Goal: Task Accomplishment & Management: Manage account settings

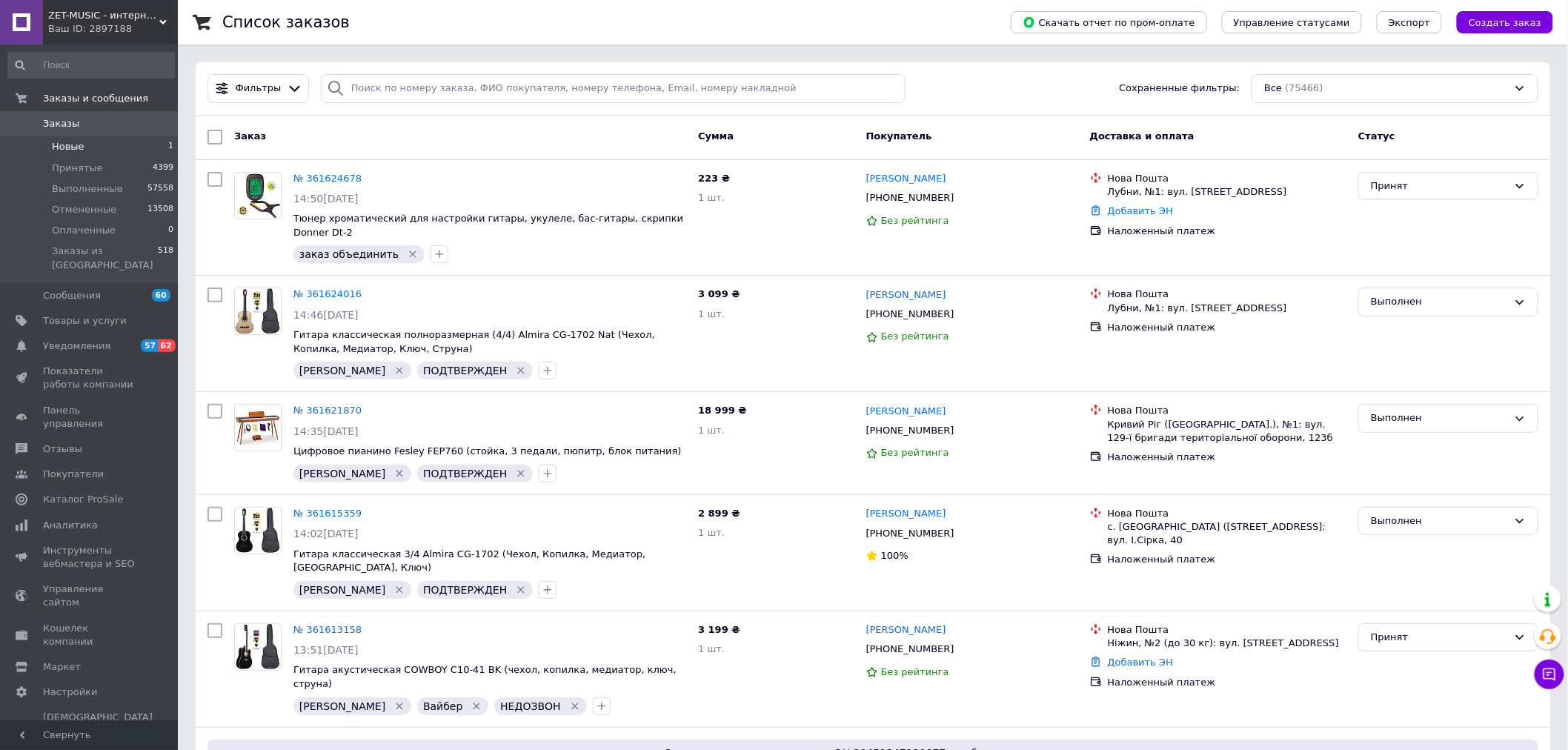
click at [72, 142] on span "Новые" at bounding box center [67, 146] width 32 height 13
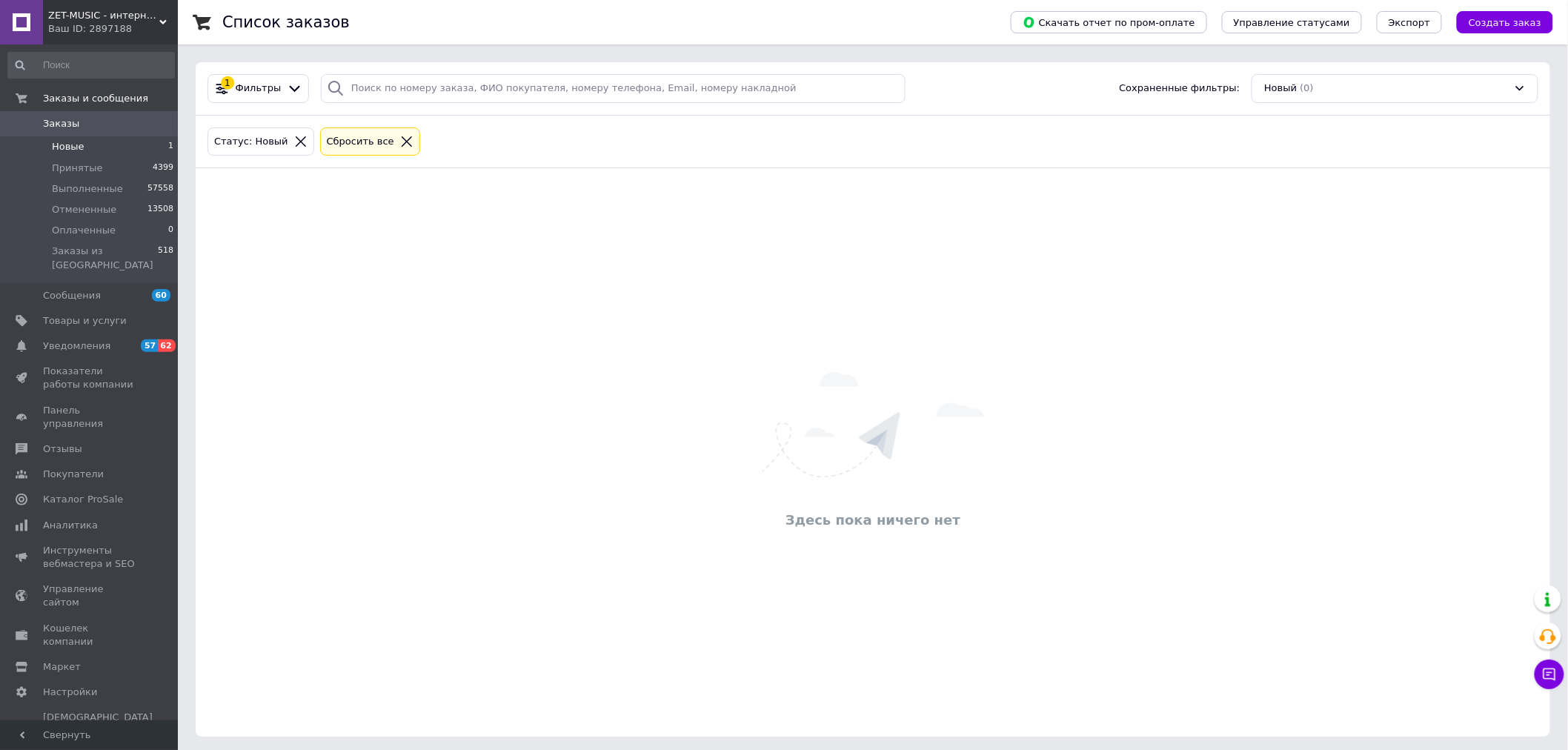
click at [73, 145] on span "Новые" at bounding box center [67, 146] width 32 height 13
click at [55, 128] on span "Заказы" at bounding box center [60, 124] width 36 height 13
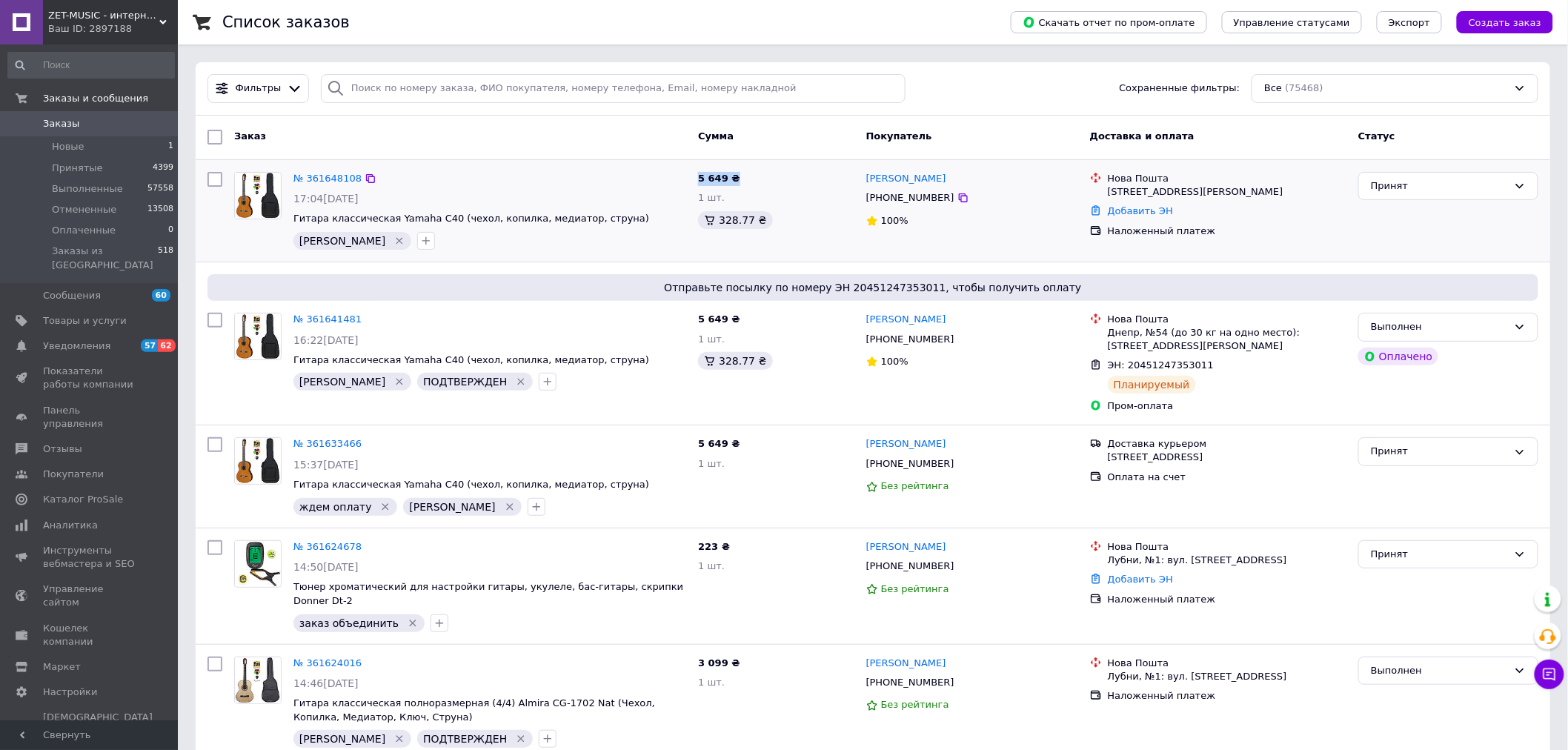
drag, startPoint x: 700, startPoint y: 180, endPoint x: 738, endPoint y: 180, distance: 38.0
click at [738, 180] on div "5 649 ₴ 1 шт. 328.77 ₴" at bounding box center [776, 211] width 168 height 89
click at [708, 176] on span "5 649 ₴" at bounding box center [718, 178] width 41 height 11
drag, startPoint x: 698, startPoint y: 180, endPoint x: 722, endPoint y: 184, distance: 24.3
click at [722, 184] on span "5 649 ₴" at bounding box center [718, 178] width 41 height 11
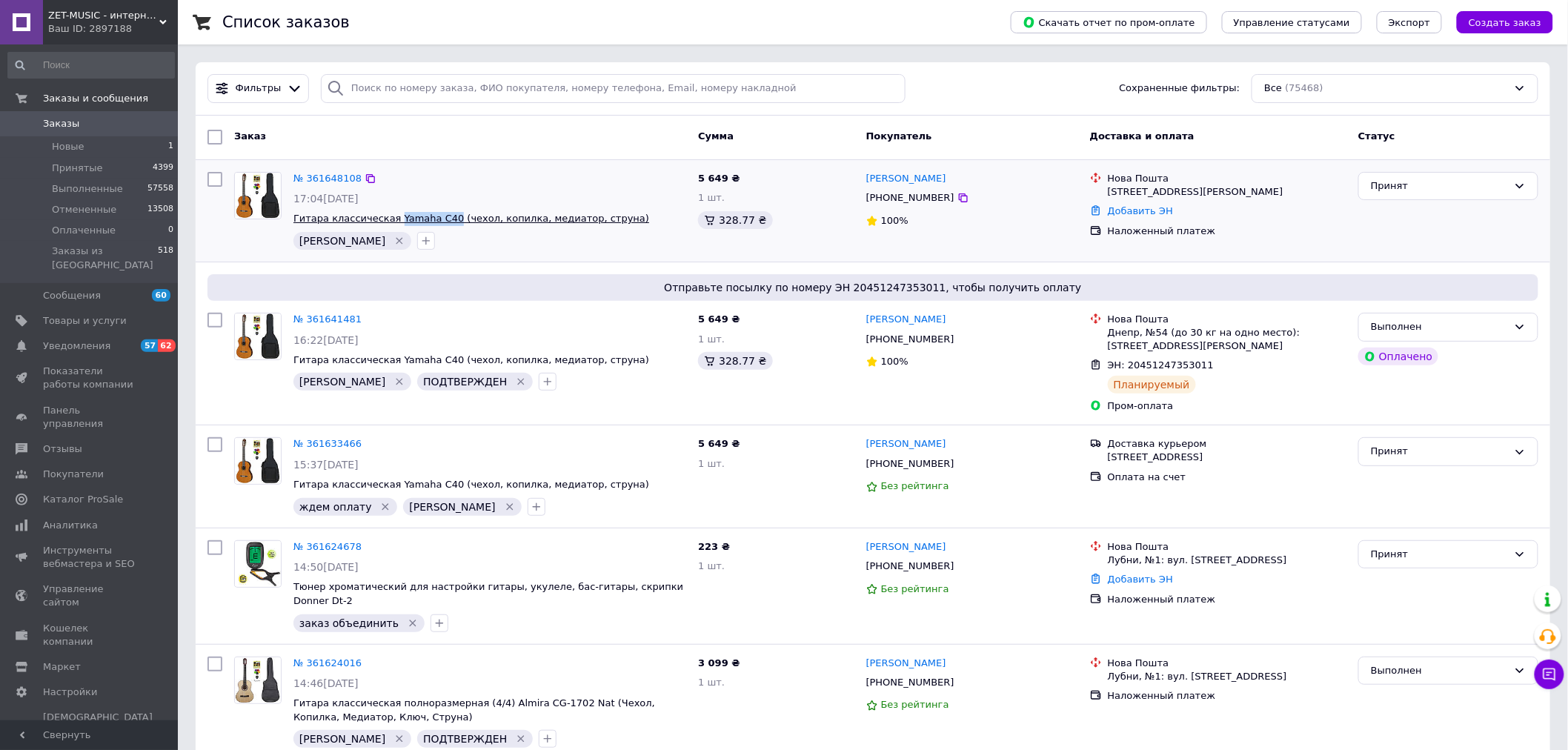
drag, startPoint x: 386, startPoint y: 209, endPoint x: 435, endPoint y: 216, distance: 49.5
click at [435, 216] on div "№ 361648108 17:04, 12.09.2025 Гитара классическая Yamaha C40 (чехол, копилка, м…" at bounding box center [490, 211] width 405 height 89
copy span "Yamaha C40"
click at [52, 123] on span "Заказы" at bounding box center [60, 124] width 36 height 13
click at [84, 308] on link "Товары и услуги" at bounding box center [91, 321] width 182 height 25
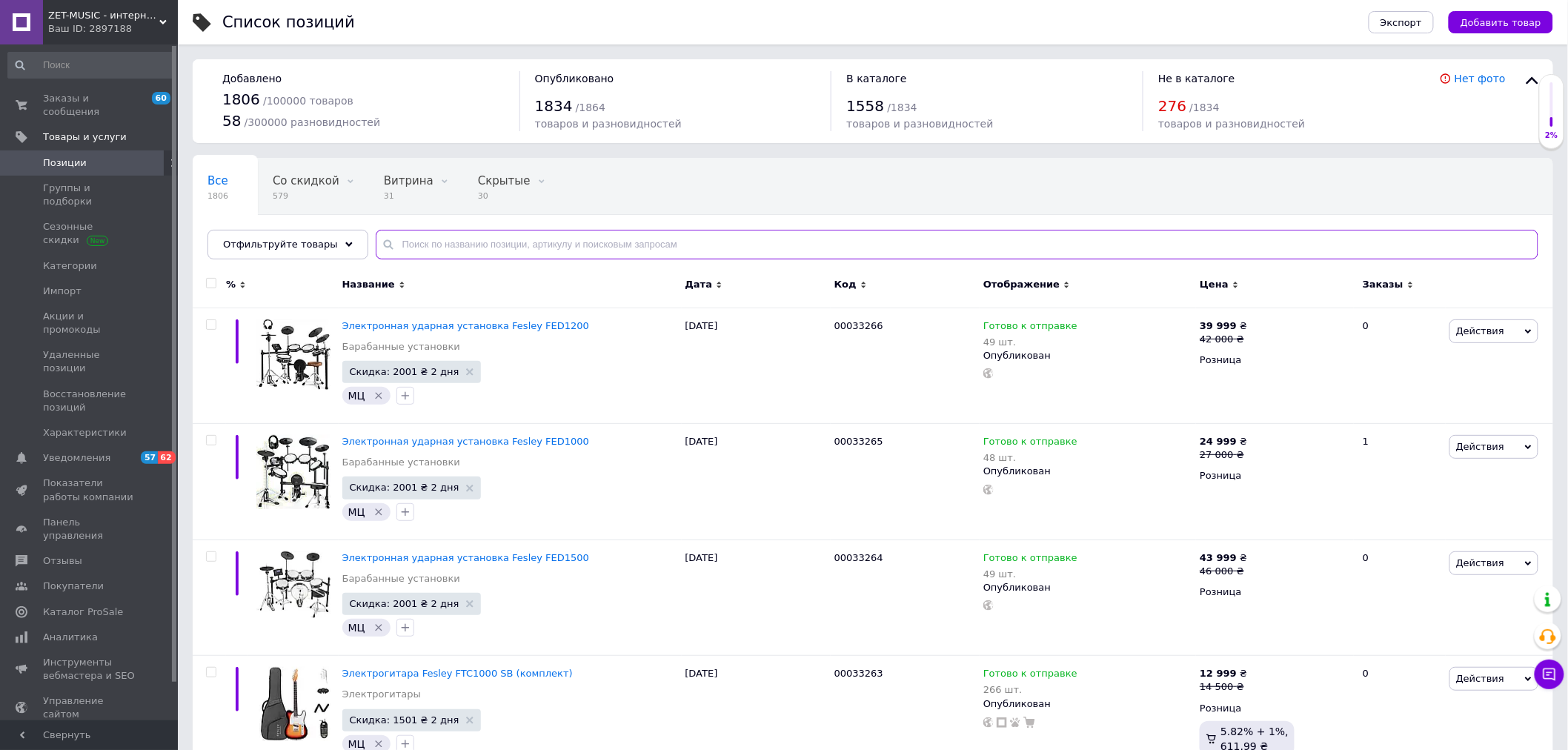
click at [409, 243] on input "text" at bounding box center [957, 244] width 1162 height 30
paste input "Yamaha C40"
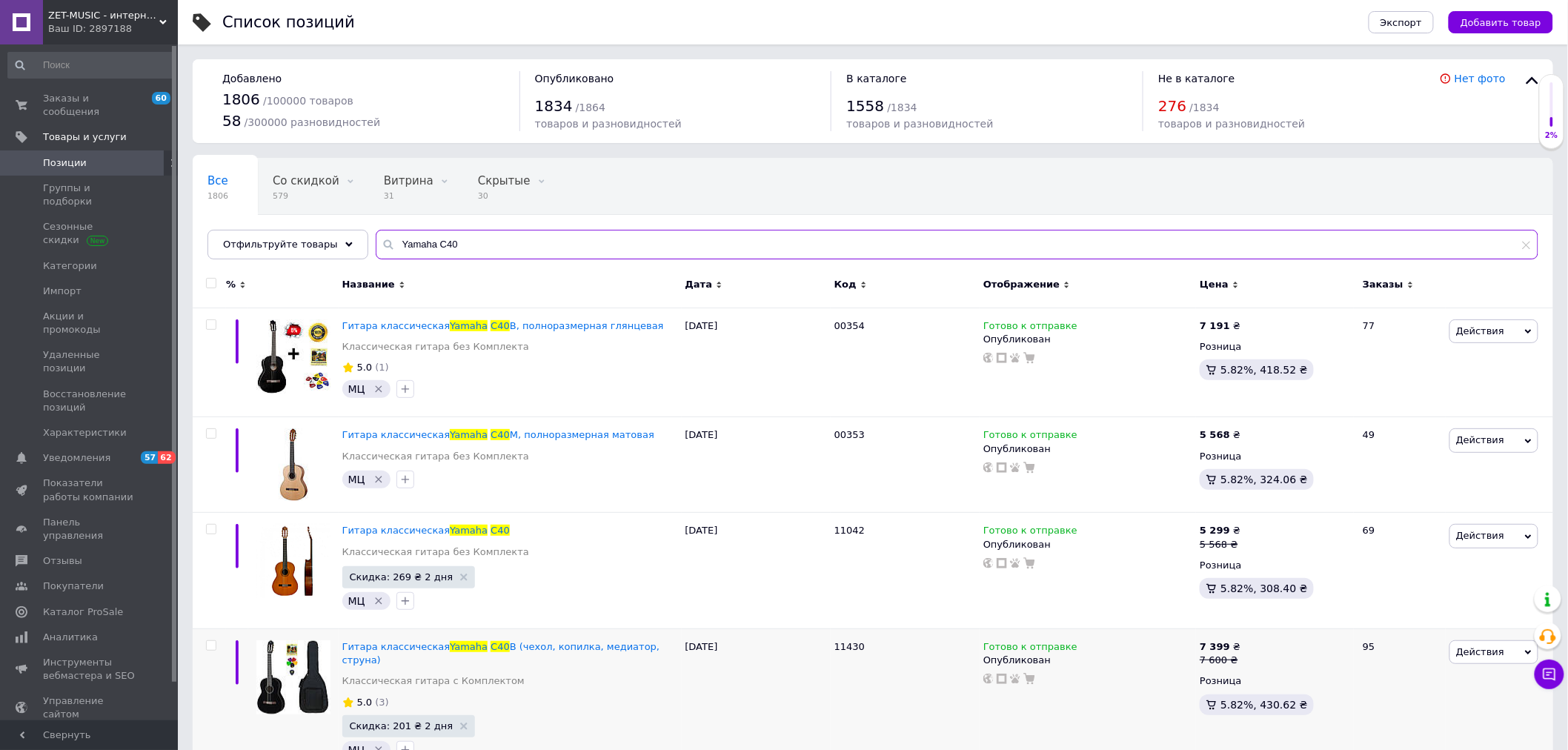
type input "Yamaha C40"
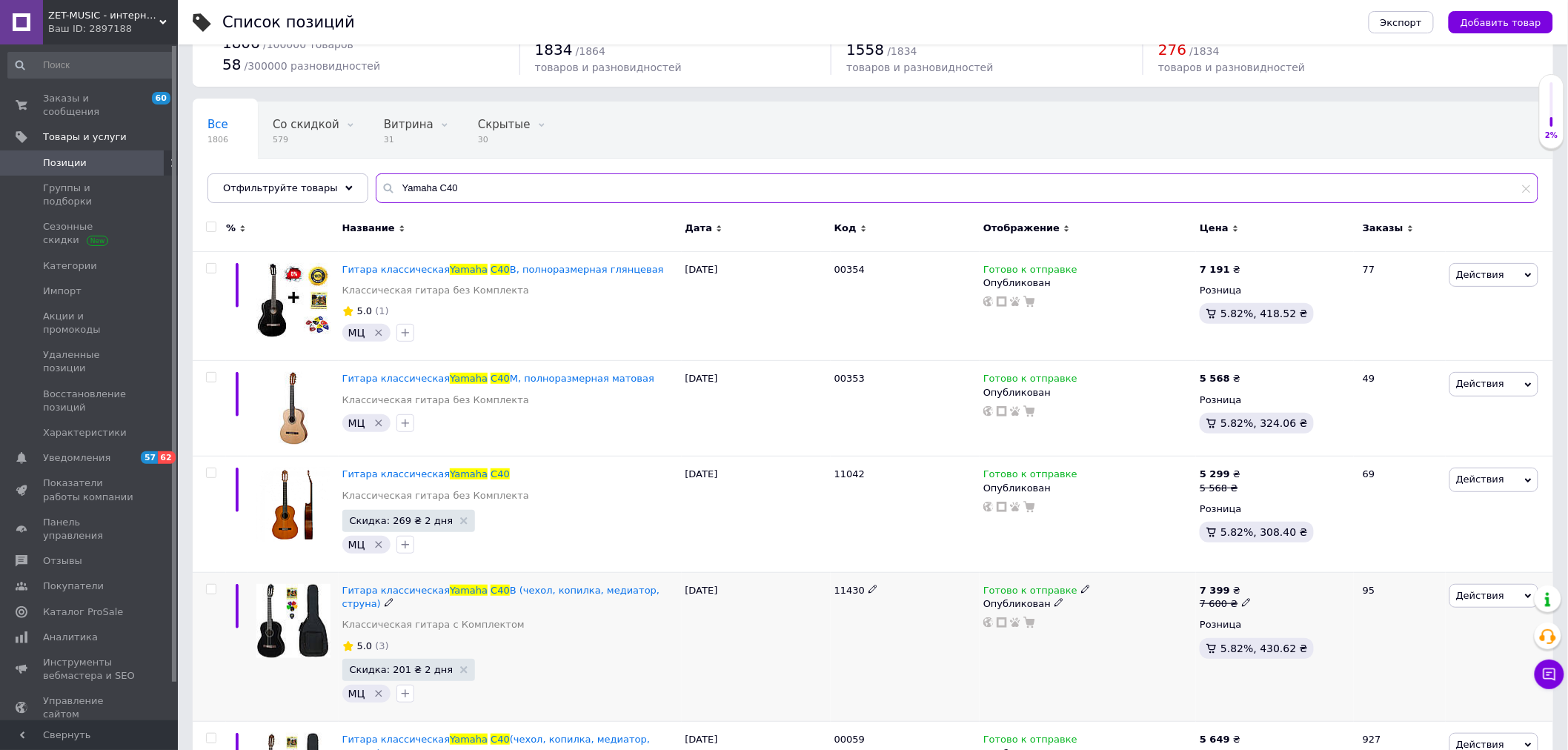
scroll to position [165, 0]
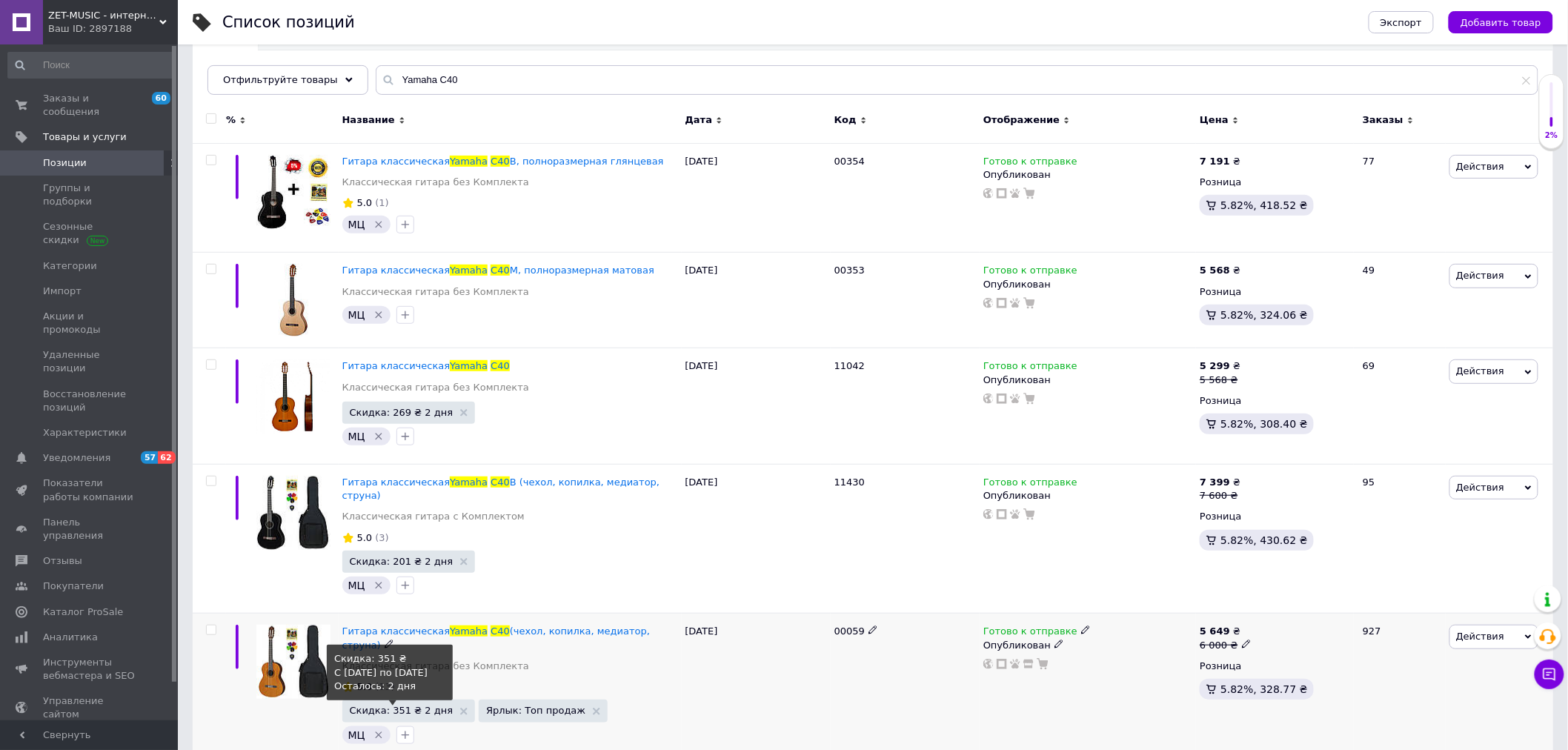
click at [391, 705] on span "Скидка: 351 ₴ 2 дня" at bounding box center [401, 710] width 103 height 10
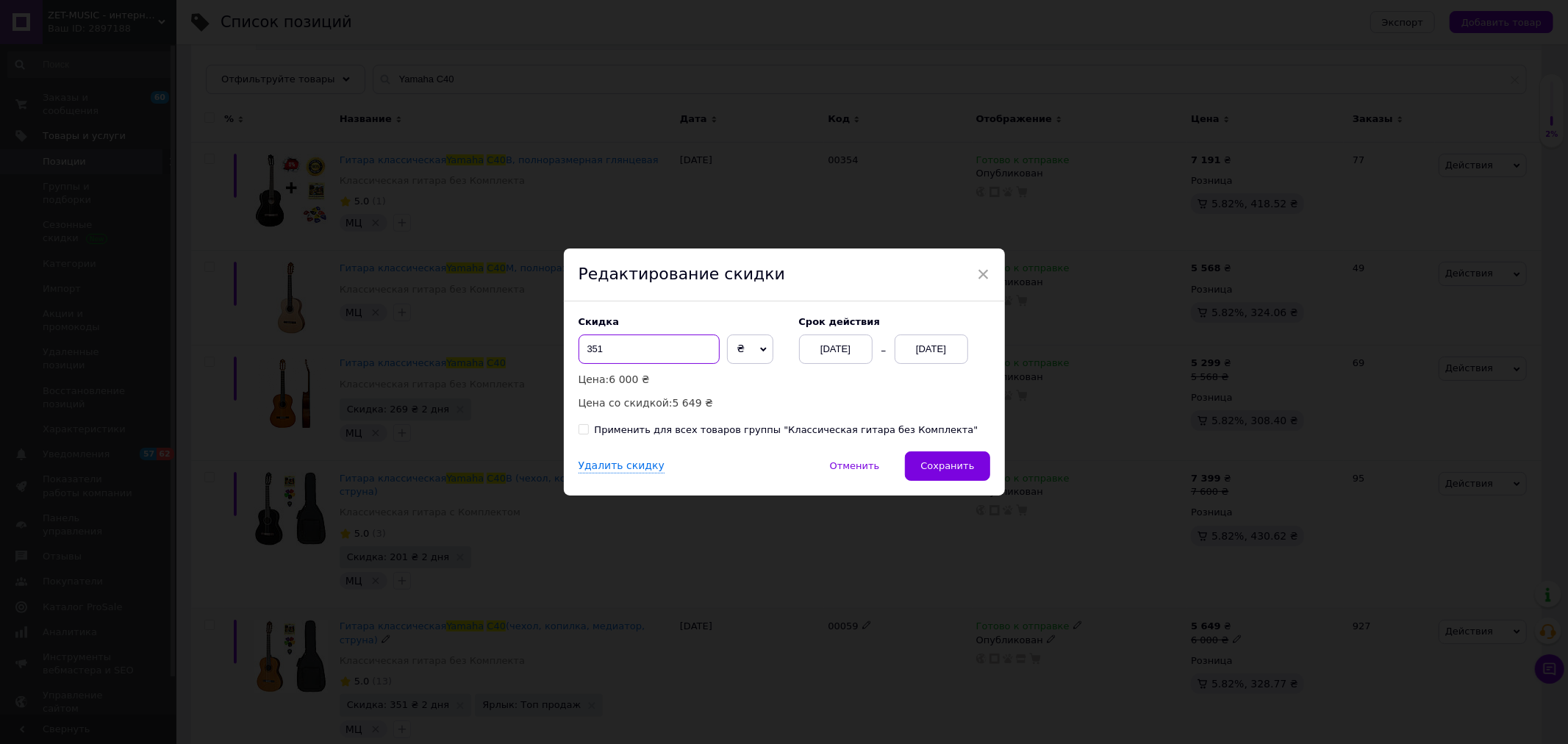
click at [585, 353] on input "351" at bounding box center [649, 349] width 141 height 30
click at [979, 268] on span "×" at bounding box center [982, 274] width 13 height 25
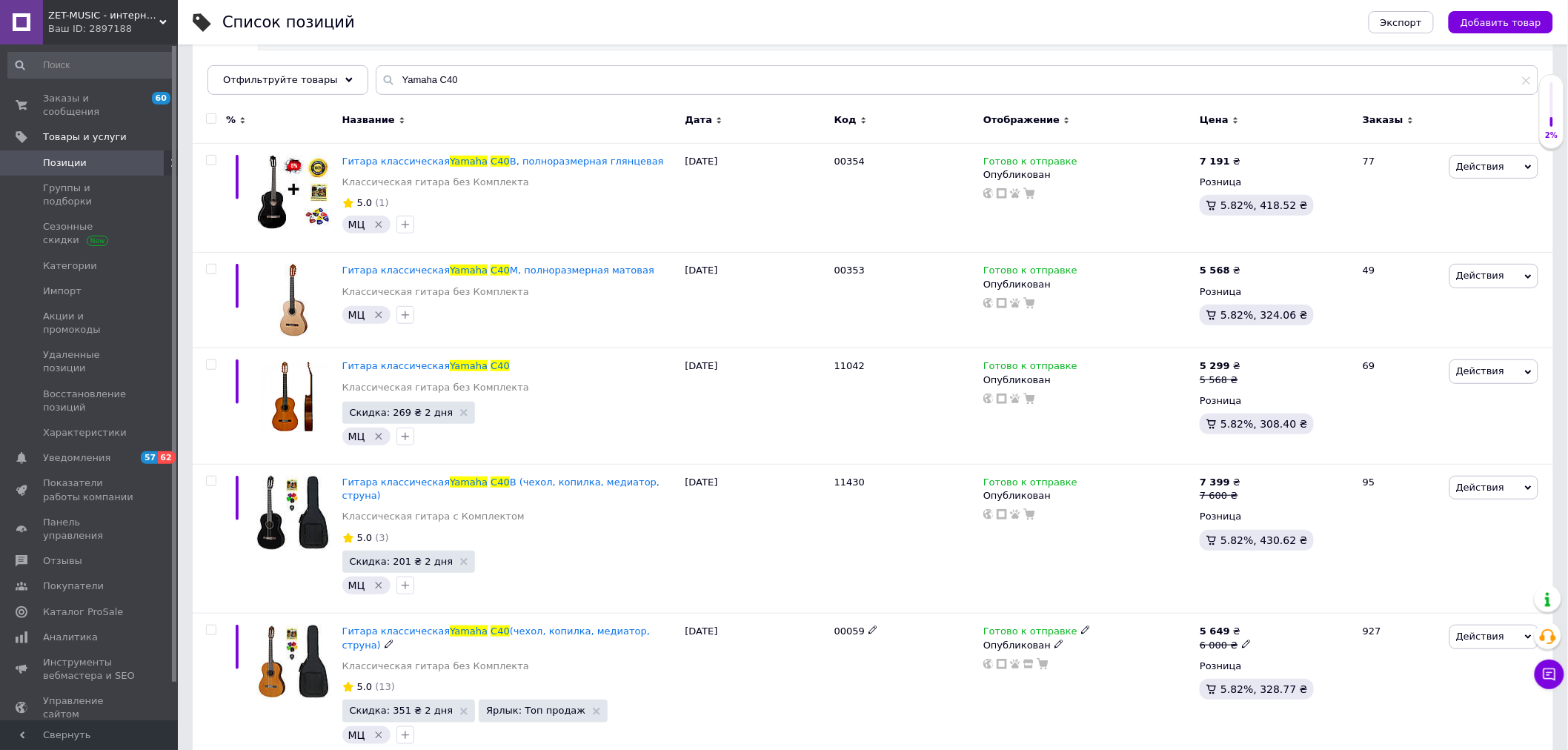
click at [53, 157] on span "Позиции" at bounding box center [65, 163] width 44 height 13
click at [67, 157] on span "Позиции" at bounding box center [65, 163] width 44 height 13
click at [65, 94] on span "Заказы и сообщения" at bounding box center [89, 105] width 94 height 26
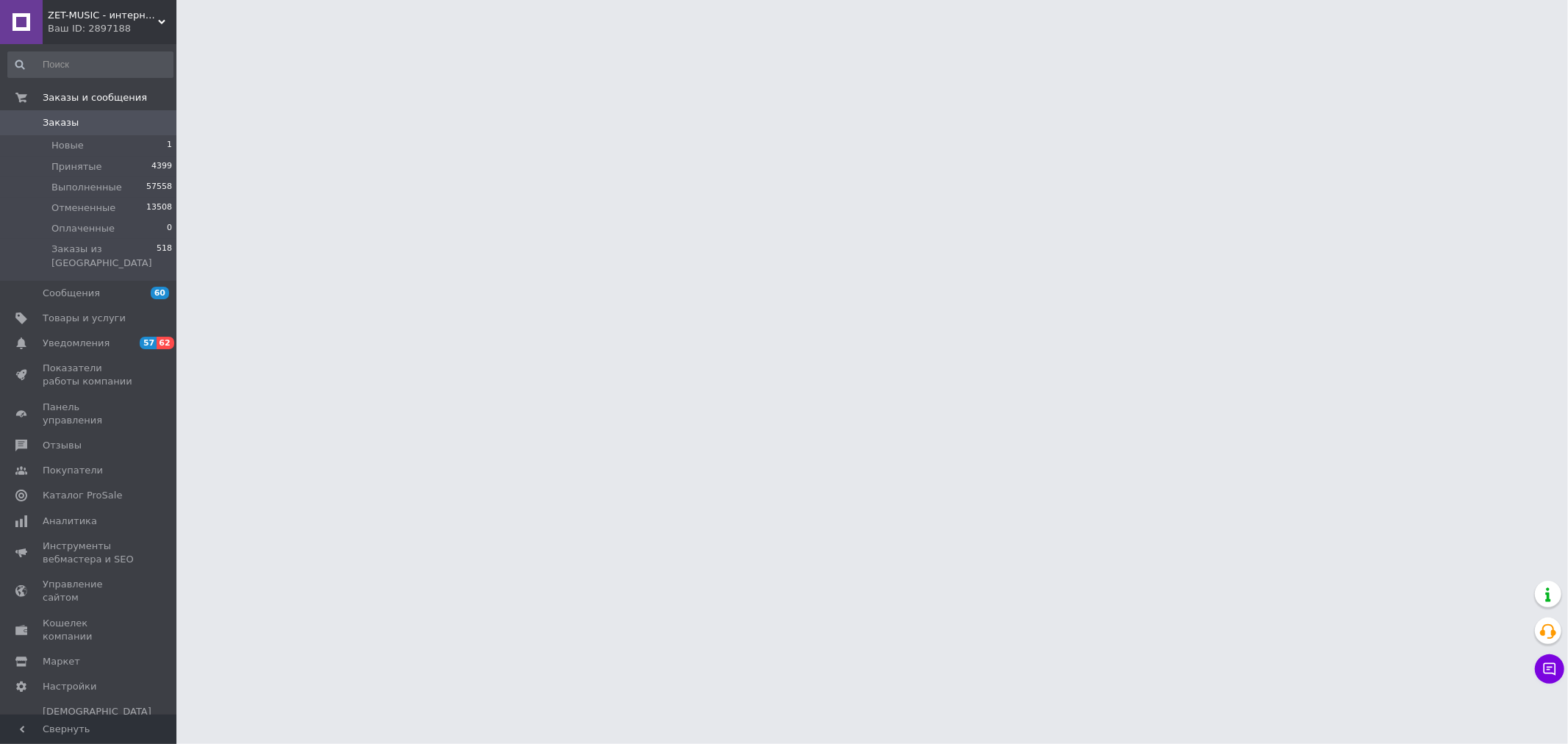
click at [57, 123] on span "Заказы" at bounding box center [60, 123] width 36 height 13
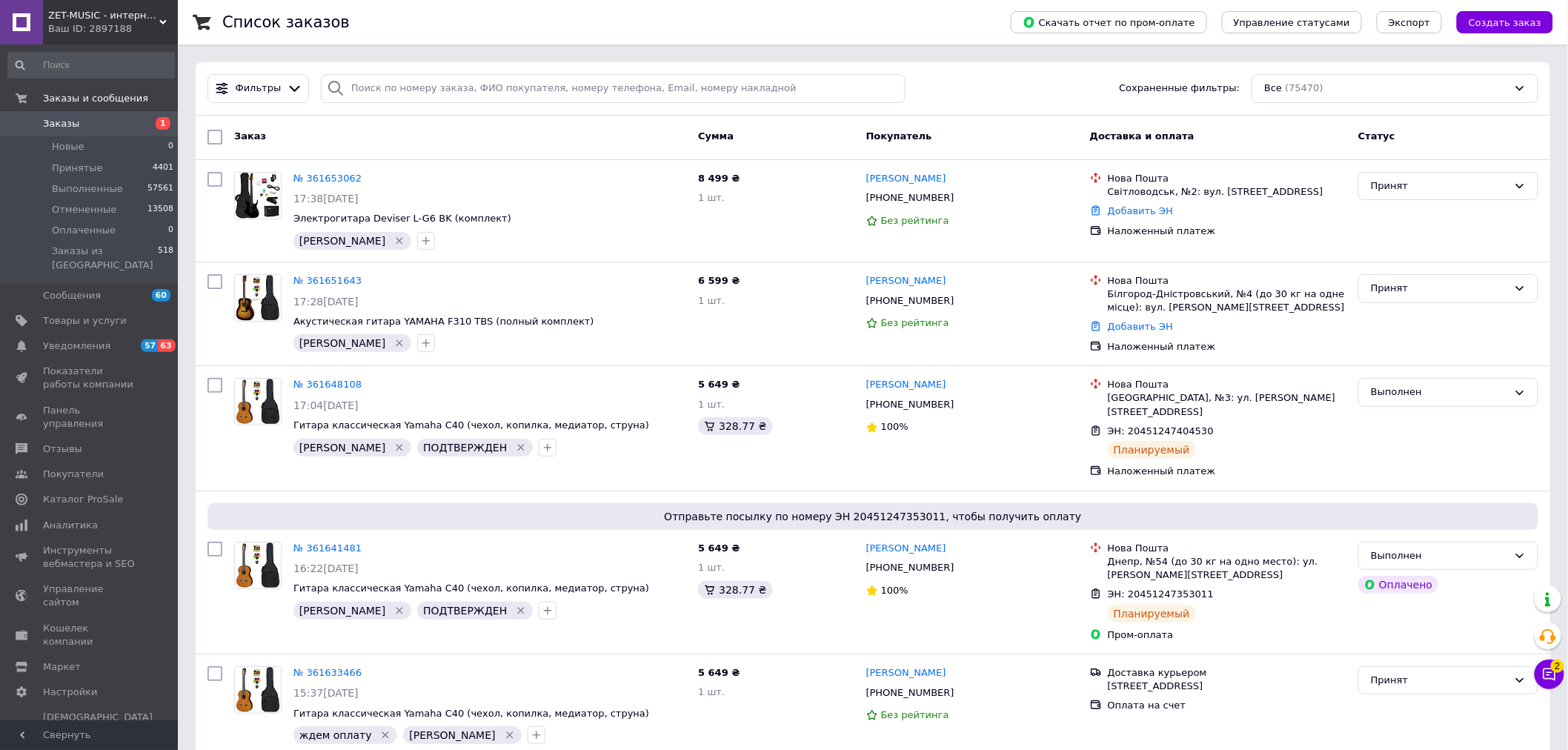
click at [49, 115] on link "Заказы 1" at bounding box center [91, 124] width 182 height 25
click at [399, 210] on div "№ 361653062 17:38, 12.09.2025 Электрогитара Deviser L-G6 BK (комплект) Крис" at bounding box center [490, 211] width 405 height 89
drag, startPoint x: 390, startPoint y: 209, endPoint x: 415, endPoint y: 219, distance: 26.9
click at [415, 219] on div "№ 361653062 17:38, 12.09.2025 Электрогитара Deviser L-G6 BK (комплект) Крис" at bounding box center [490, 211] width 405 height 89
copy span "r L-G6"
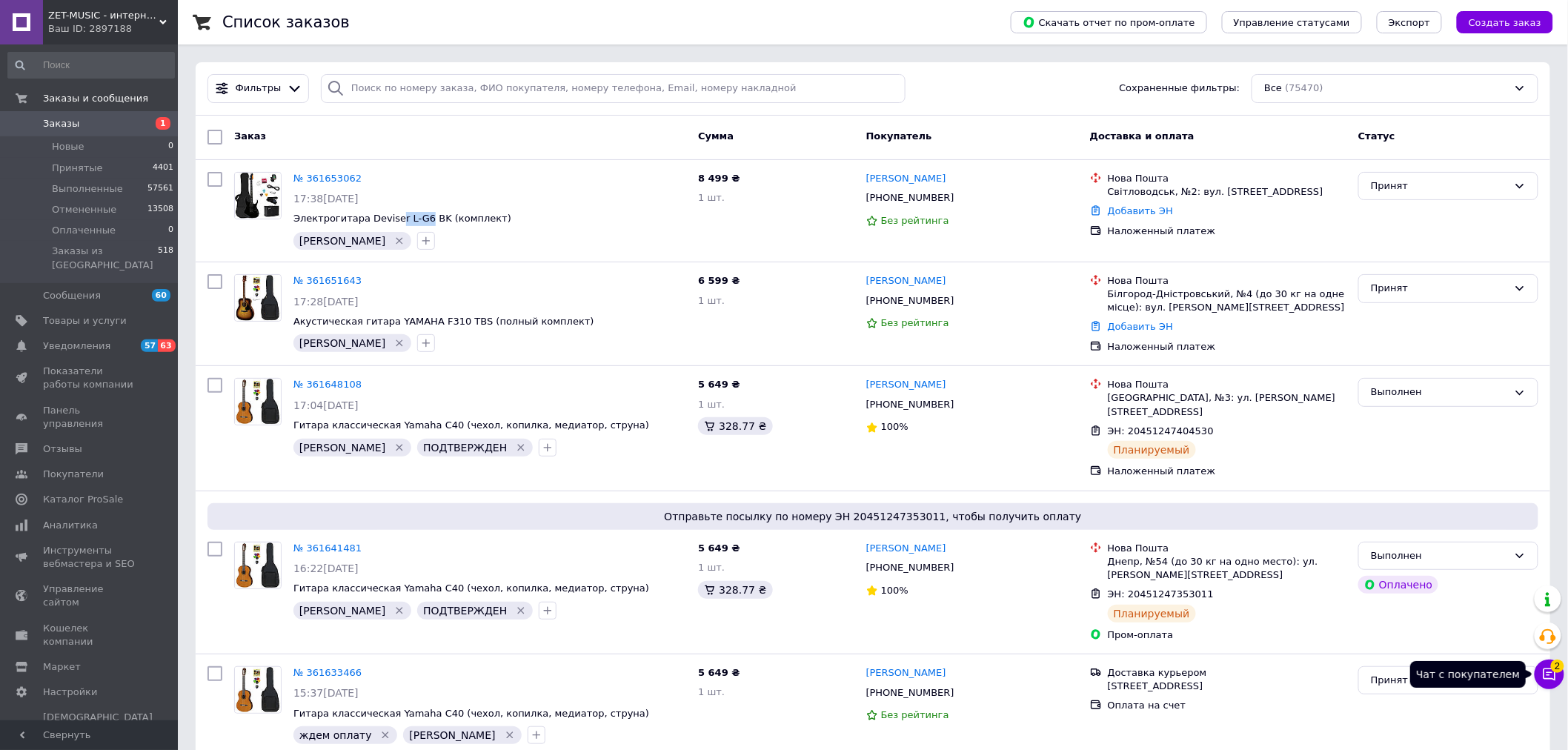
click at [1557, 678] on icon at bounding box center [1550, 674] width 15 height 15
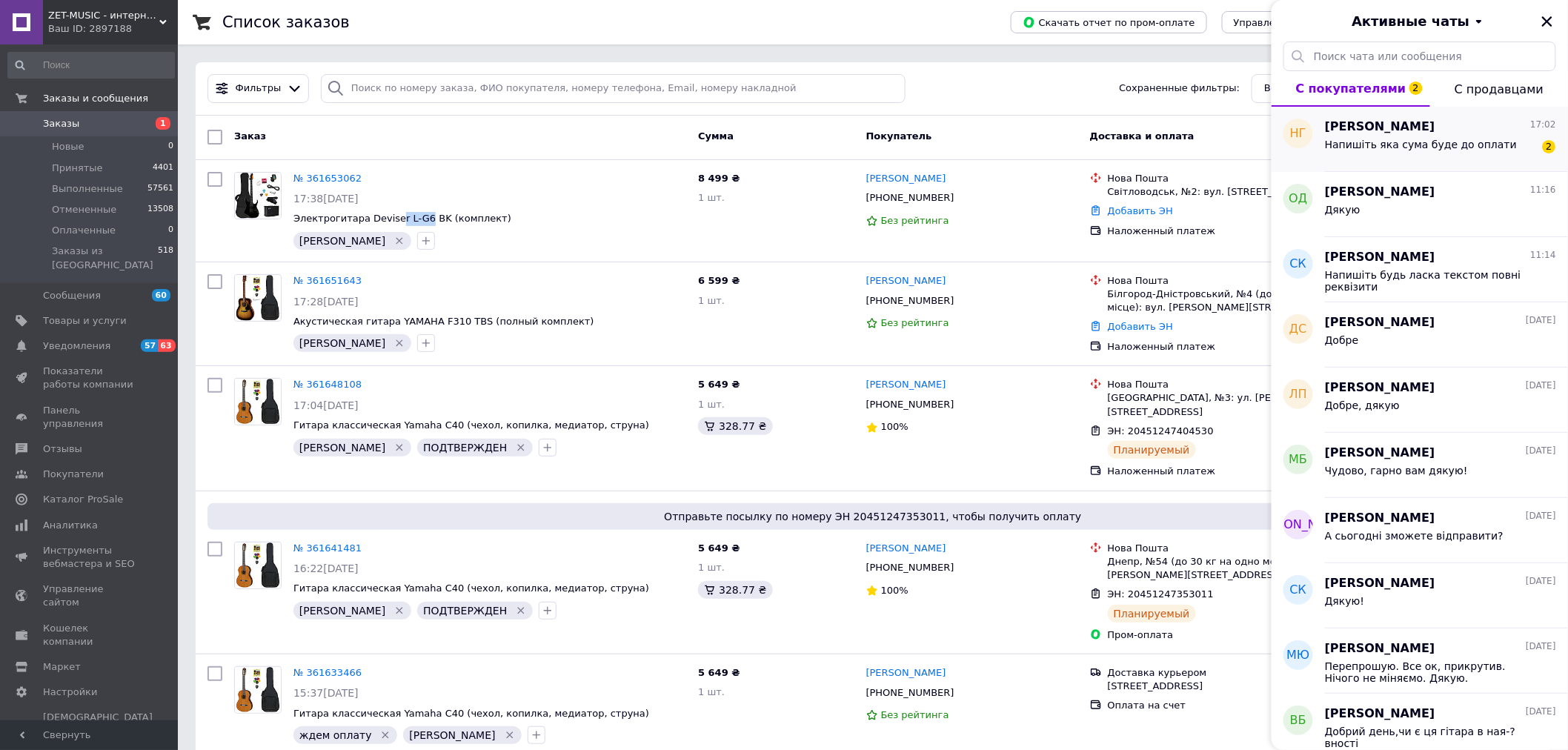
click at [1417, 142] on span "Напишіть яка сума буде до оплати" at bounding box center [1421, 145] width 192 height 12
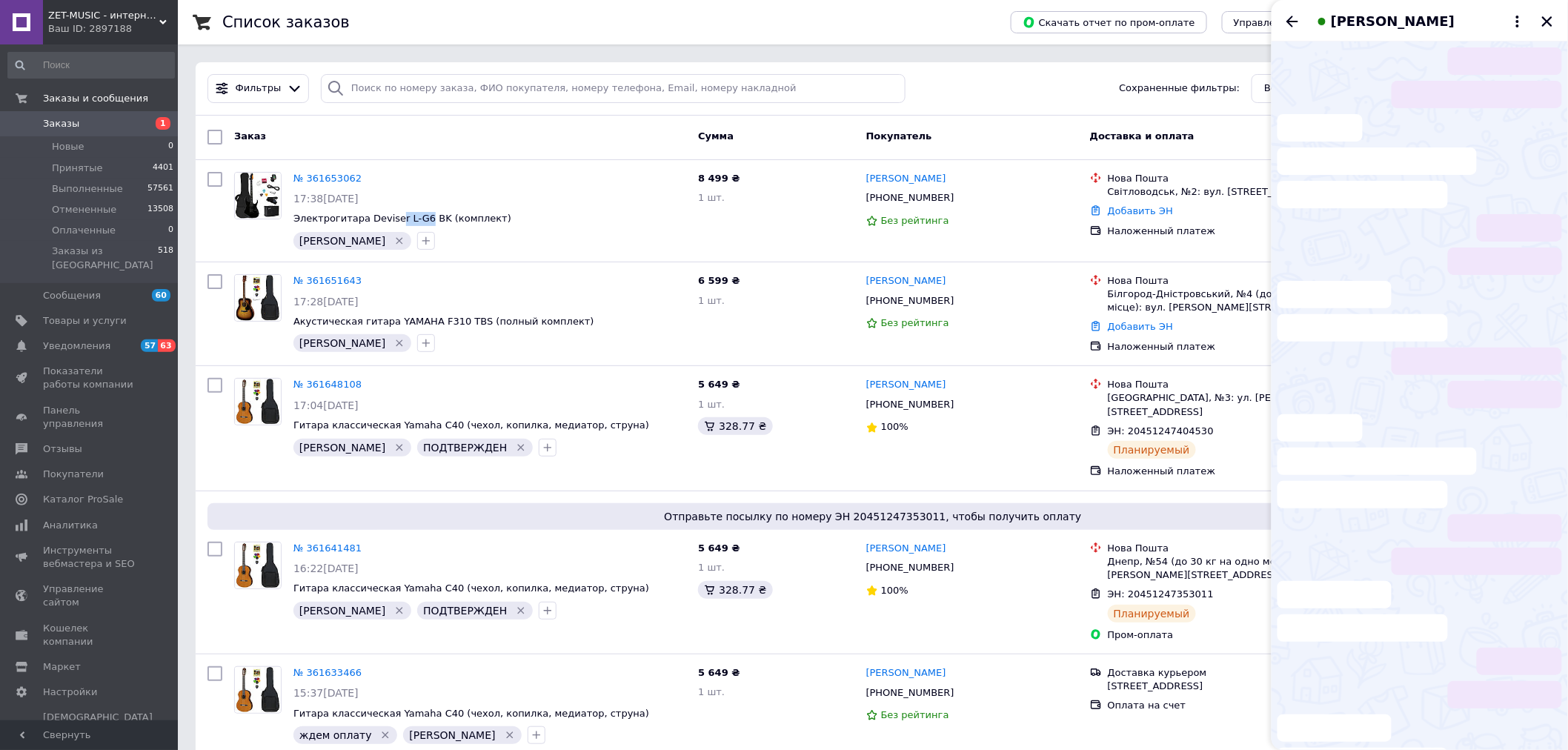
scroll to position [722, 0]
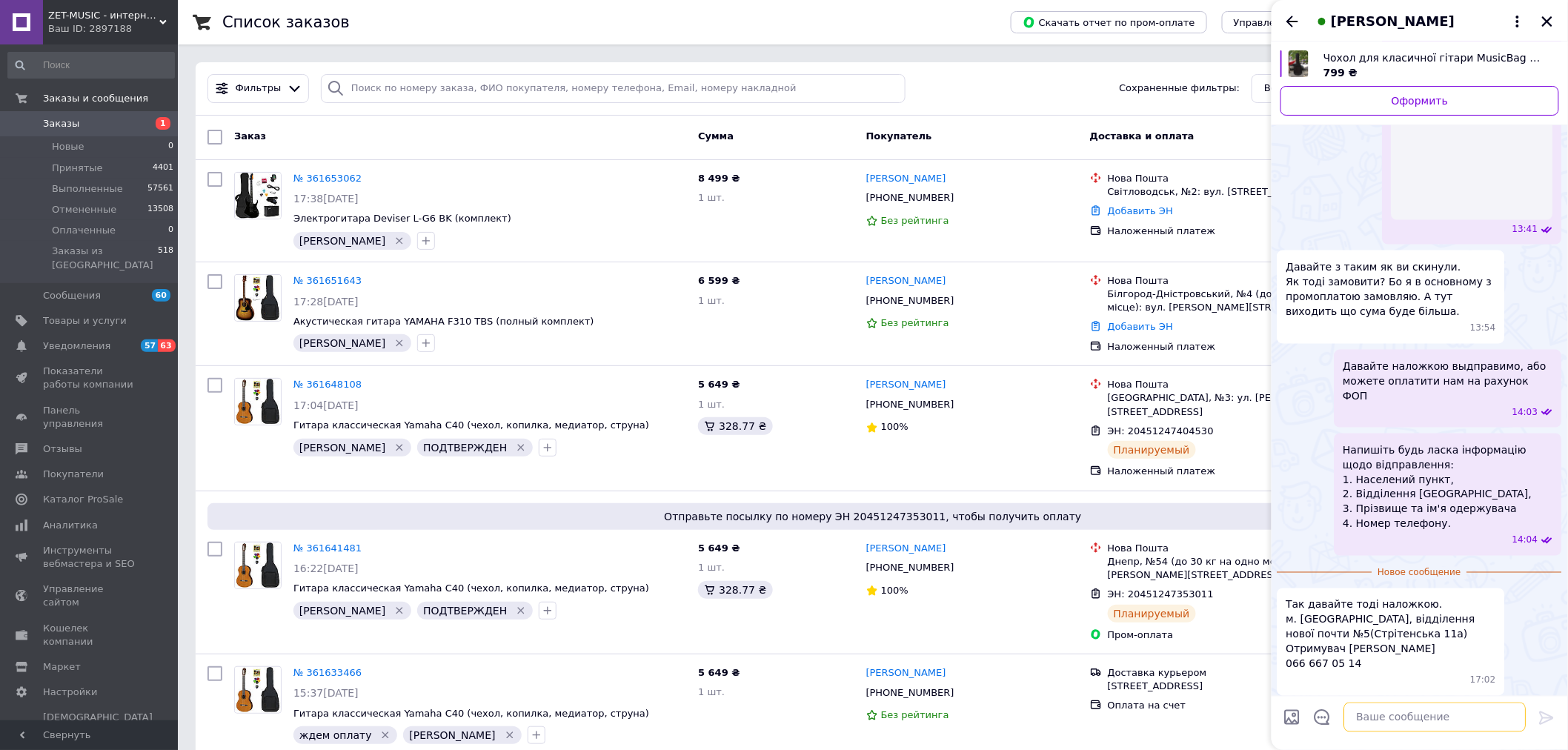
click at [1396, 719] on textarea at bounding box center [1436, 718] width 182 height 30
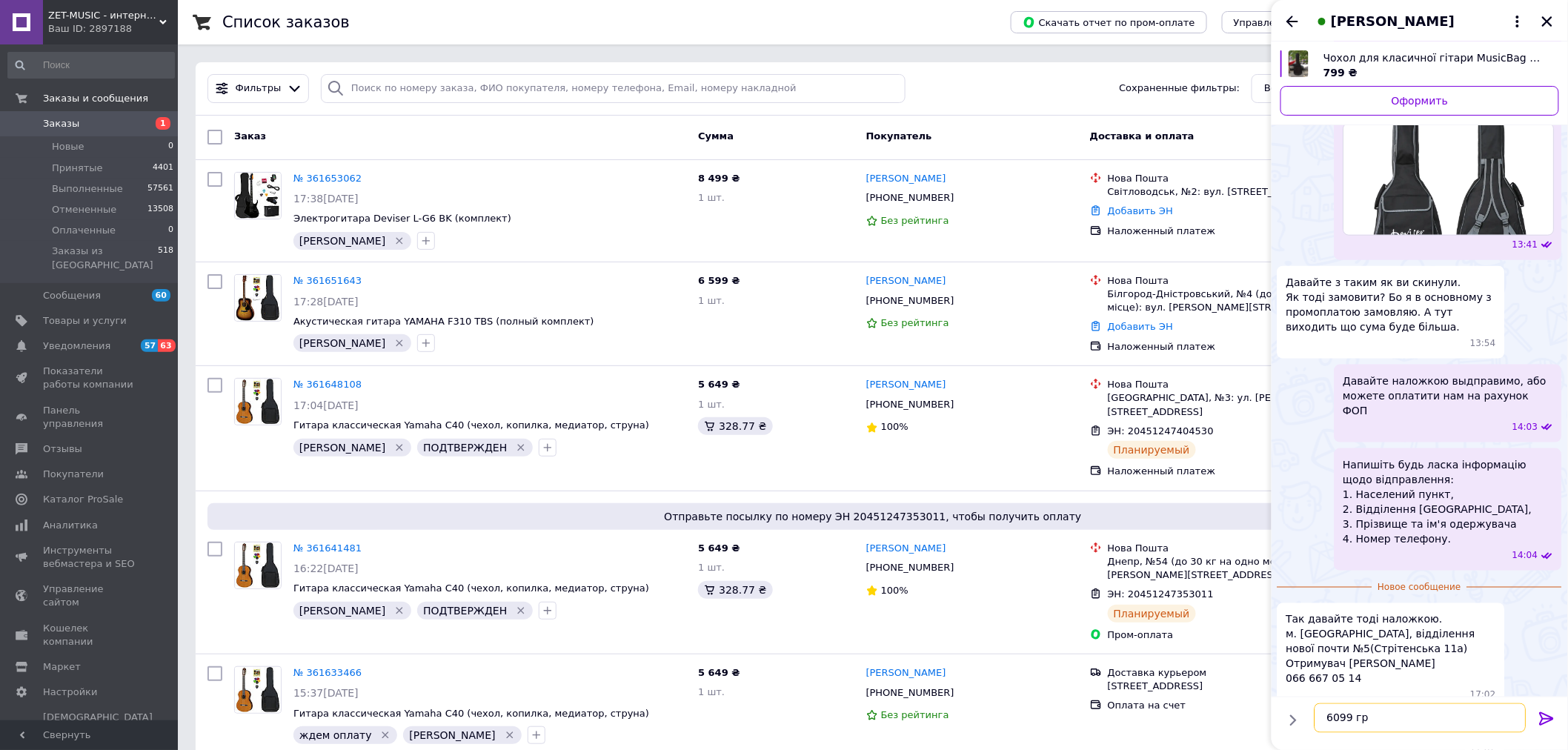
type textarea "6099 грн"
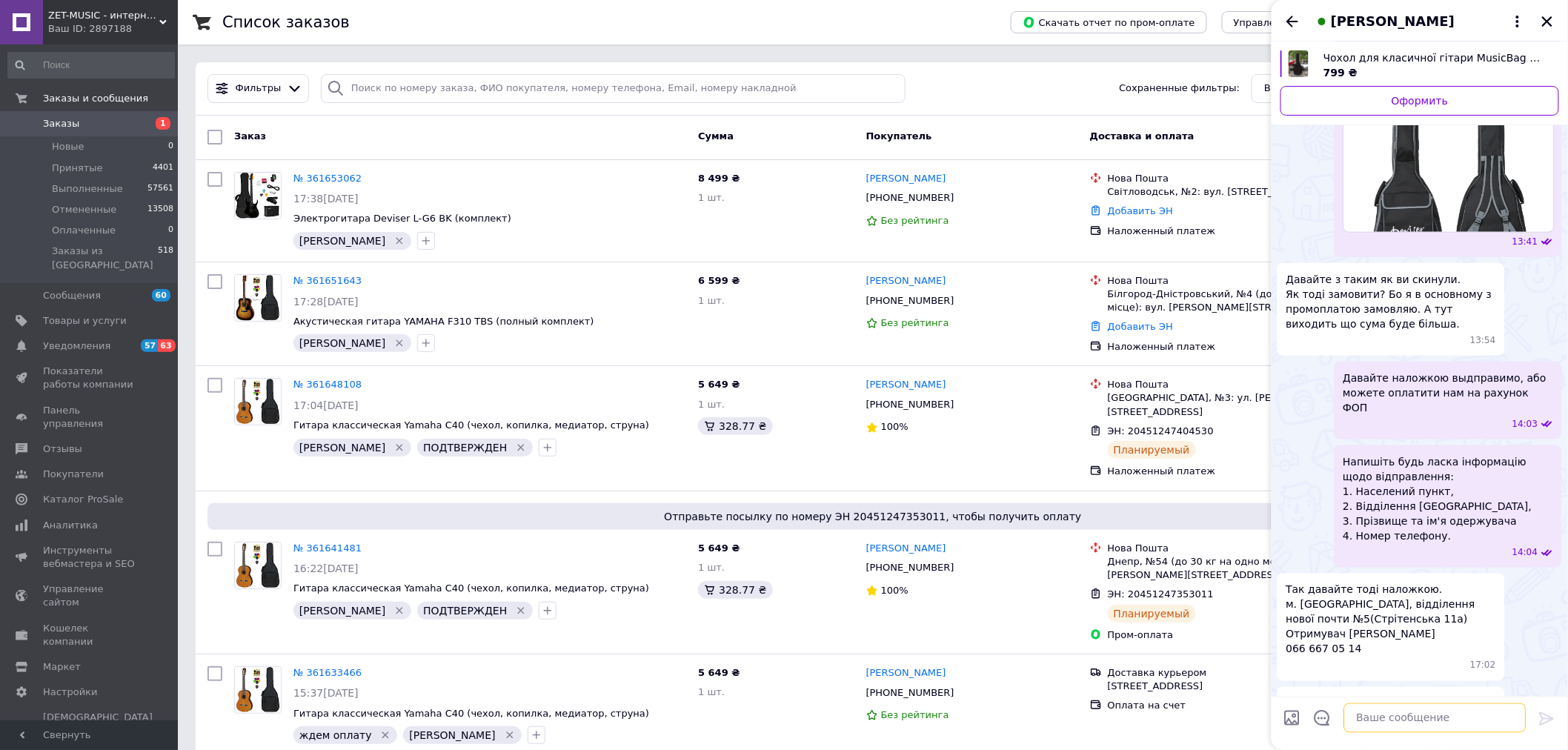
scroll to position [656, 0]
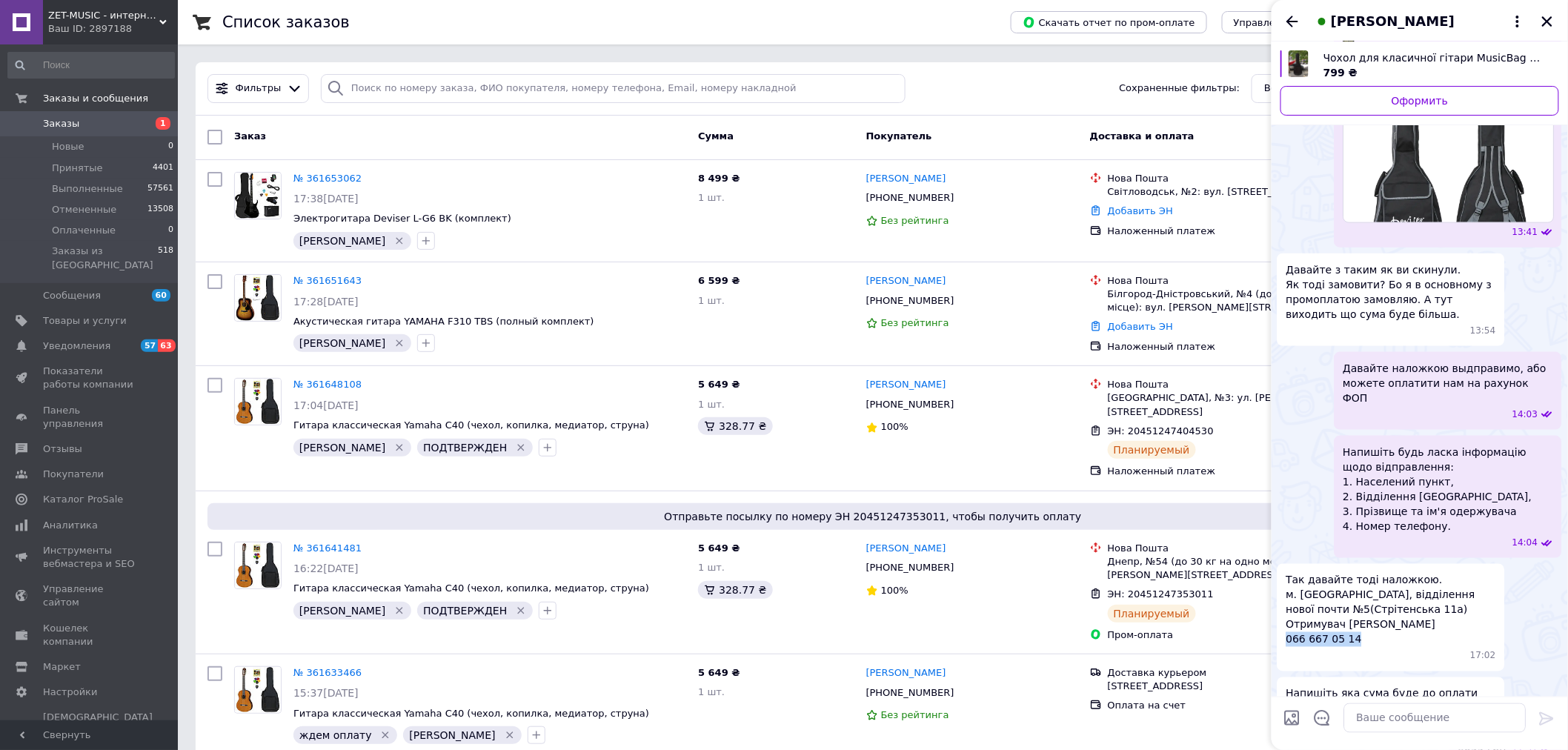
drag, startPoint x: 1359, startPoint y: 577, endPoint x: 1282, endPoint y: 591, distance: 78.3
click at [1282, 591] on div "Так давайте тоді наложкою. м. Херсон, відділення нової почти №5(Стрітенська 11а…" at bounding box center [1392, 618] width 228 height 108
copy span "066 667 05 14"
click at [1384, 721] on textarea at bounding box center [1436, 718] width 182 height 30
type textarea "Скинув вам на вайбер реквізити"
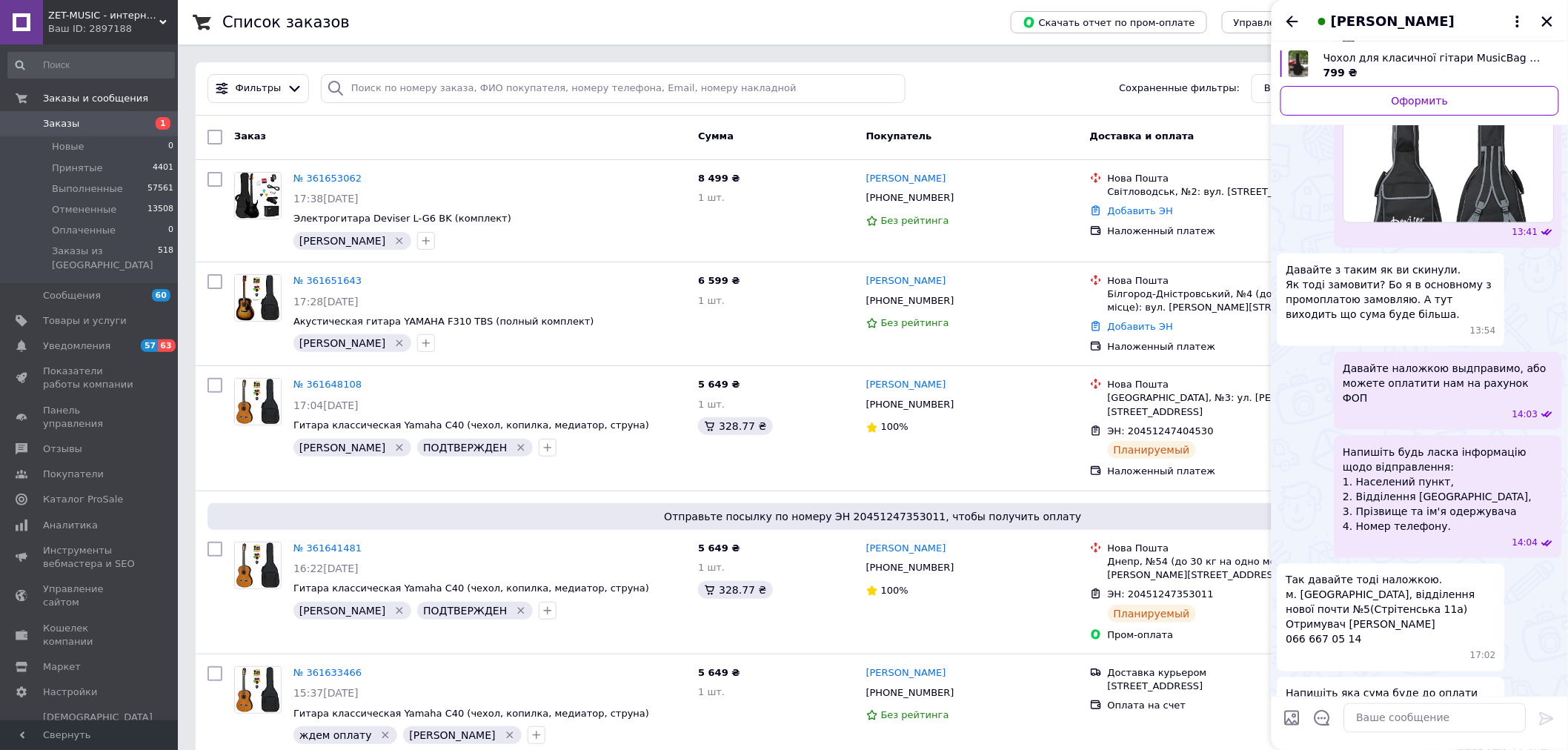
scroll to position [696, 0]
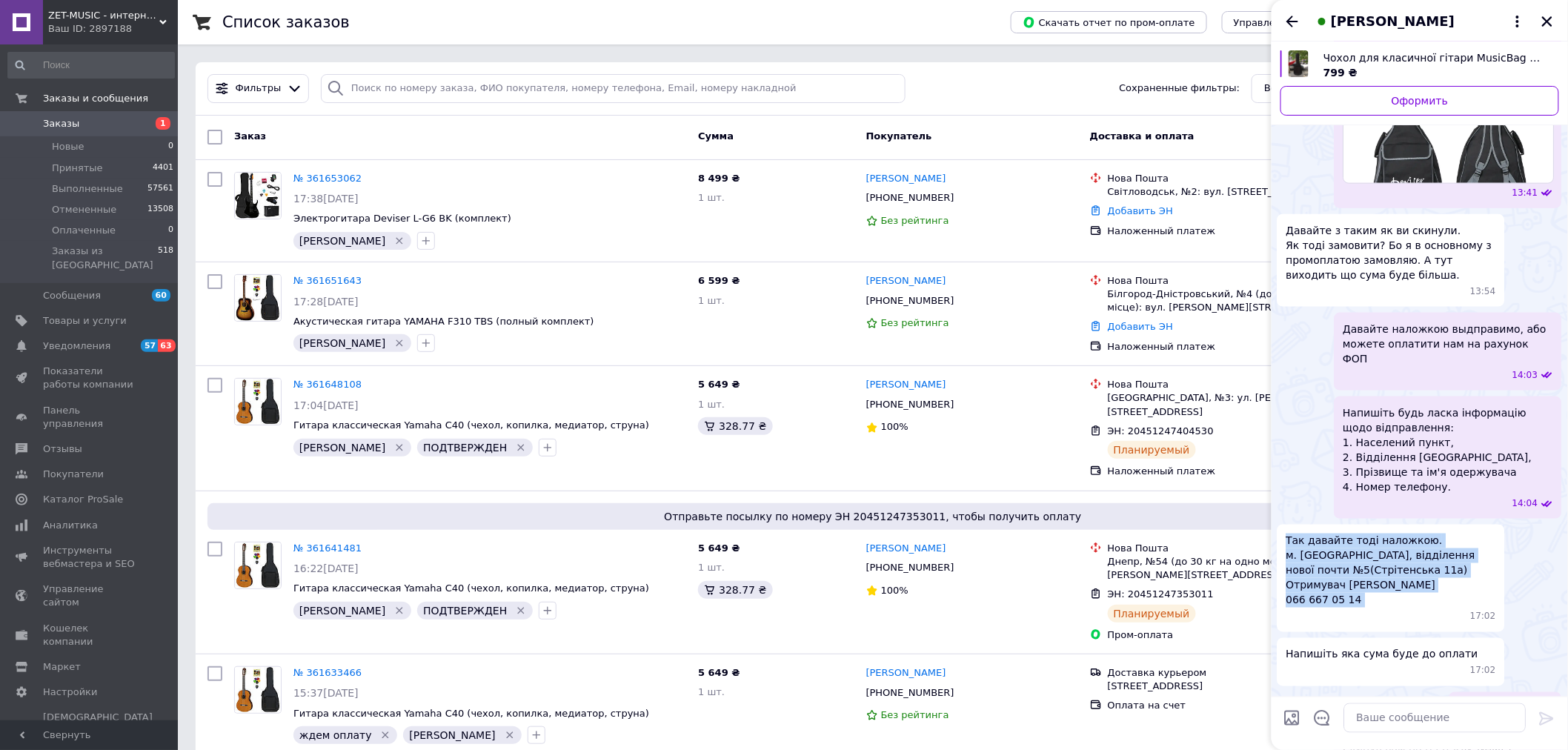
drag, startPoint x: 1394, startPoint y: 549, endPoint x: 1273, endPoint y: 476, distance: 141.3
click at [1273, 476] on div "Сегодня Гітара класична Yamaha C40 (чохол, скарбничка, медіатор, струна) 5649 ₴…" at bounding box center [1420, 74] width 296 height 1455
copy span "Так давайте тоді наложкою. м. Херсон, відділення нової почти №5(Стрітенська 11а…"
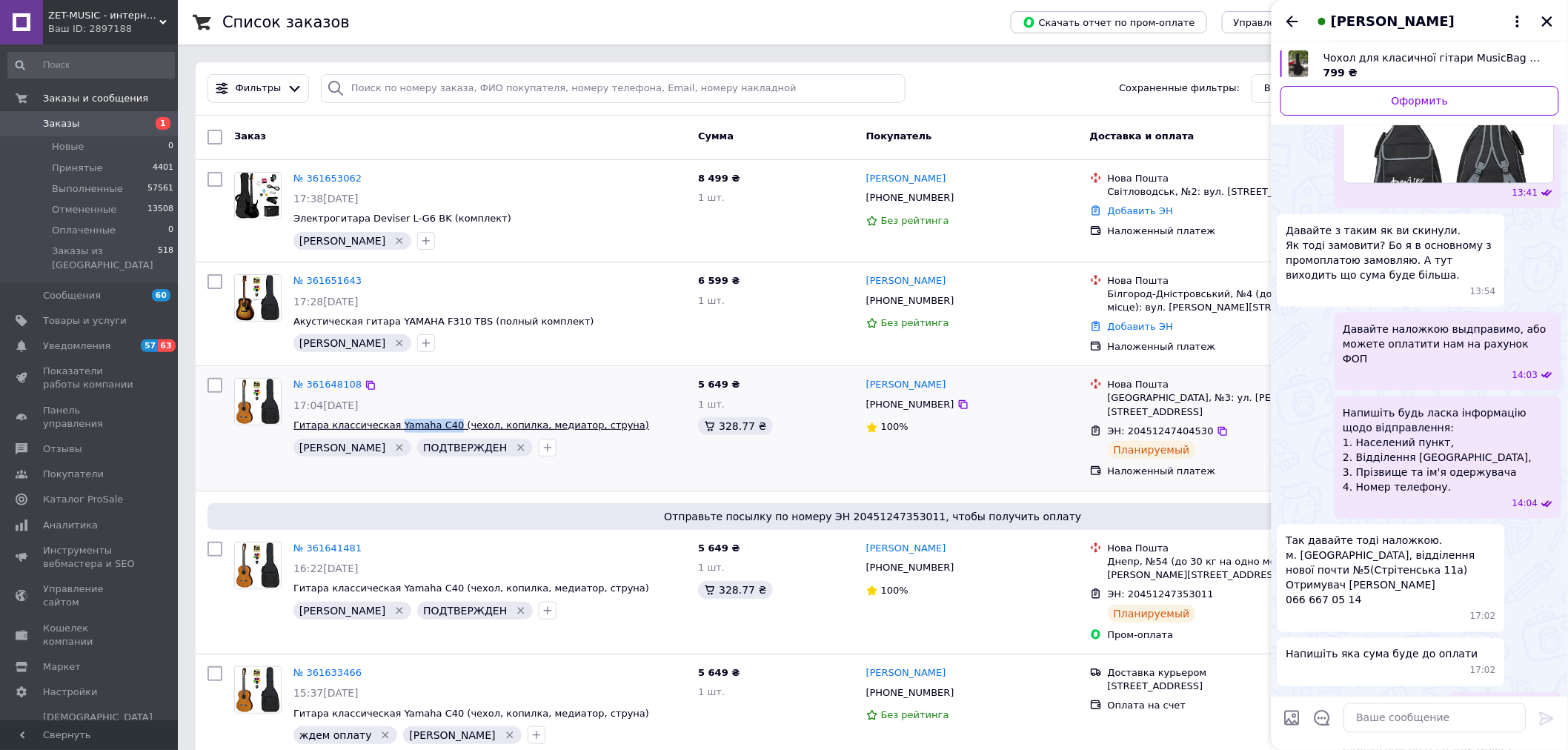
drag, startPoint x: 387, startPoint y: 416, endPoint x: 439, endPoint y: 426, distance: 53.0
click at [439, 426] on div "№ 361648108 17:04, 12.09.2025 Гитара классическая Yamaha C40 (чехол, копилка, м…" at bounding box center [490, 417] width 405 height 89
copy span "Yamaha C40"
click at [97, 315] on span "Товары и услуги" at bounding box center [85, 321] width 84 height 13
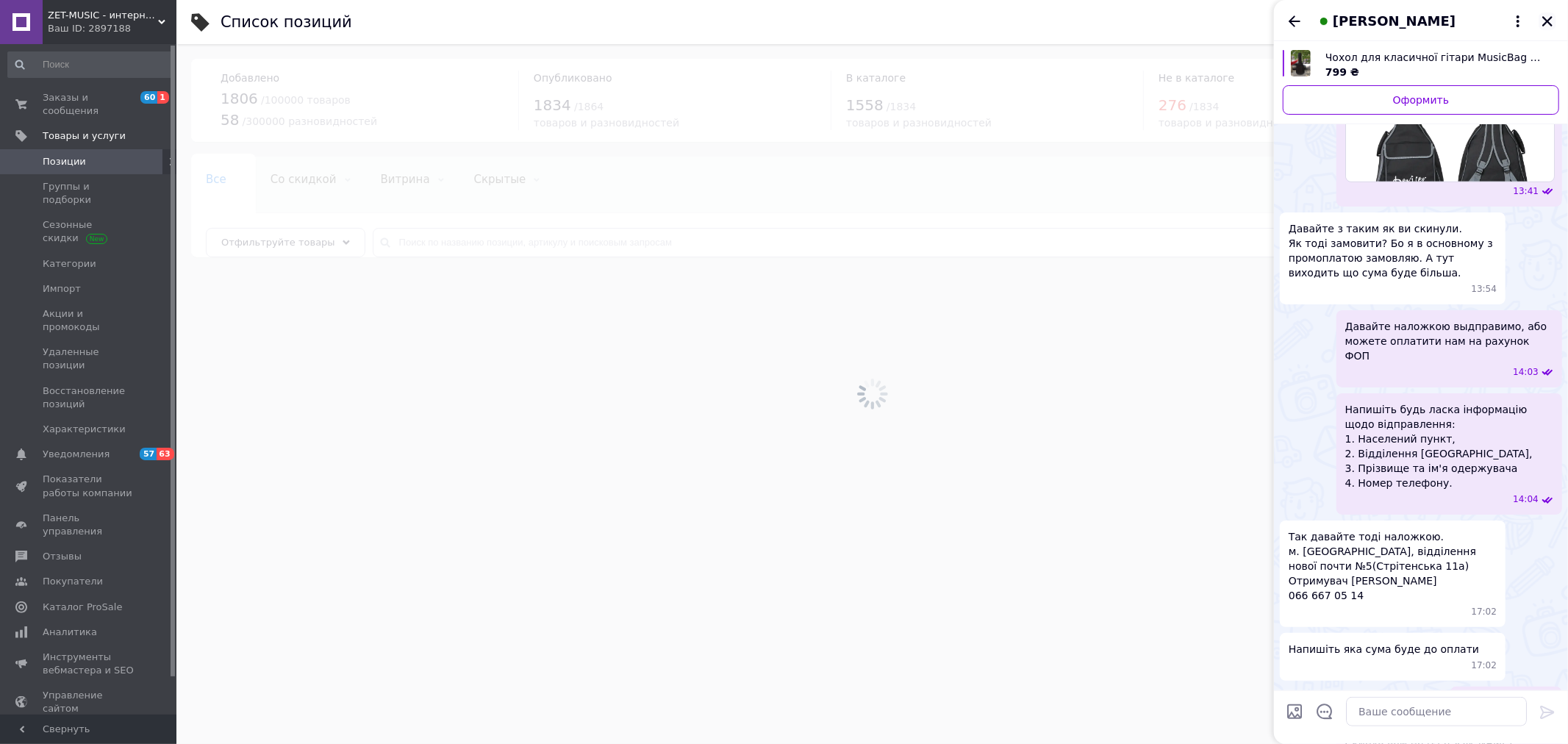
click at [1547, 22] on icon "Закрыть" at bounding box center [1546, 21] width 13 height 13
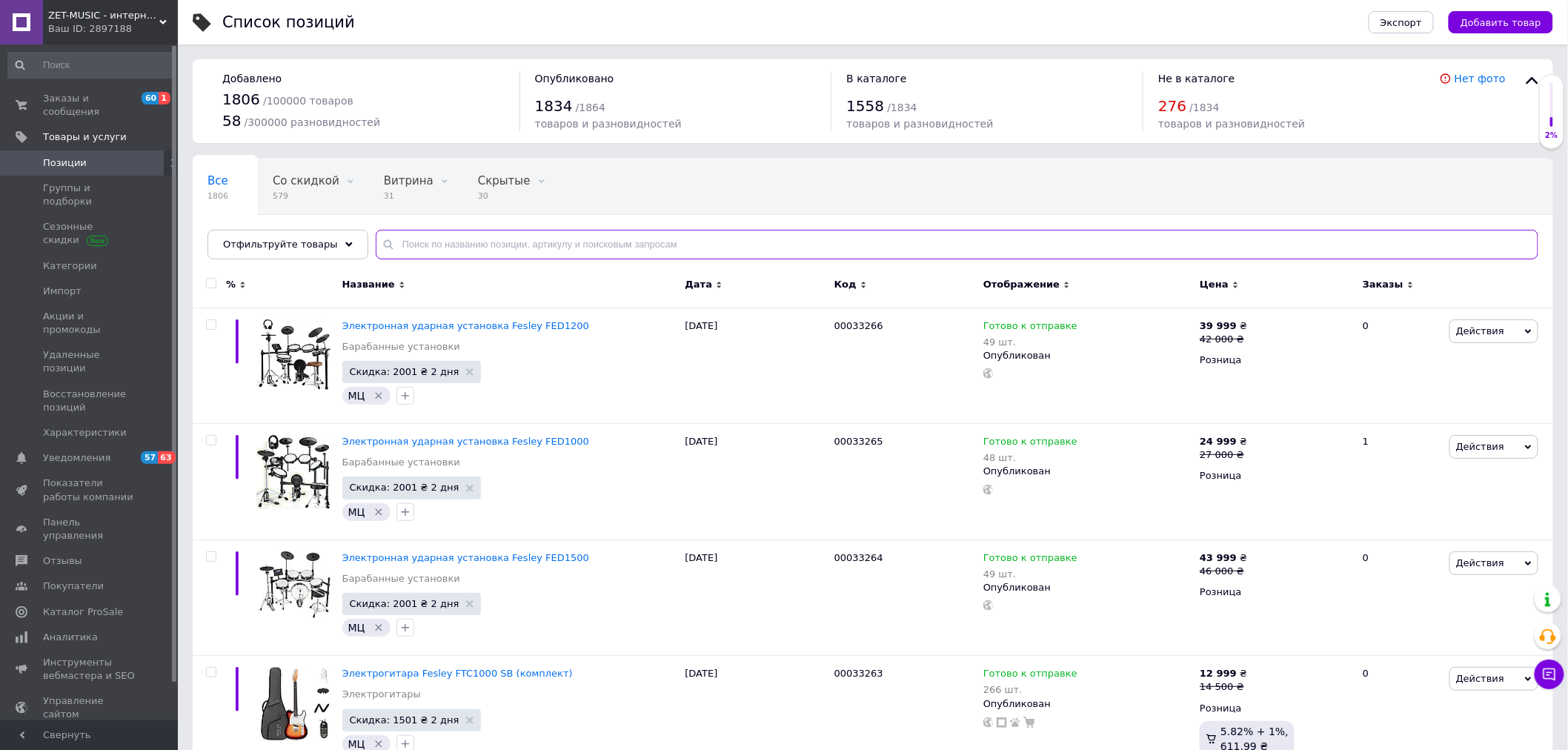
click at [431, 245] on input "text" at bounding box center [957, 244] width 1162 height 30
paste input "Yamaha C40"
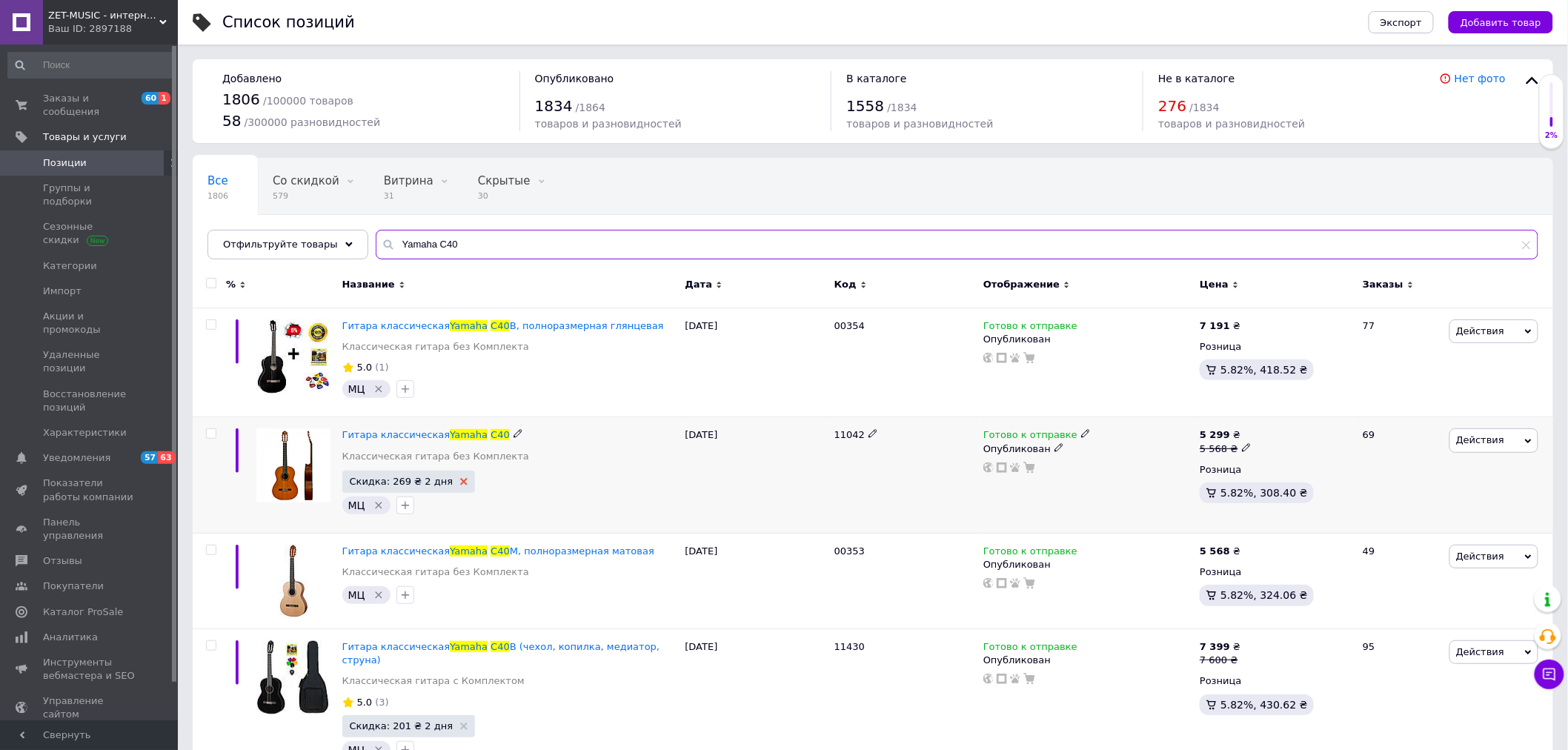
type input "Yamaha C40"
click at [460, 479] on icon at bounding box center [463, 482] width 7 height 7
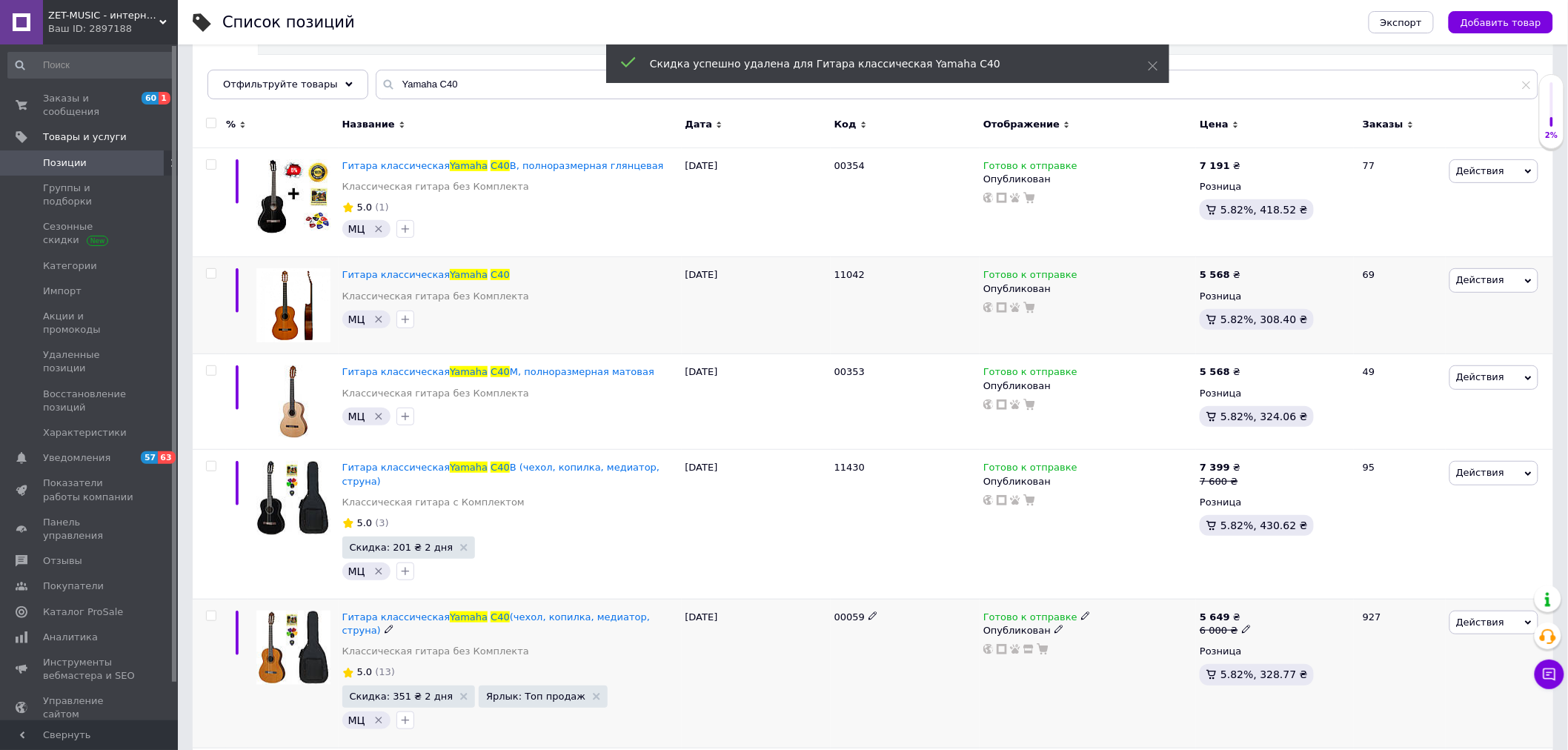
scroll to position [165, 0]
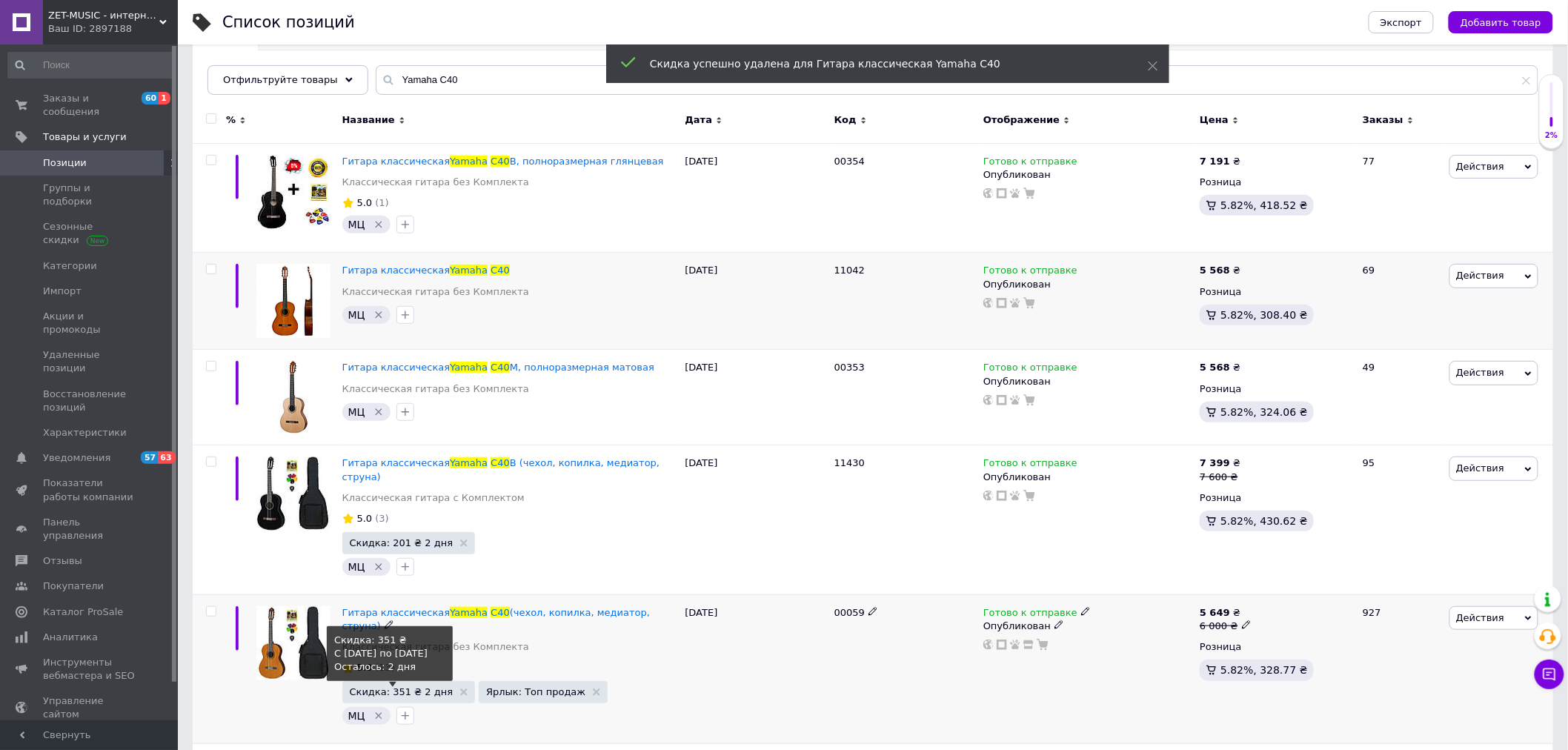
click at [398, 687] on span "Скидка: 351 ₴ 2 дня" at bounding box center [401, 691] width 103 height 10
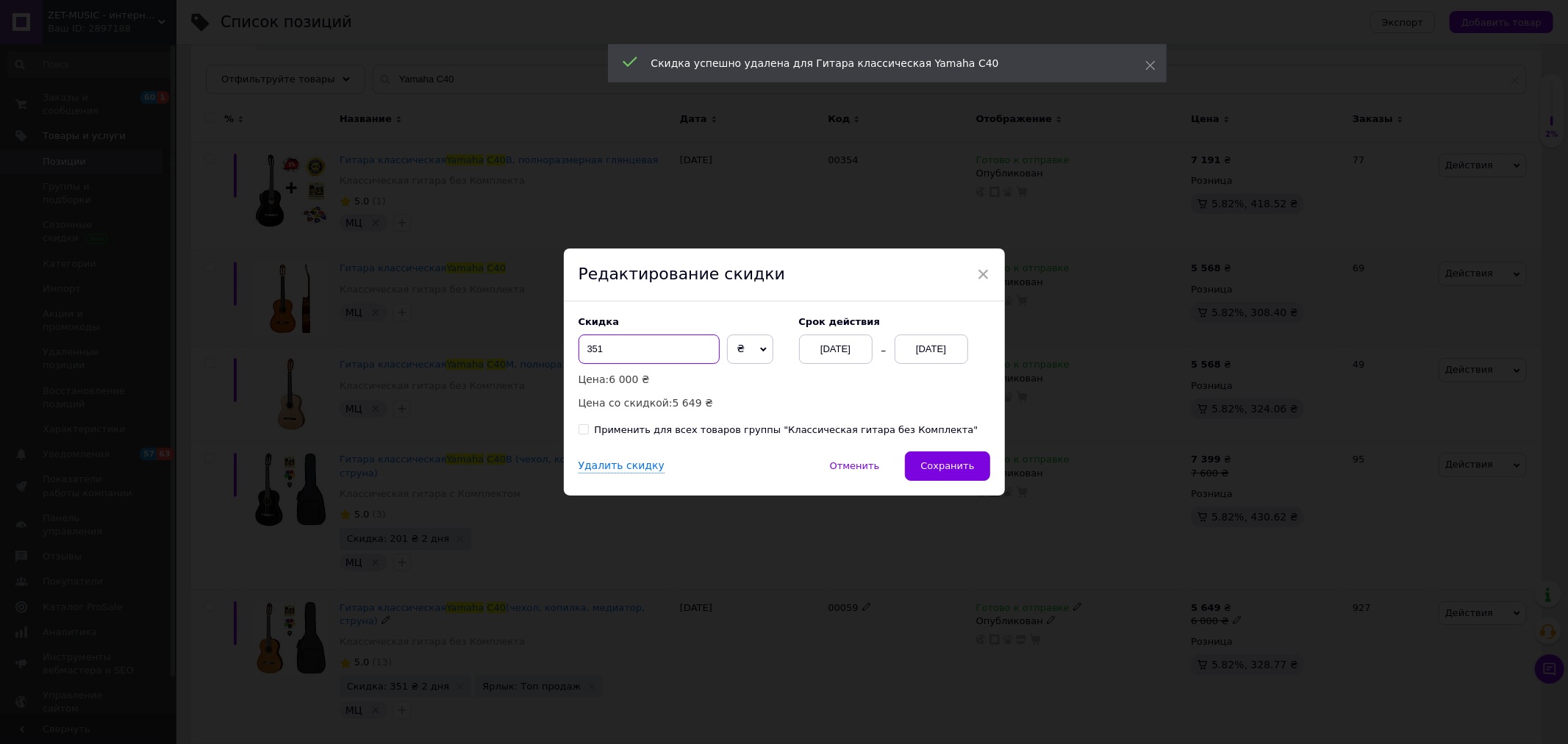
click at [586, 348] on input "351" at bounding box center [649, 349] width 141 height 30
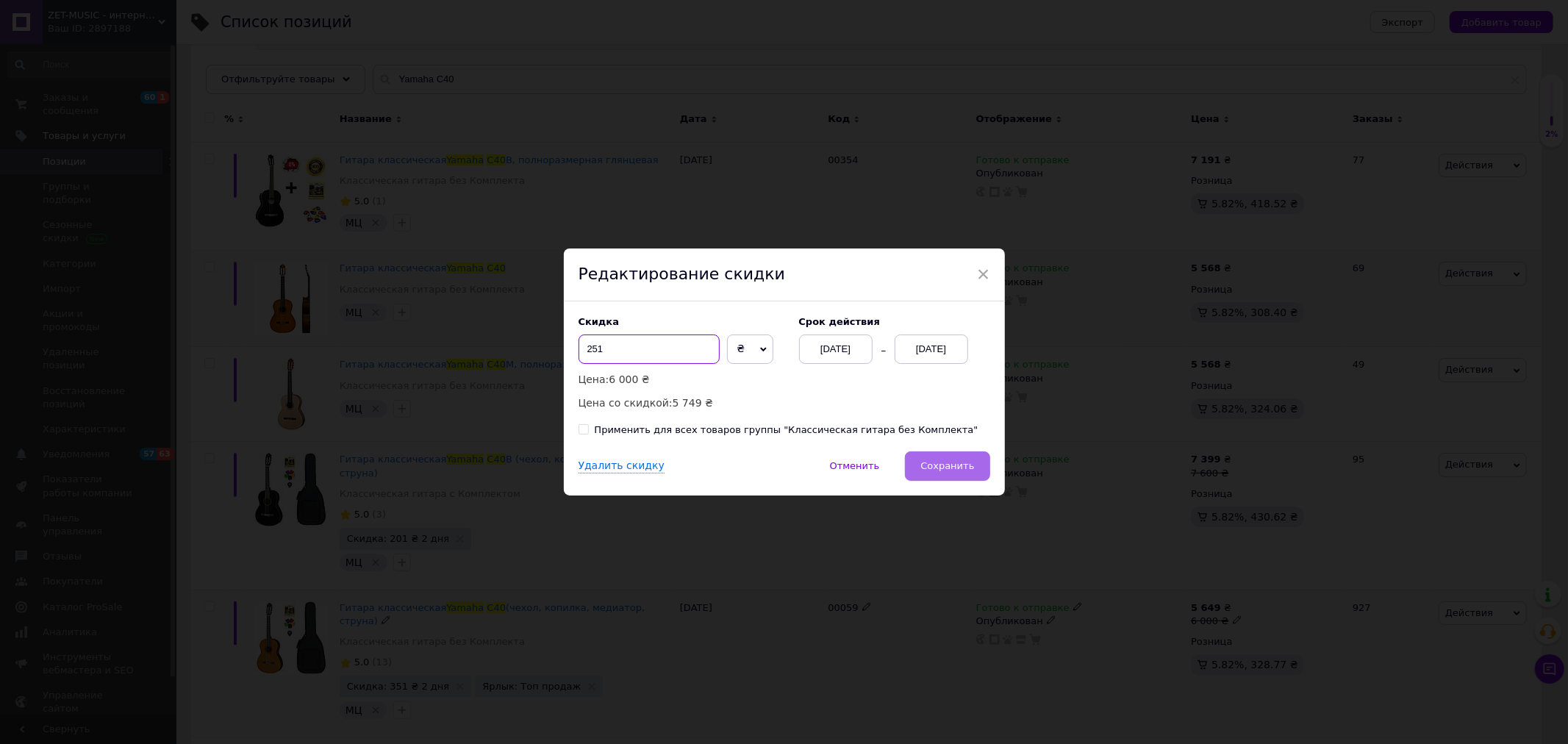
type input "251"
click at [972, 466] on button "Сохранить" at bounding box center [946, 466] width 84 height 30
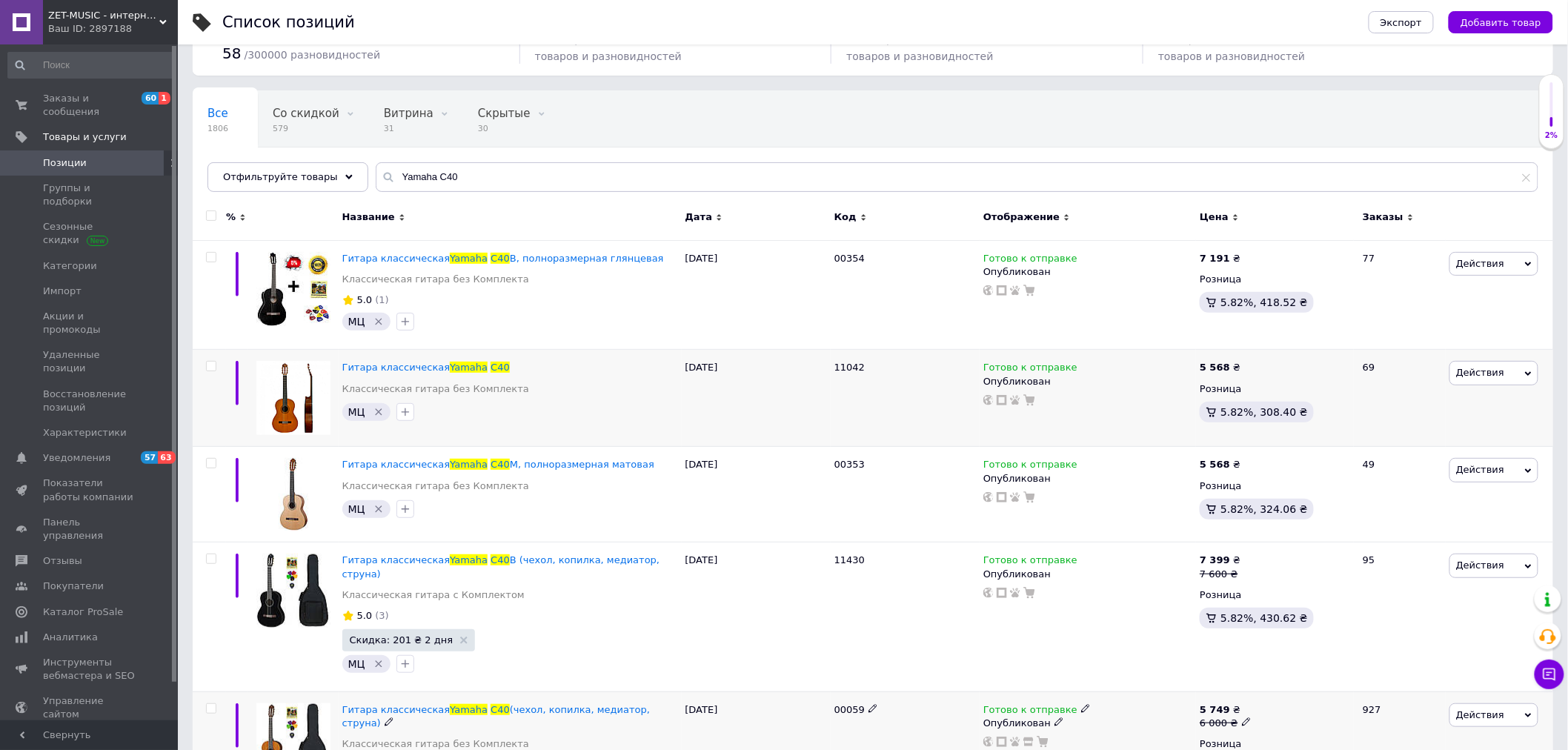
scroll to position [0, 0]
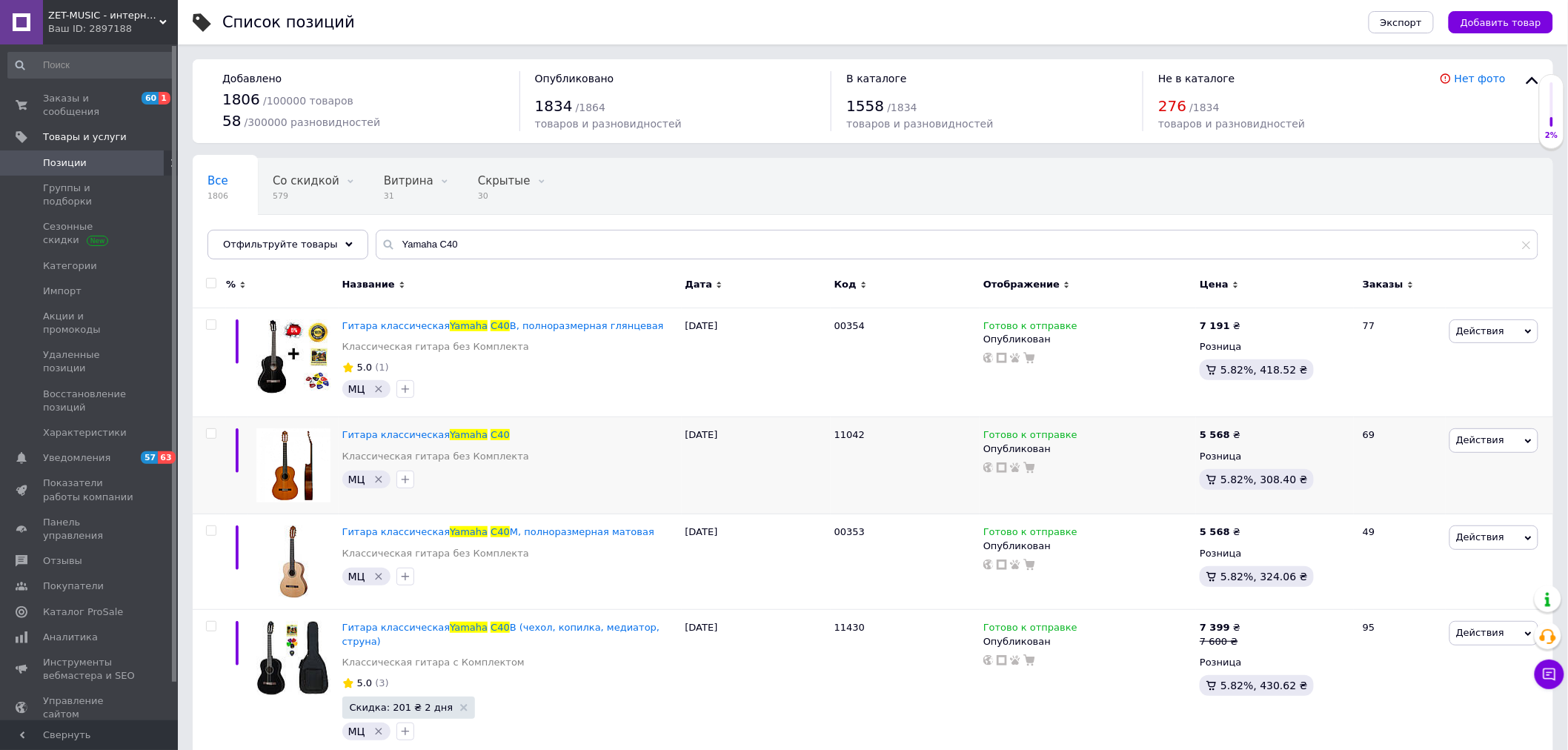
click at [63, 4] on div "ZET-MUSIC - интернет-магазин музыкальных инструментов Ваш ID: 2897188" at bounding box center [110, 22] width 135 height 45
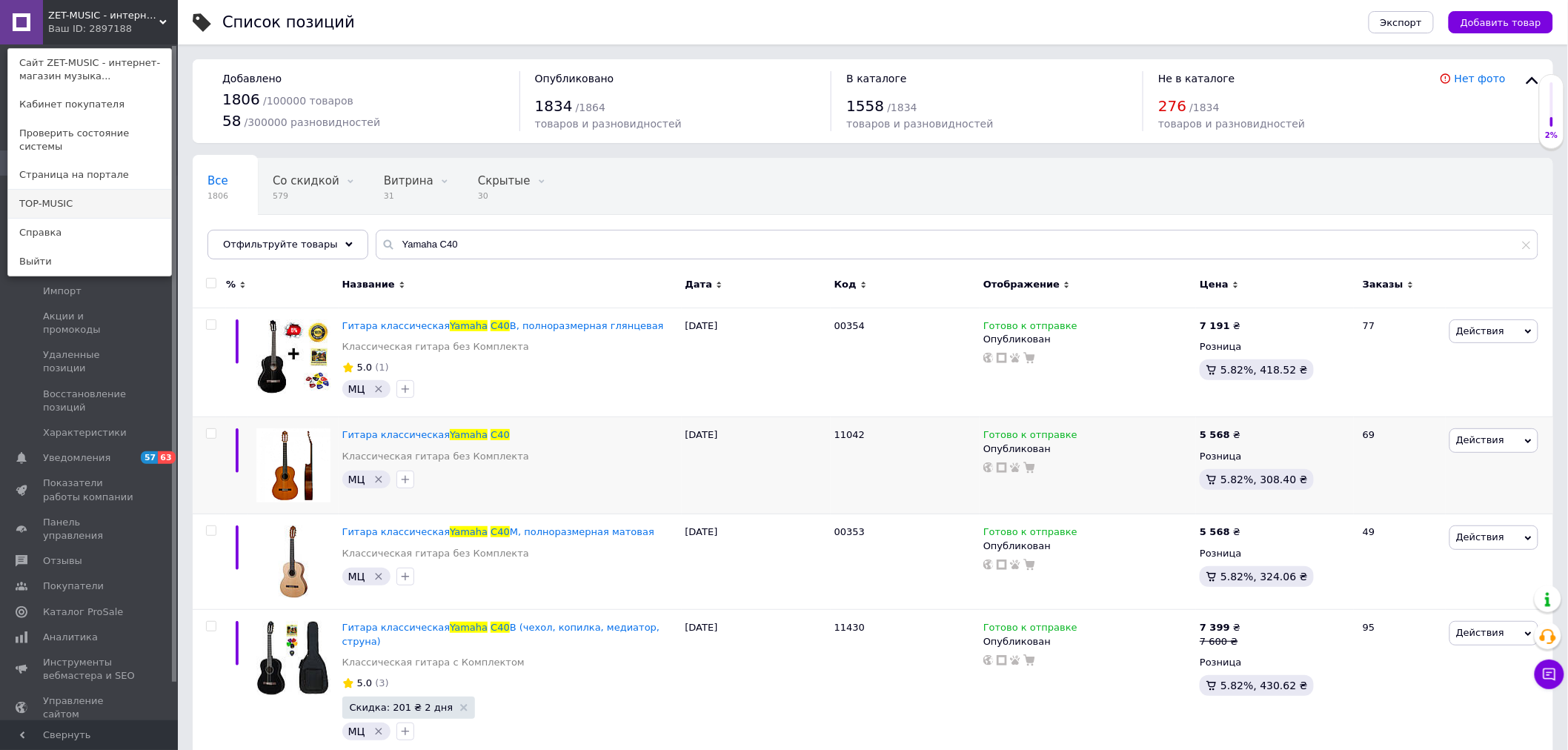
click at [80, 195] on link "TOP-MUSIC" at bounding box center [89, 204] width 163 height 28
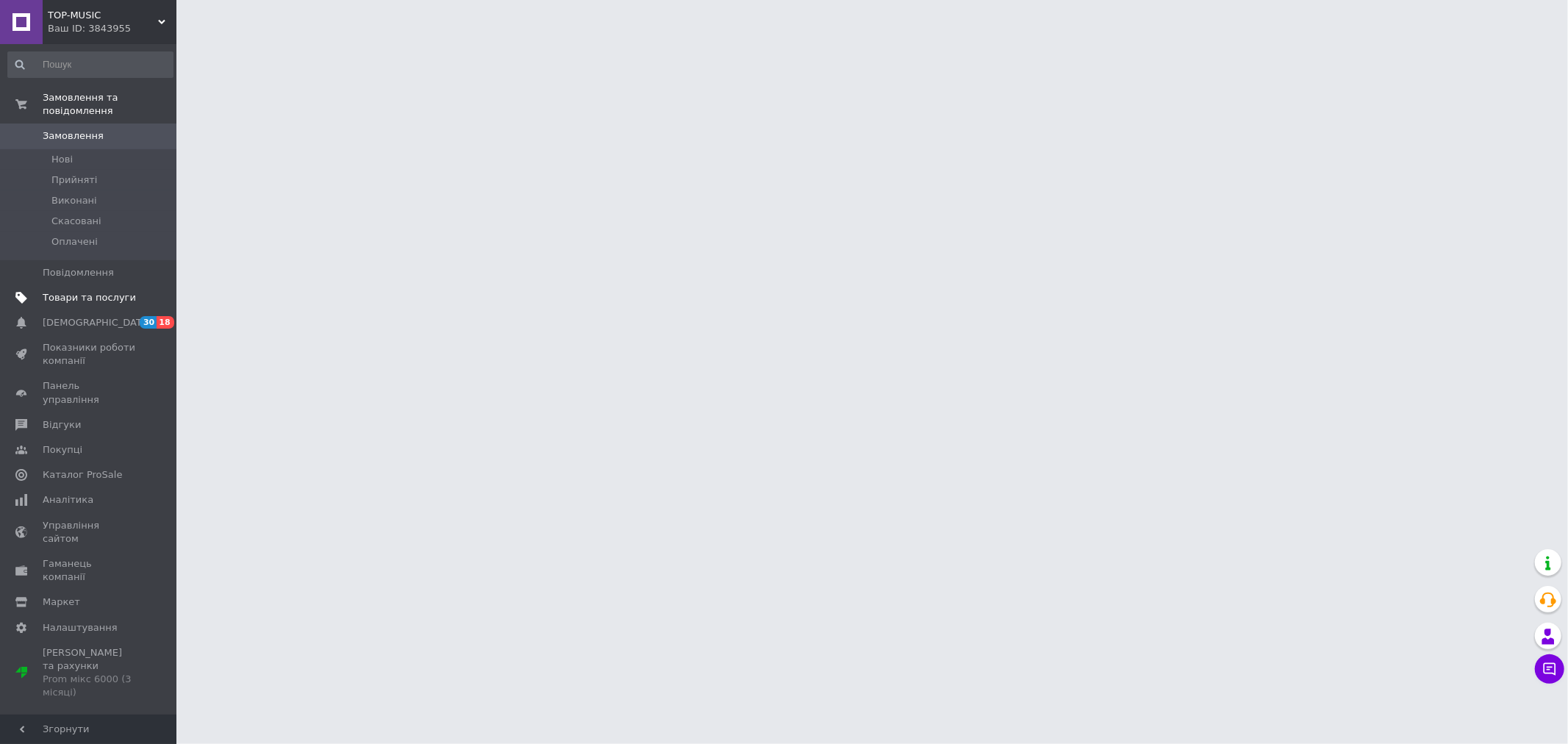
click at [107, 291] on span "Товари та послуги" at bounding box center [89, 297] width 93 height 13
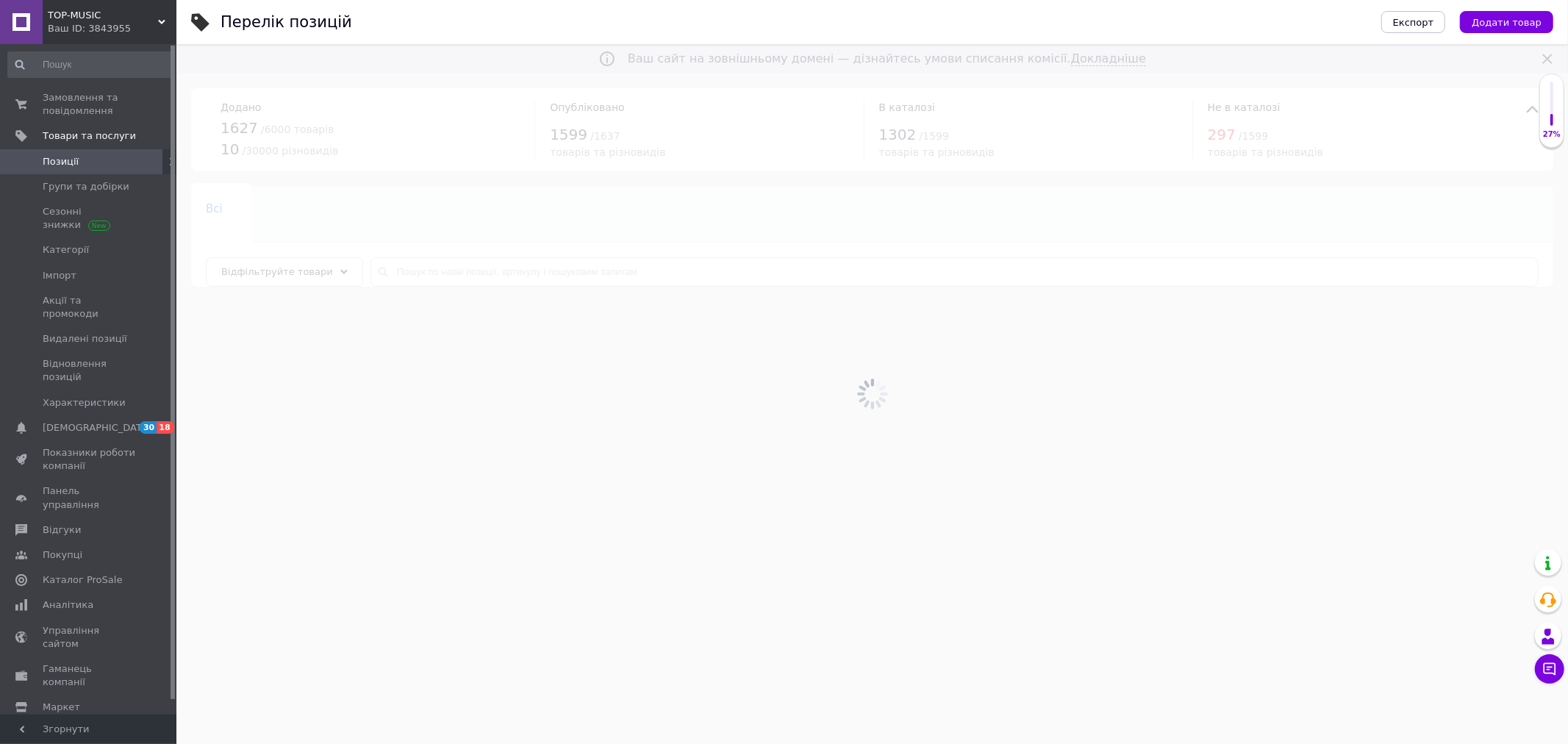
click at [489, 272] on div at bounding box center [871, 394] width 1391 height 700
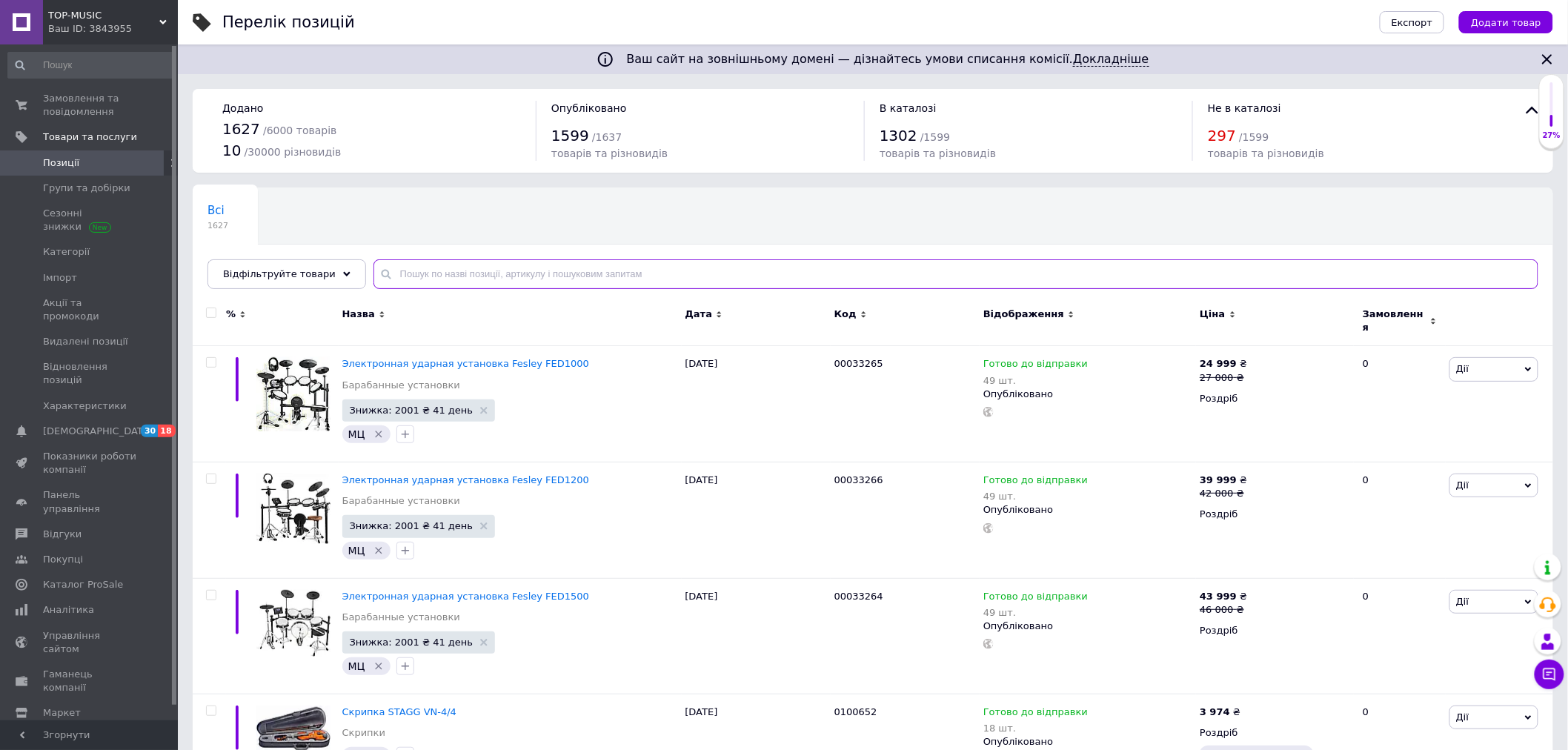
click at [493, 274] on input "text" at bounding box center [956, 274] width 1165 height 30
type input "[PERSON_NAME]"
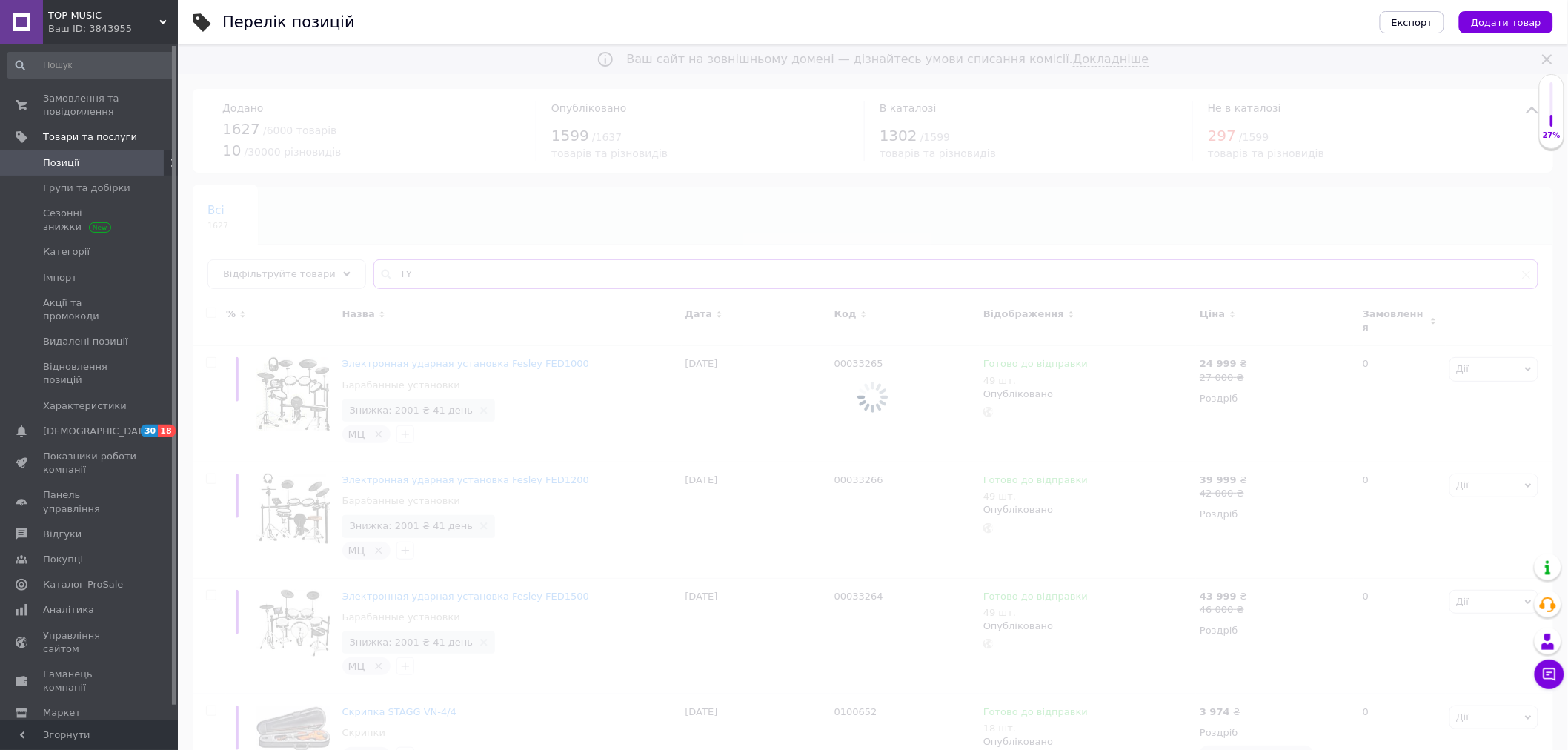
type input "T"
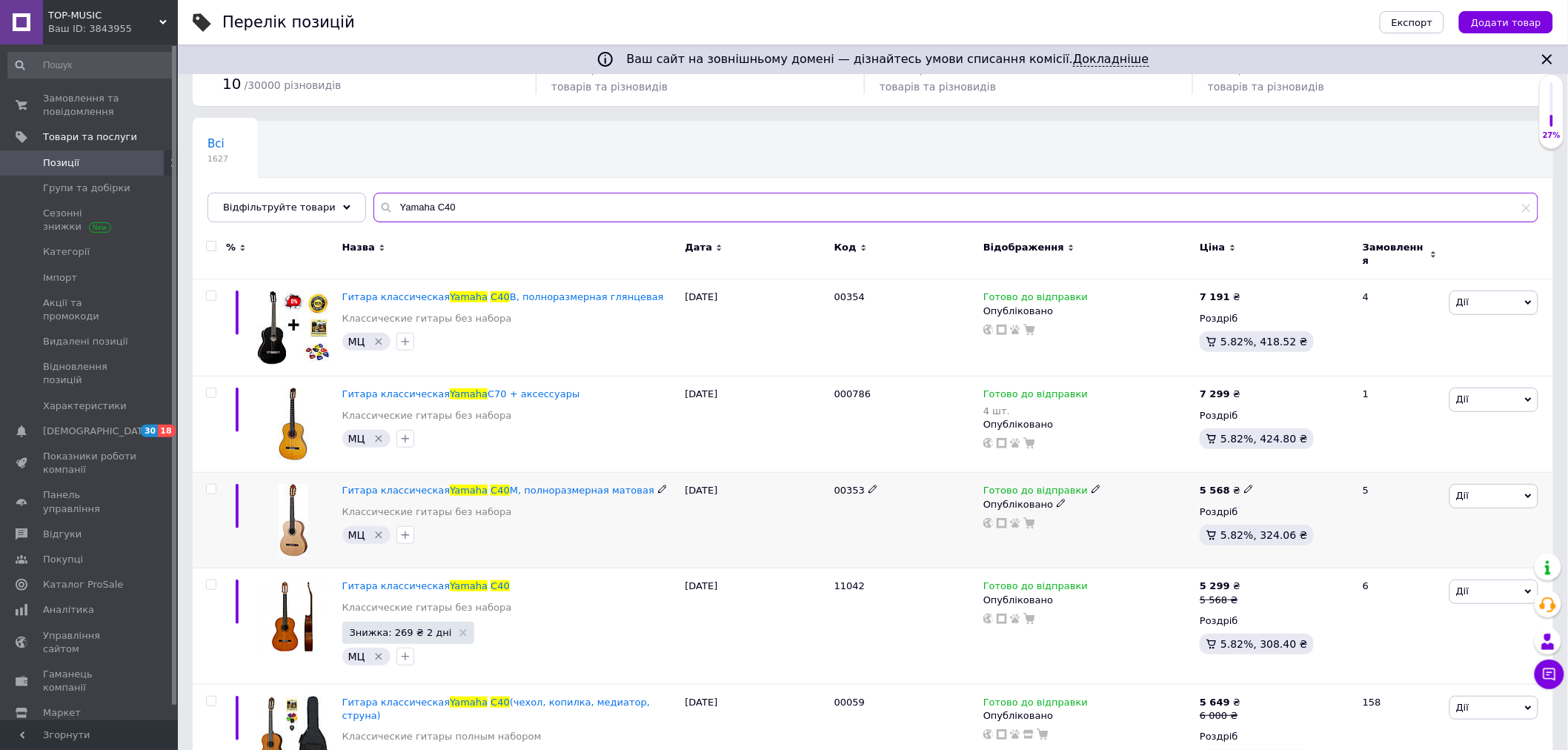
scroll to position [165, 0]
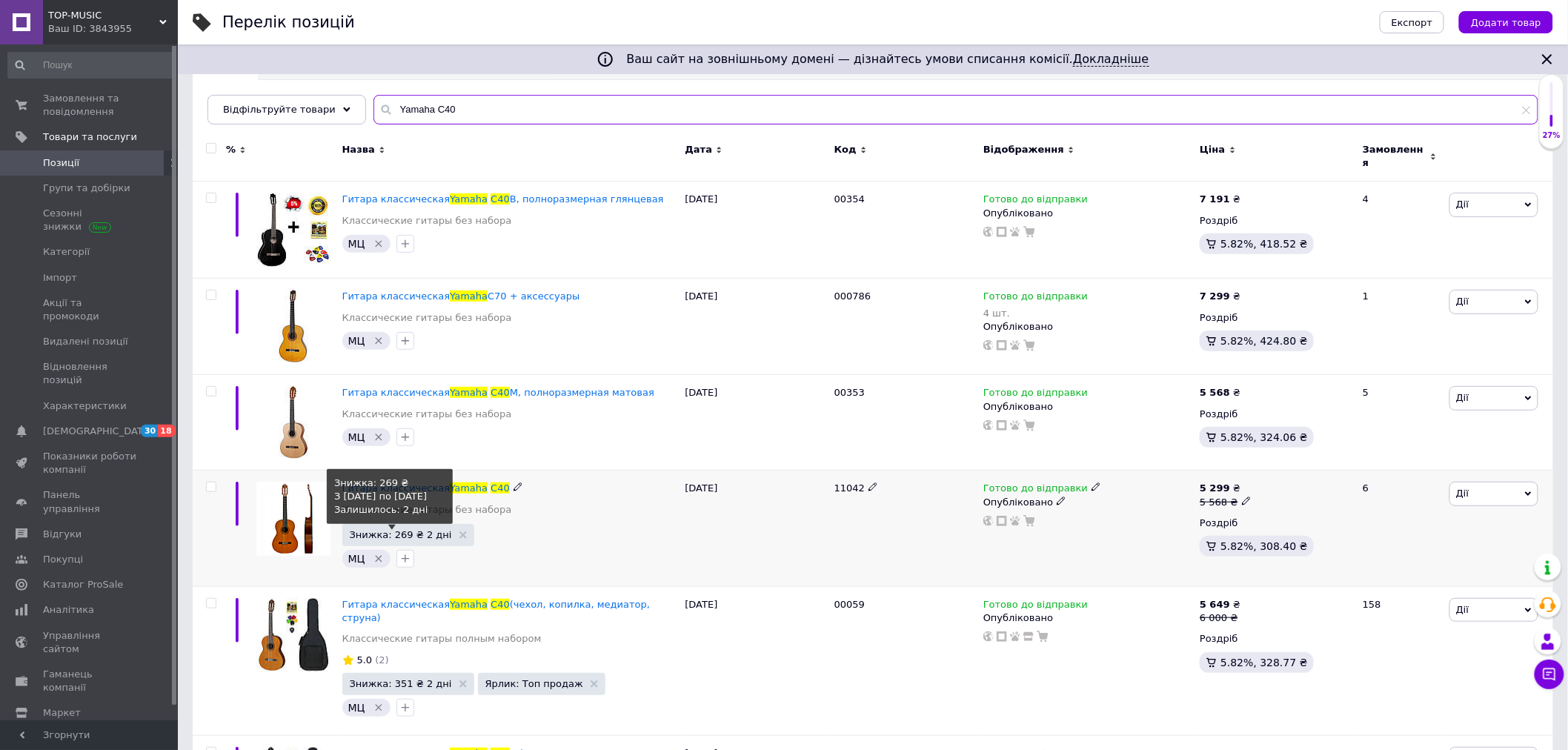
type input "Yamaha C40"
click at [396, 530] on span "Знижка: 269 ₴ 2 дні" at bounding box center [400, 534] width 102 height 10
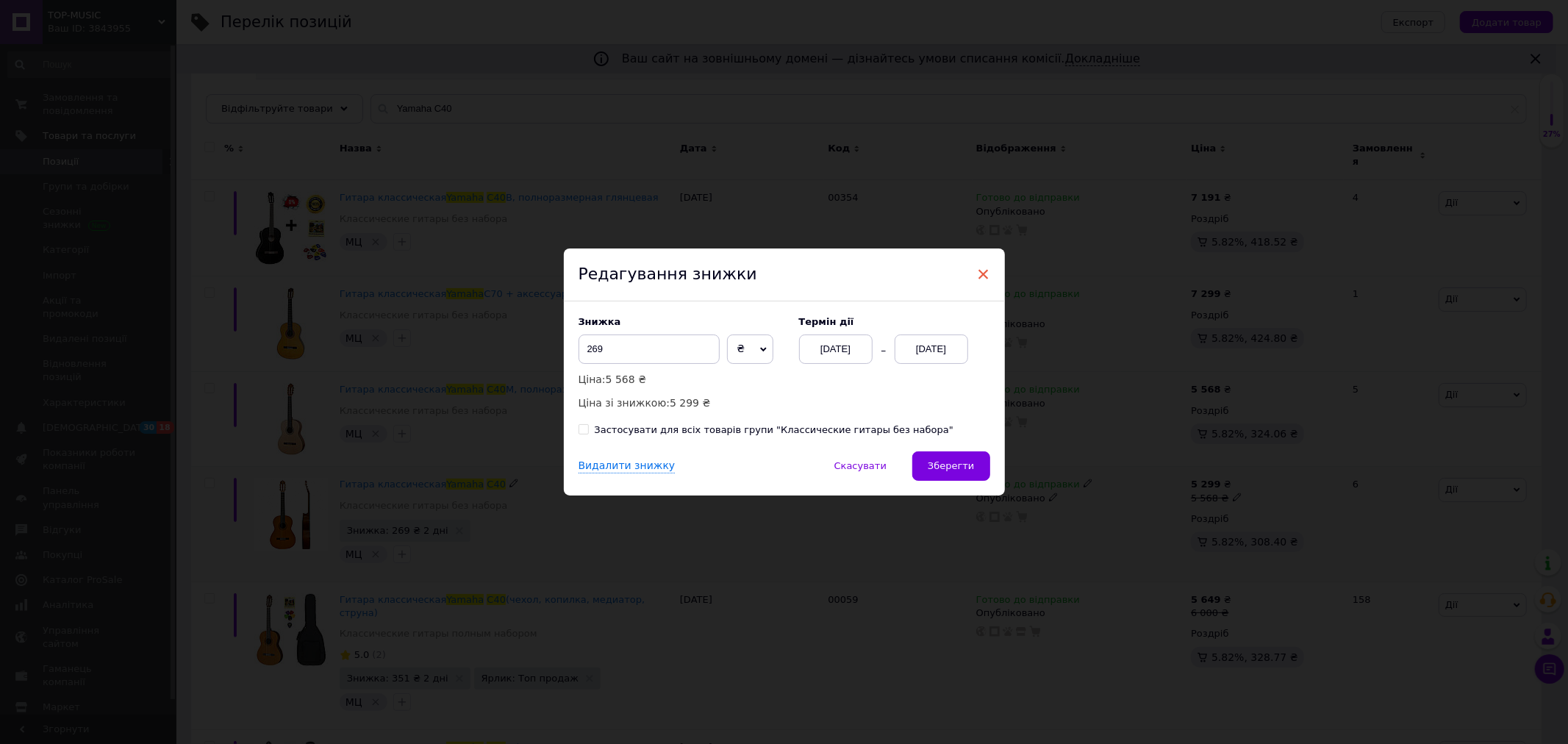
click at [978, 266] on span "×" at bounding box center [982, 274] width 13 height 25
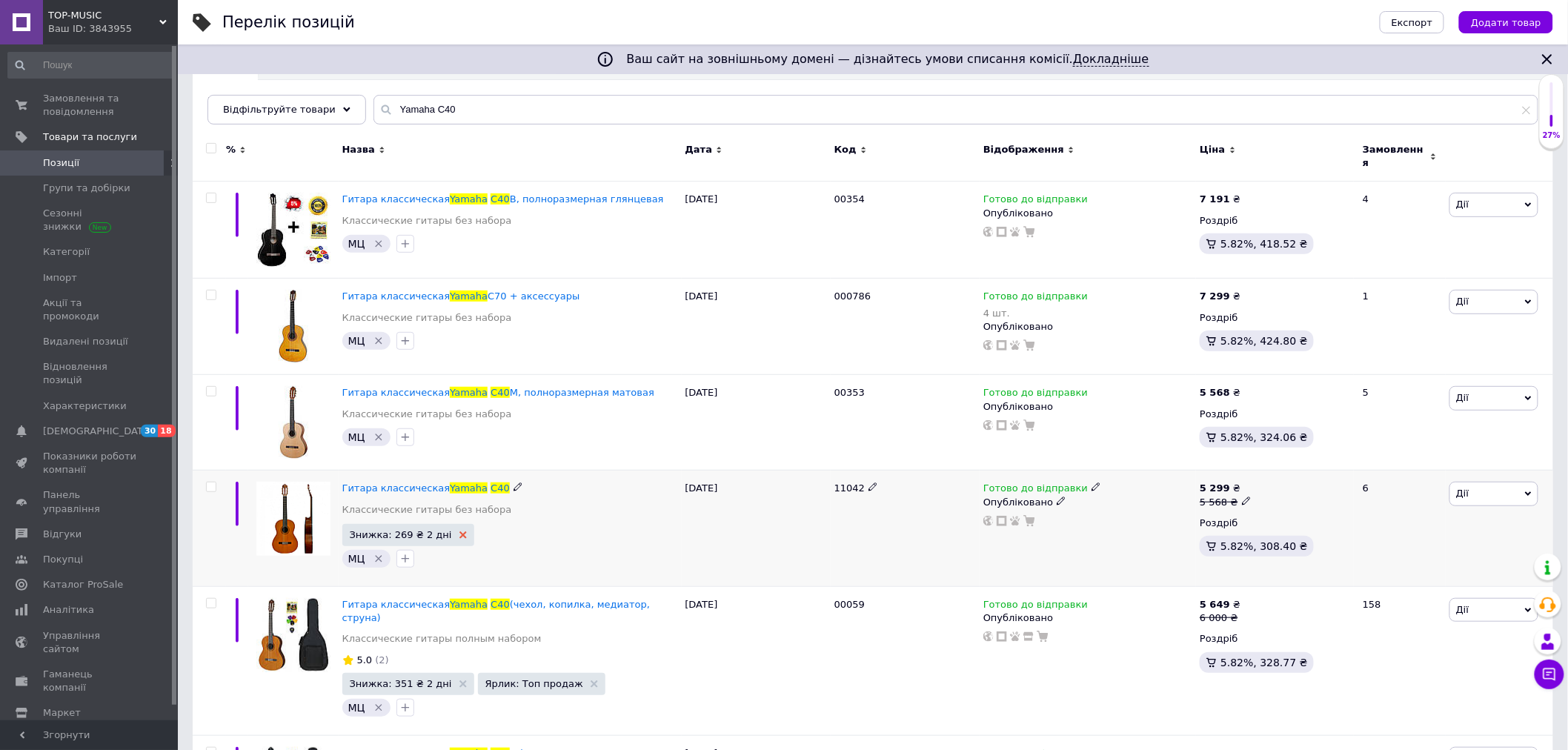
click at [460, 532] on use at bounding box center [463, 535] width 7 height 7
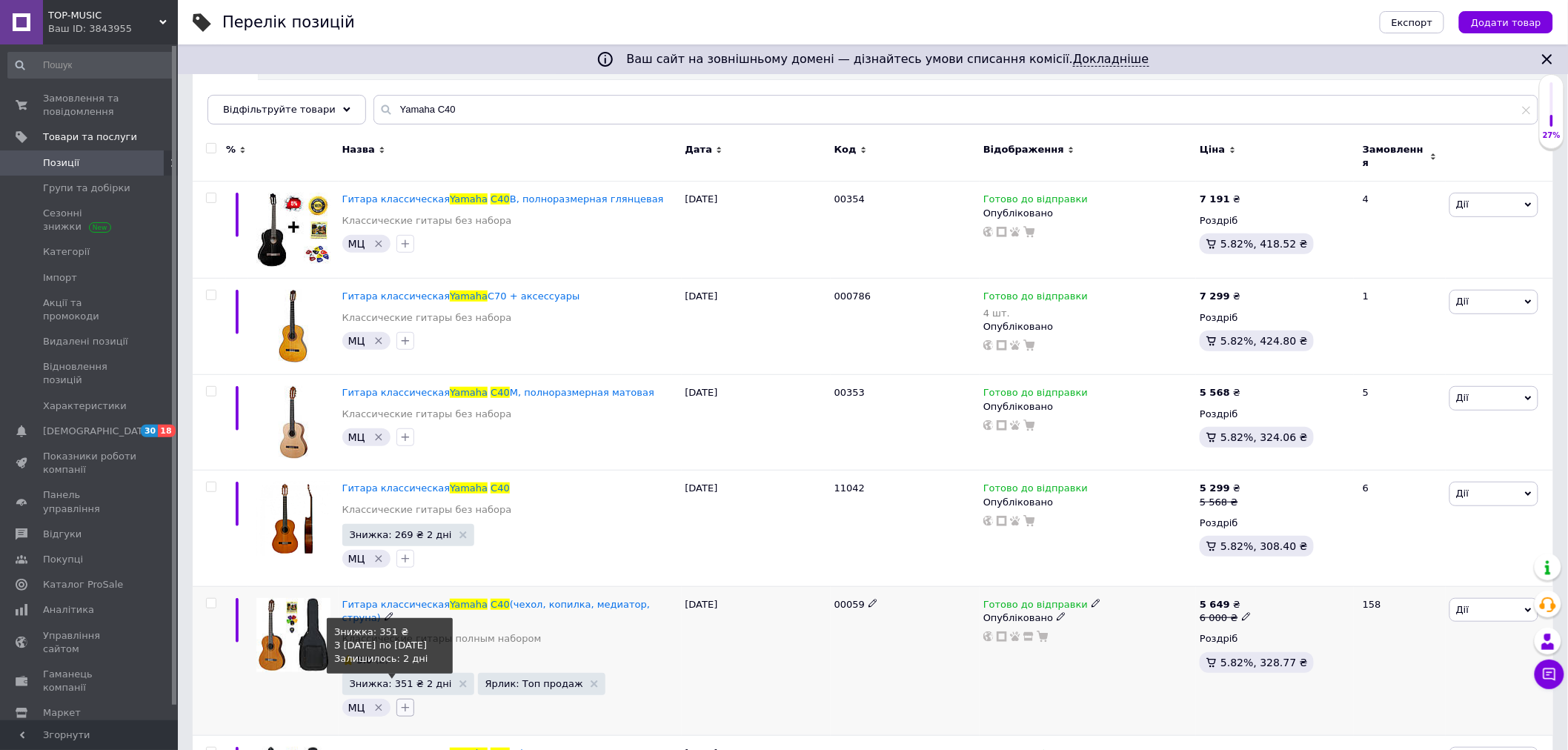
click at [397, 699] on button "button" at bounding box center [406, 708] width 18 height 18
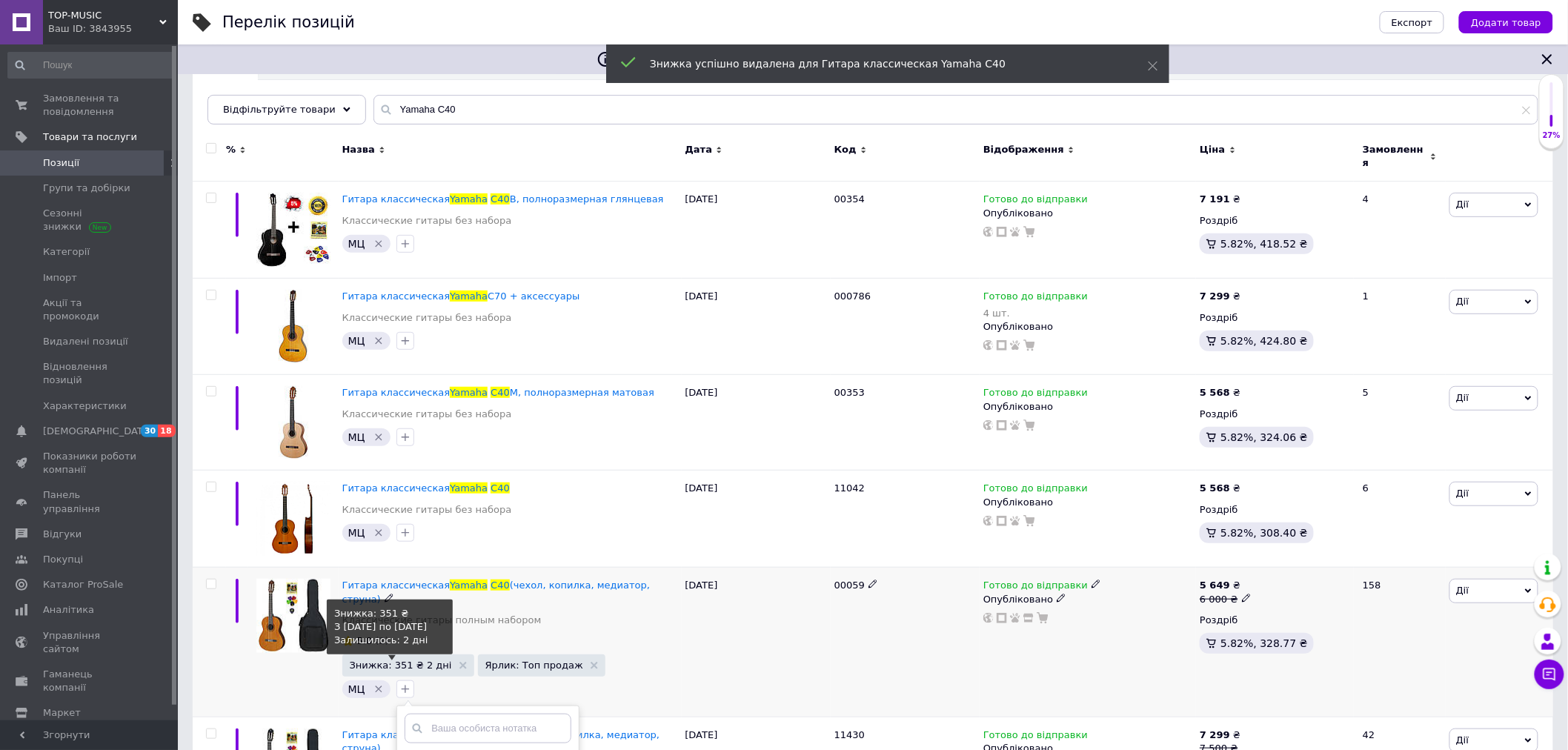
click at [388, 661] on span "Знижка: 351 ₴ 2 дні" at bounding box center [400, 665] width 102 height 10
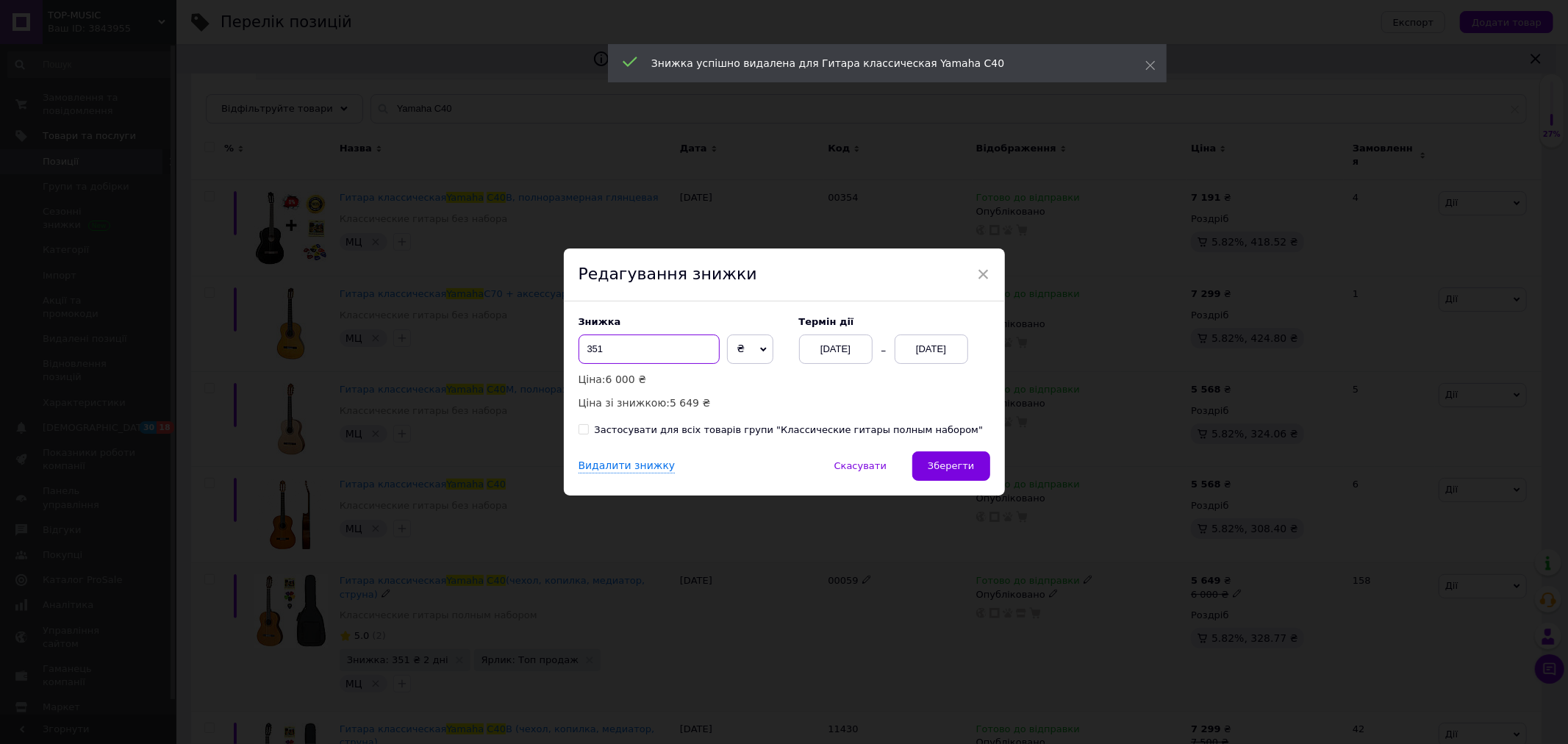
drag, startPoint x: 582, startPoint y: 351, endPoint x: 589, endPoint y: 357, distance: 9.2
click at [589, 357] on input "351" at bounding box center [649, 349] width 141 height 30
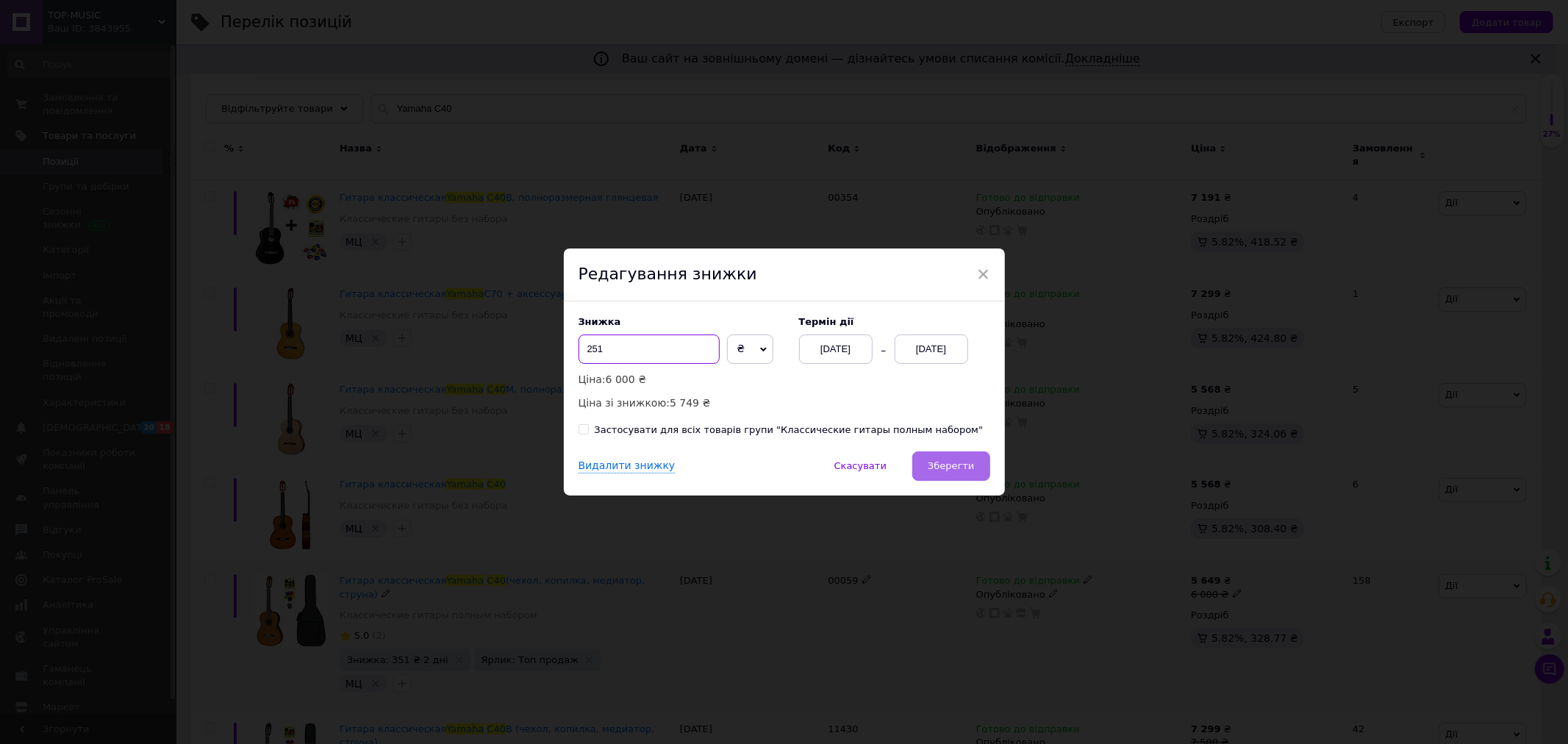
type input "251"
click at [946, 475] on button "Зберегти" at bounding box center [950, 466] width 77 height 30
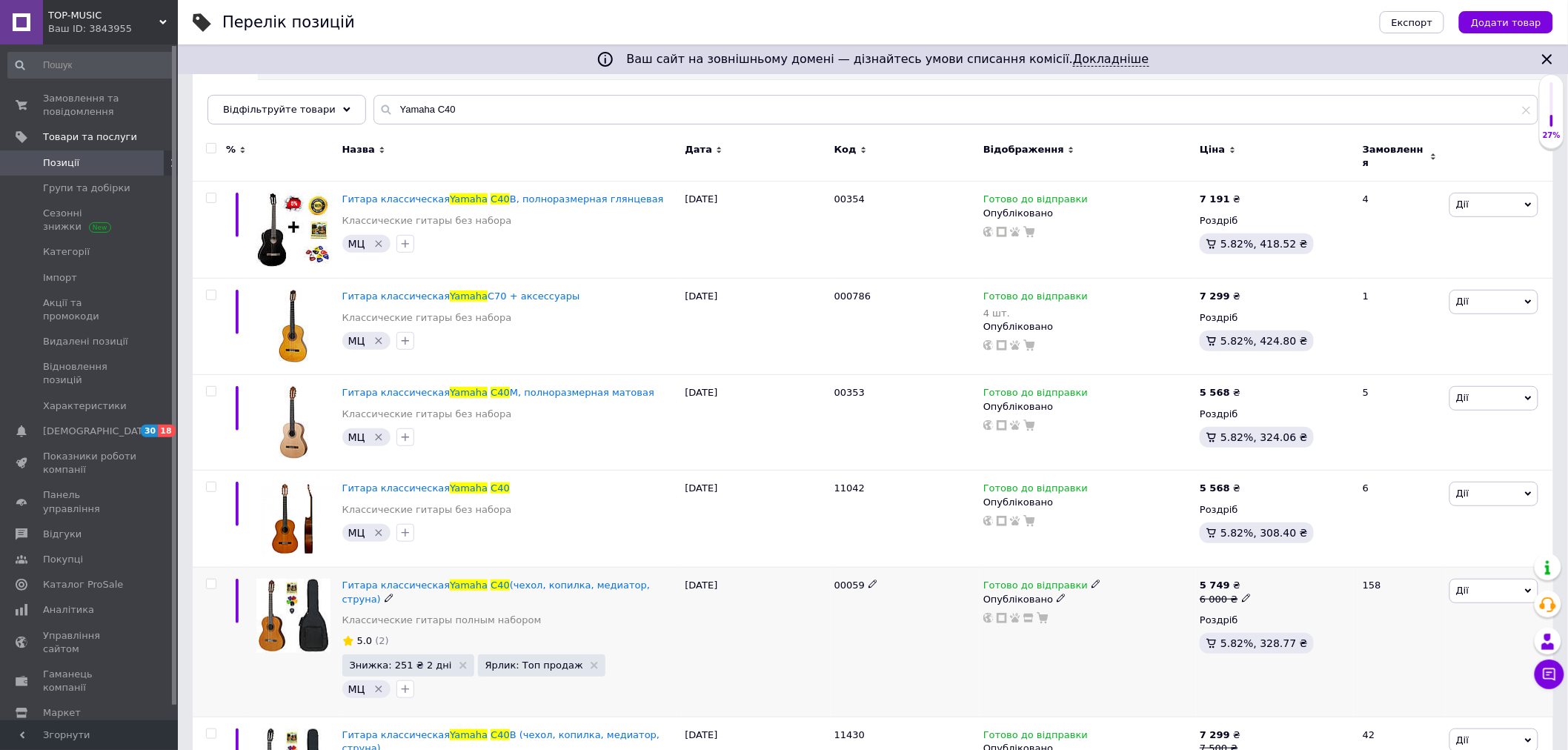
click at [57, 157] on span "Позиції" at bounding box center [60, 163] width 36 height 13
click at [62, 135] on span "Товари та послуги" at bounding box center [89, 137] width 94 height 13
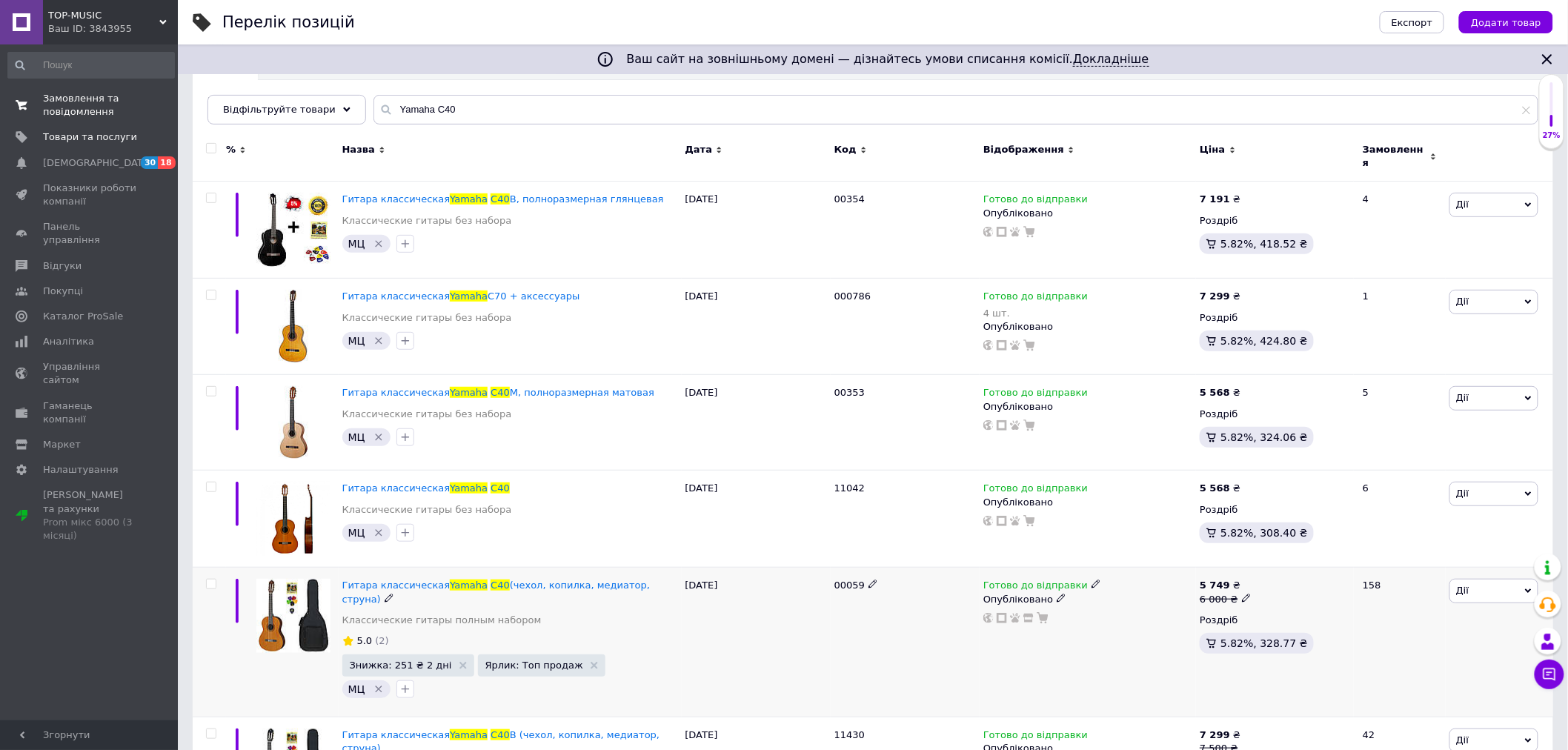
click at [70, 107] on span "Замовлення та повідомлення" at bounding box center [89, 105] width 94 height 26
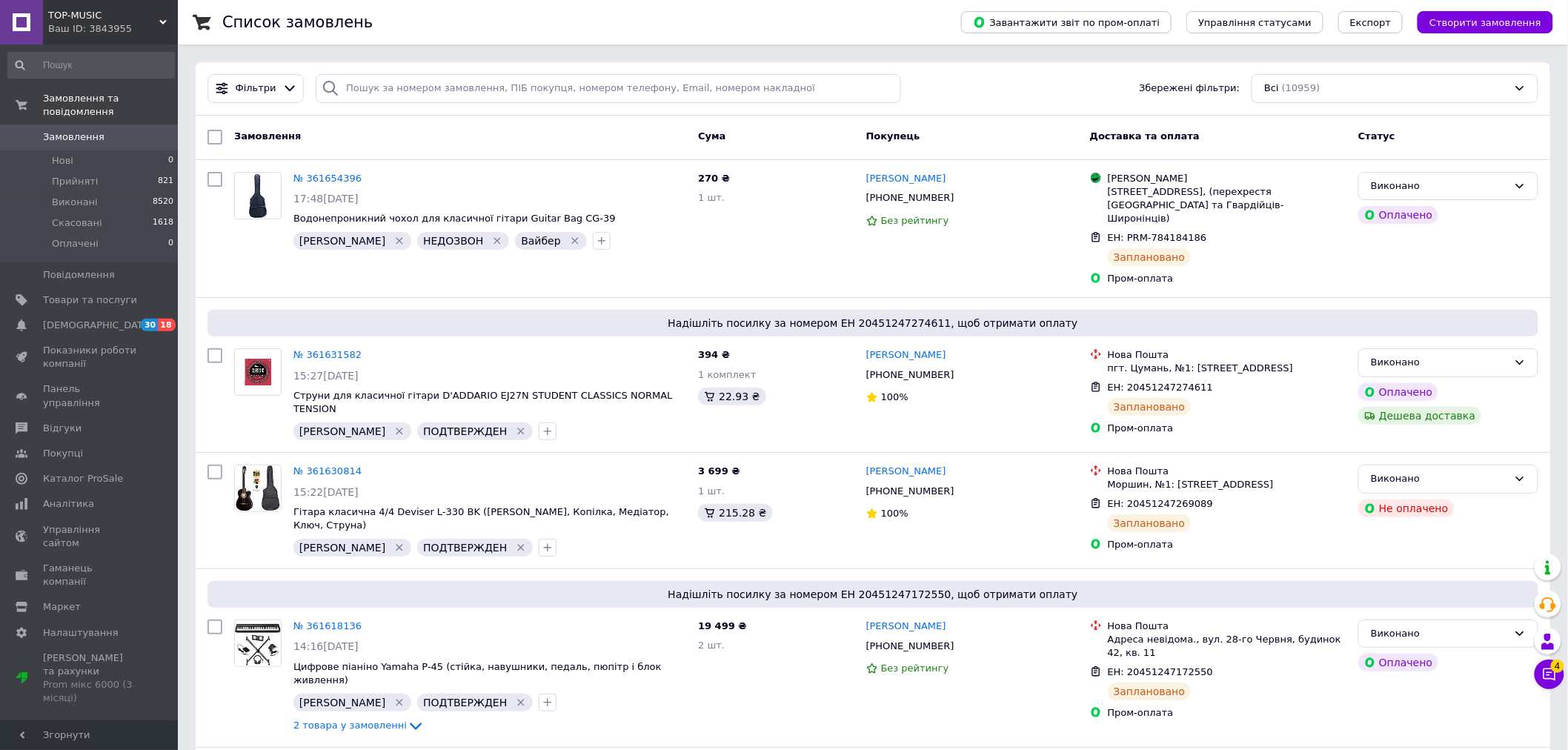
click at [55, 131] on span "Замовлення" at bounding box center [74, 137] width 61 height 13
click at [50, 294] on span "Товари та послуги" at bounding box center [89, 300] width 94 height 13
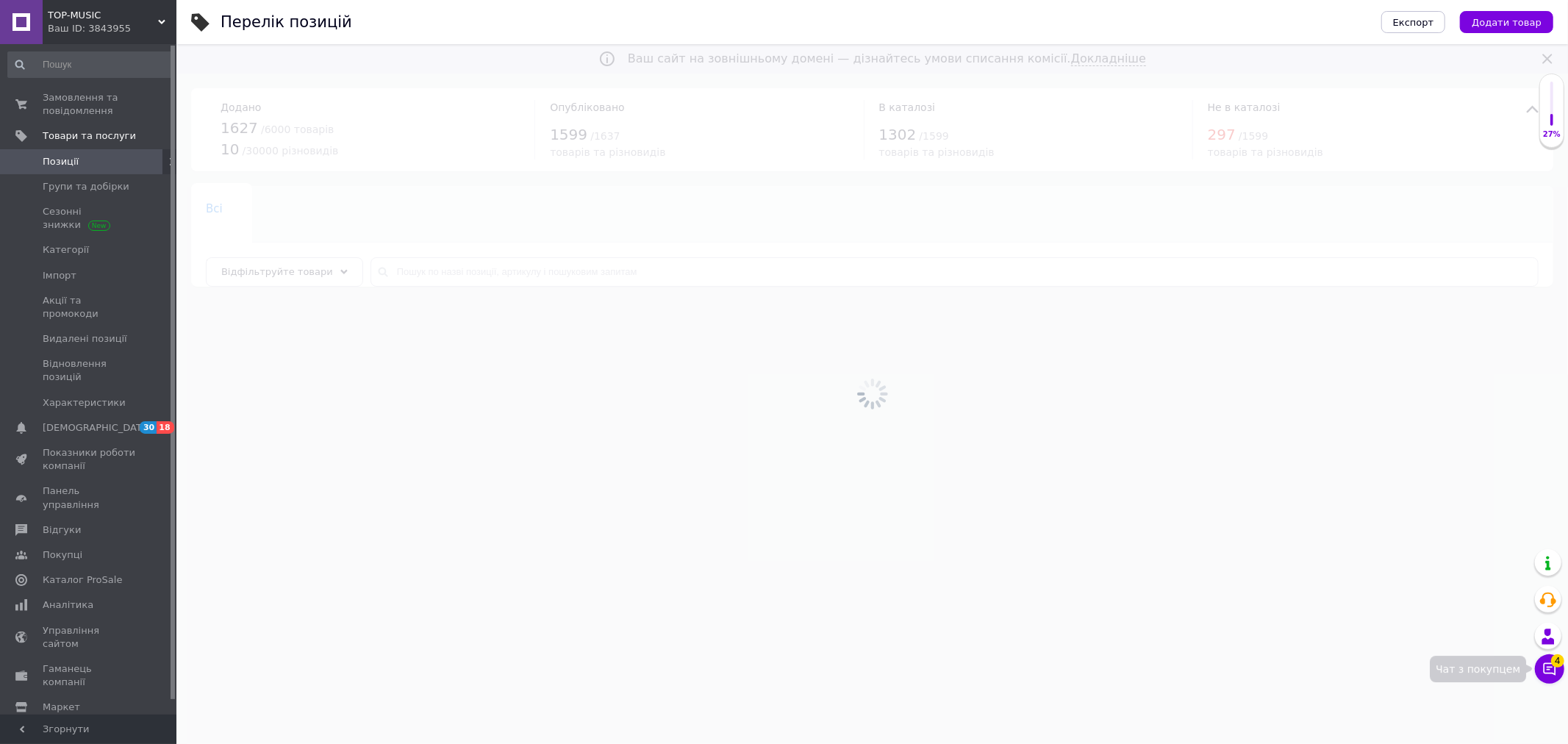
click at [1555, 665] on span "4" at bounding box center [1557, 661] width 13 height 13
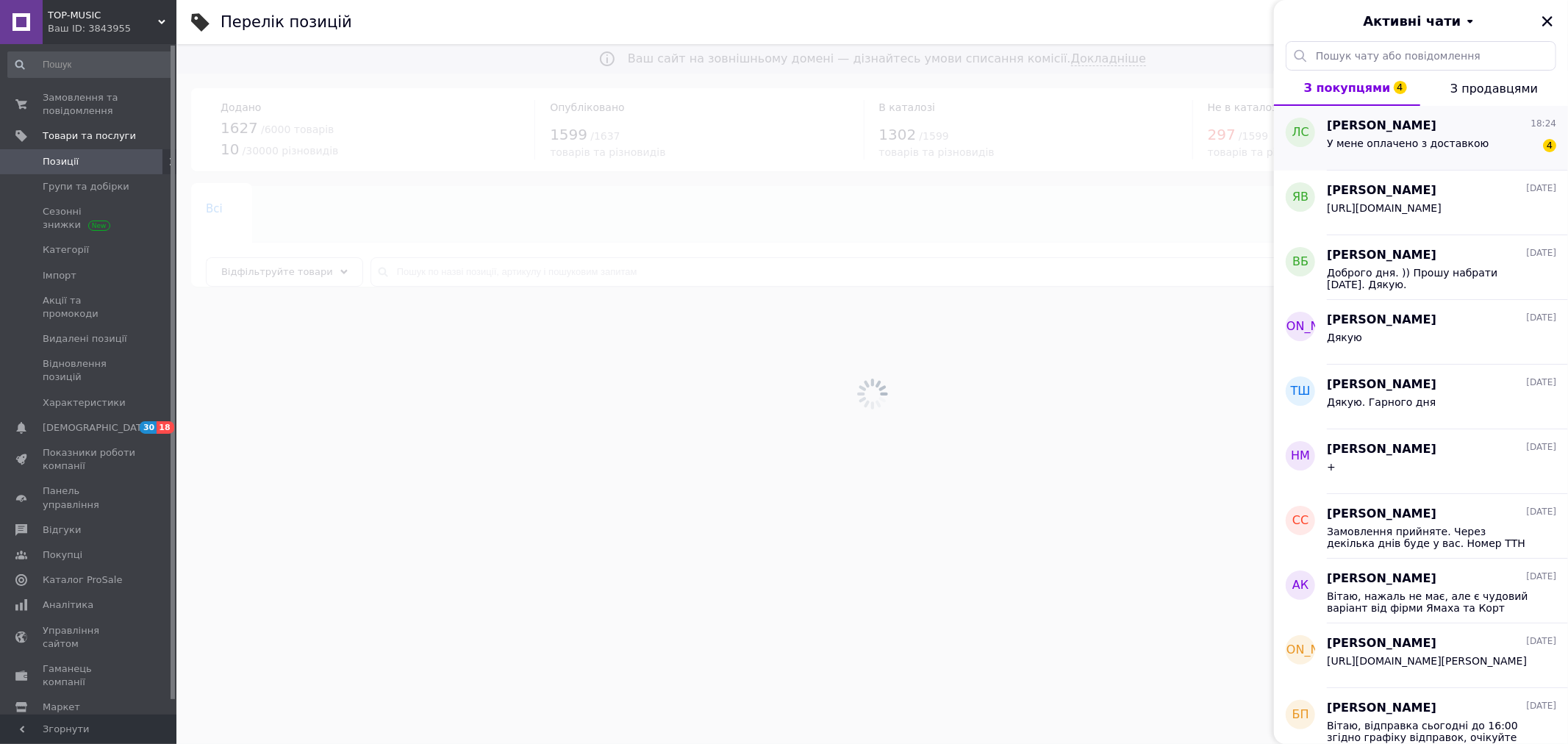
click at [1377, 130] on span "[PERSON_NAME]" at bounding box center [1381, 125] width 109 height 17
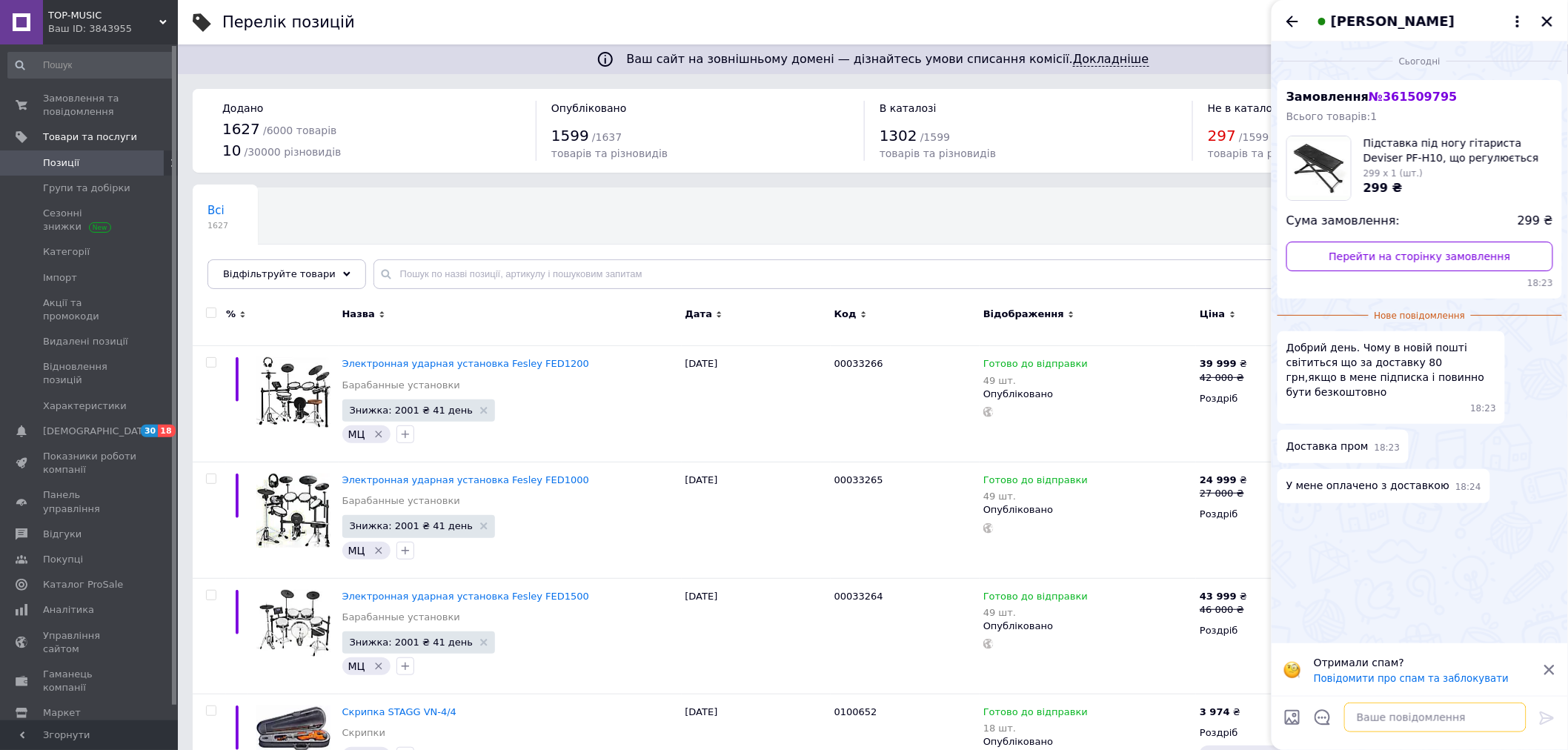
click at [1399, 719] on textarea at bounding box center [1436, 718] width 182 height 30
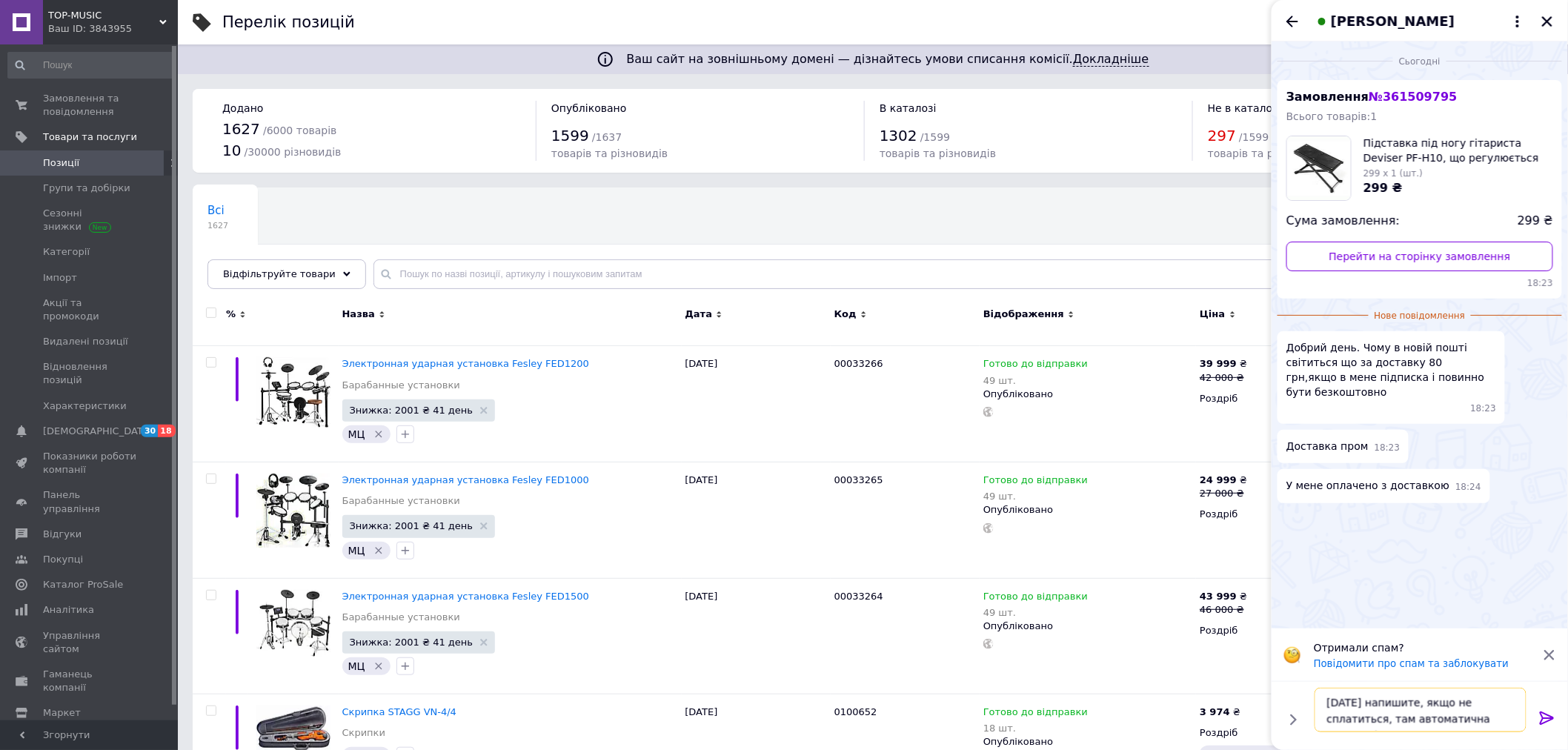
type textarea "[DATE] напишите, якщо не сплатиться, там автоматична оплата від прома"
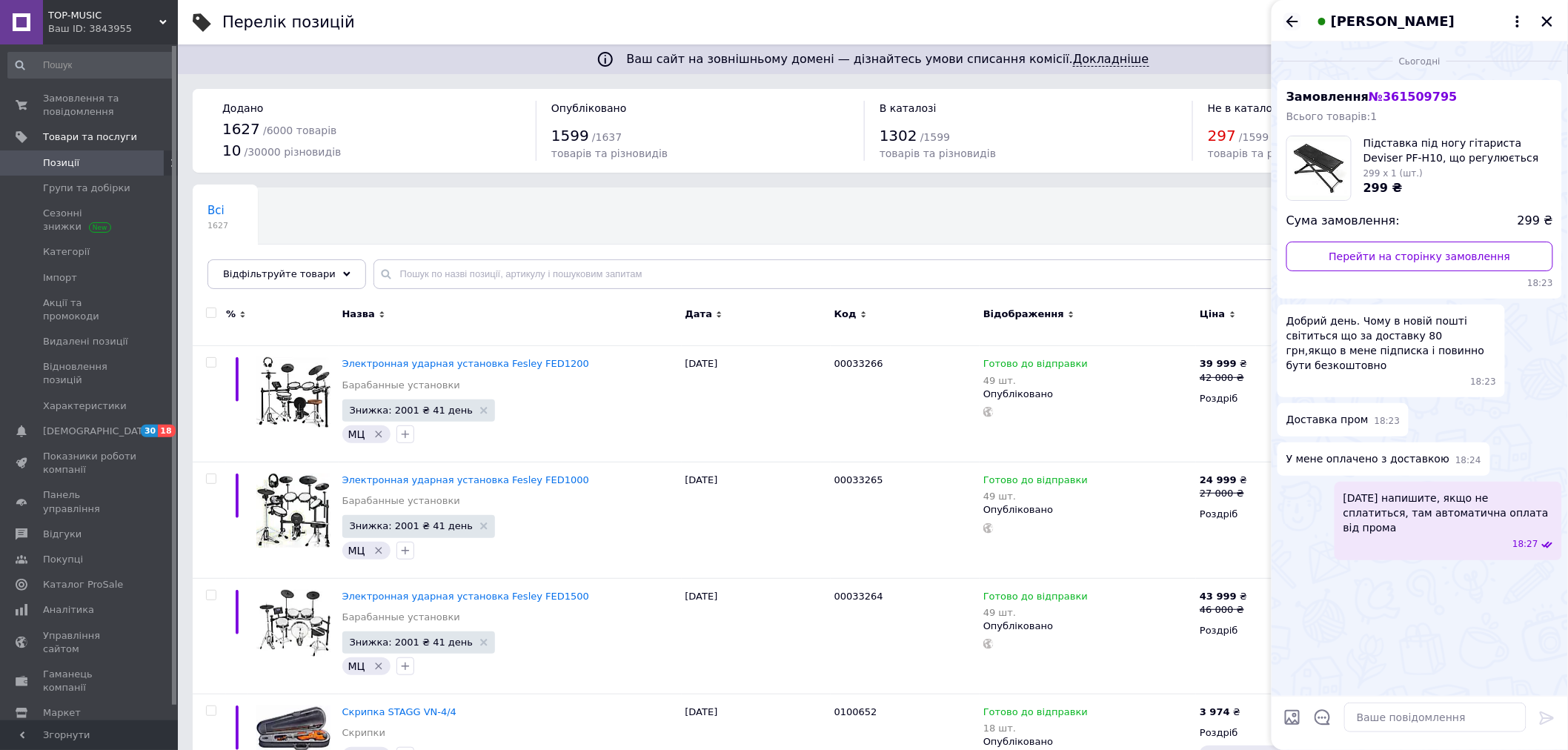
click at [1290, 17] on icon "Назад" at bounding box center [1292, 21] width 18 height 18
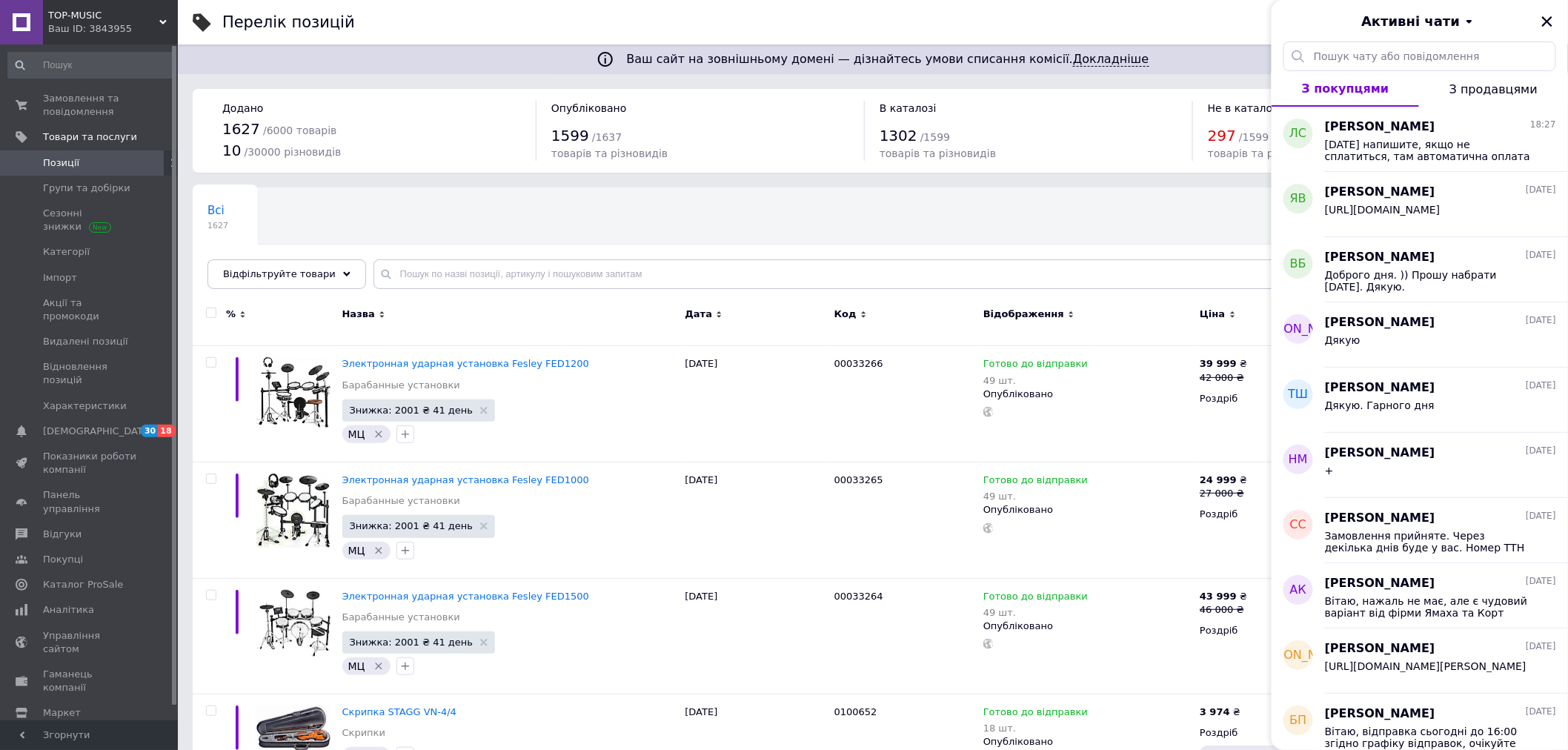
click at [1543, 17] on icon "Закрити" at bounding box center [1547, 21] width 13 height 13
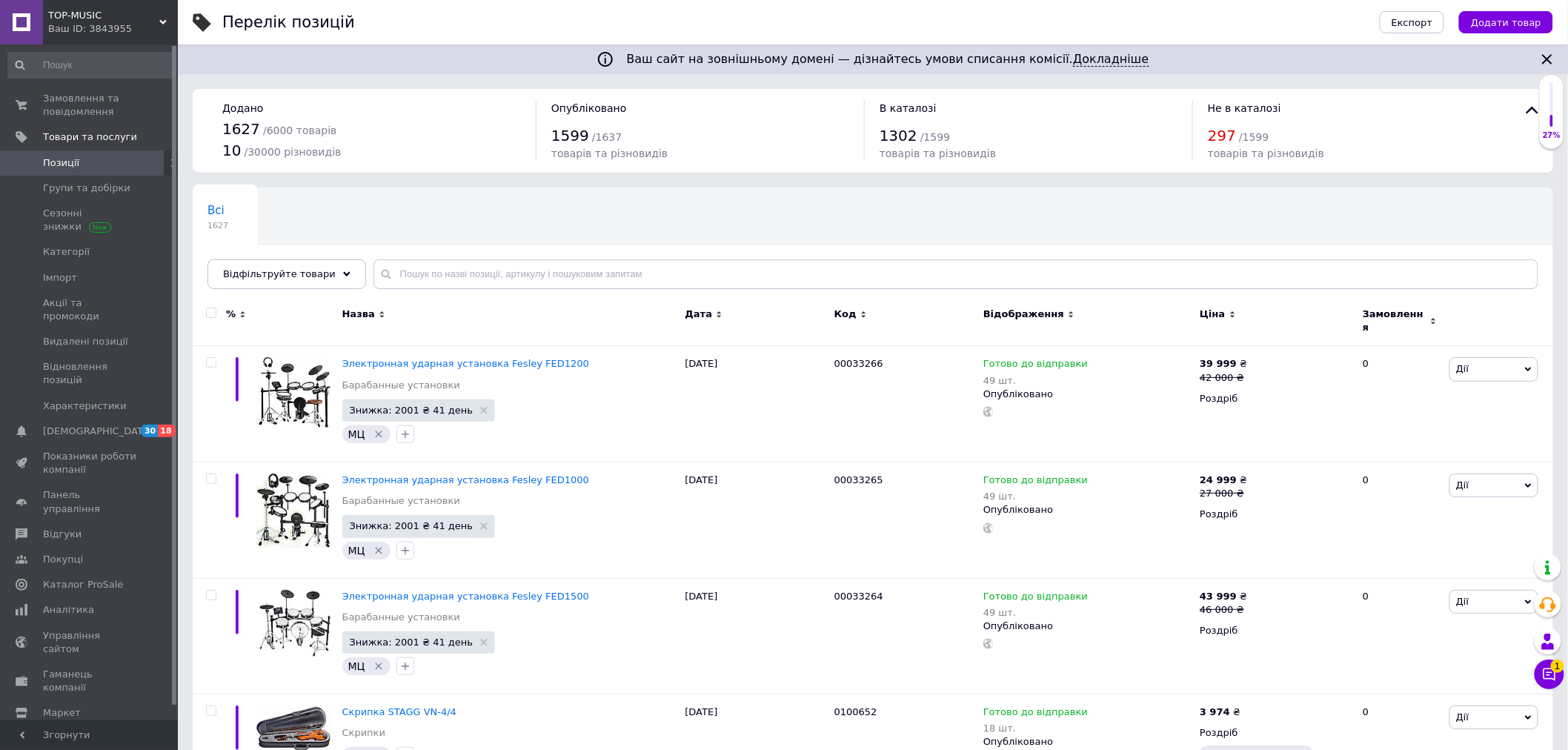
click at [53, 152] on link "Позиції" at bounding box center [91, 163] width 182 height 25
click at [71, 138] on span "Товари та послуги" at bounding box center [89, 137] width 94 height 13
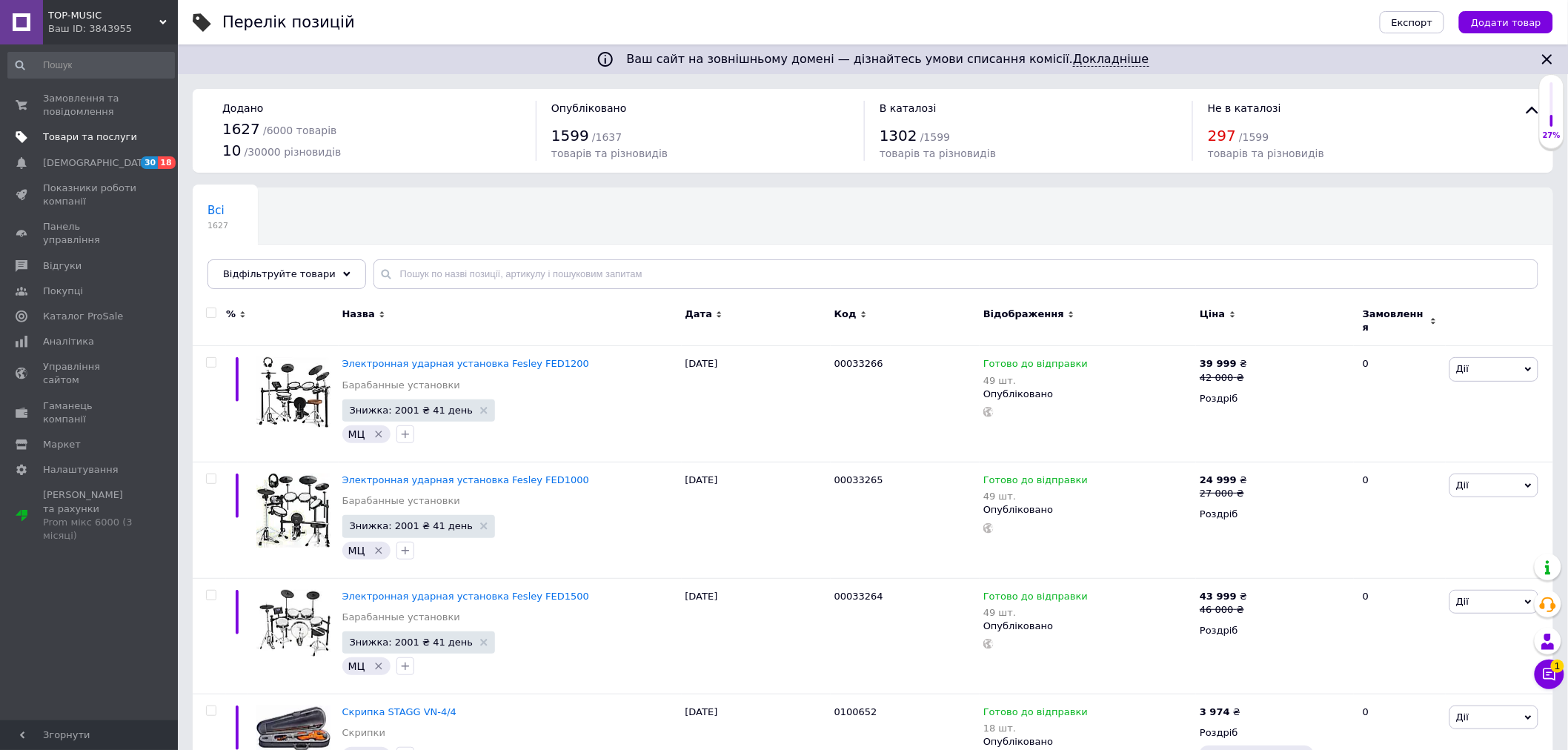
click at [60, 136] on span "Товари та послуги" at bounding box center [89, 137] width 94 height 13
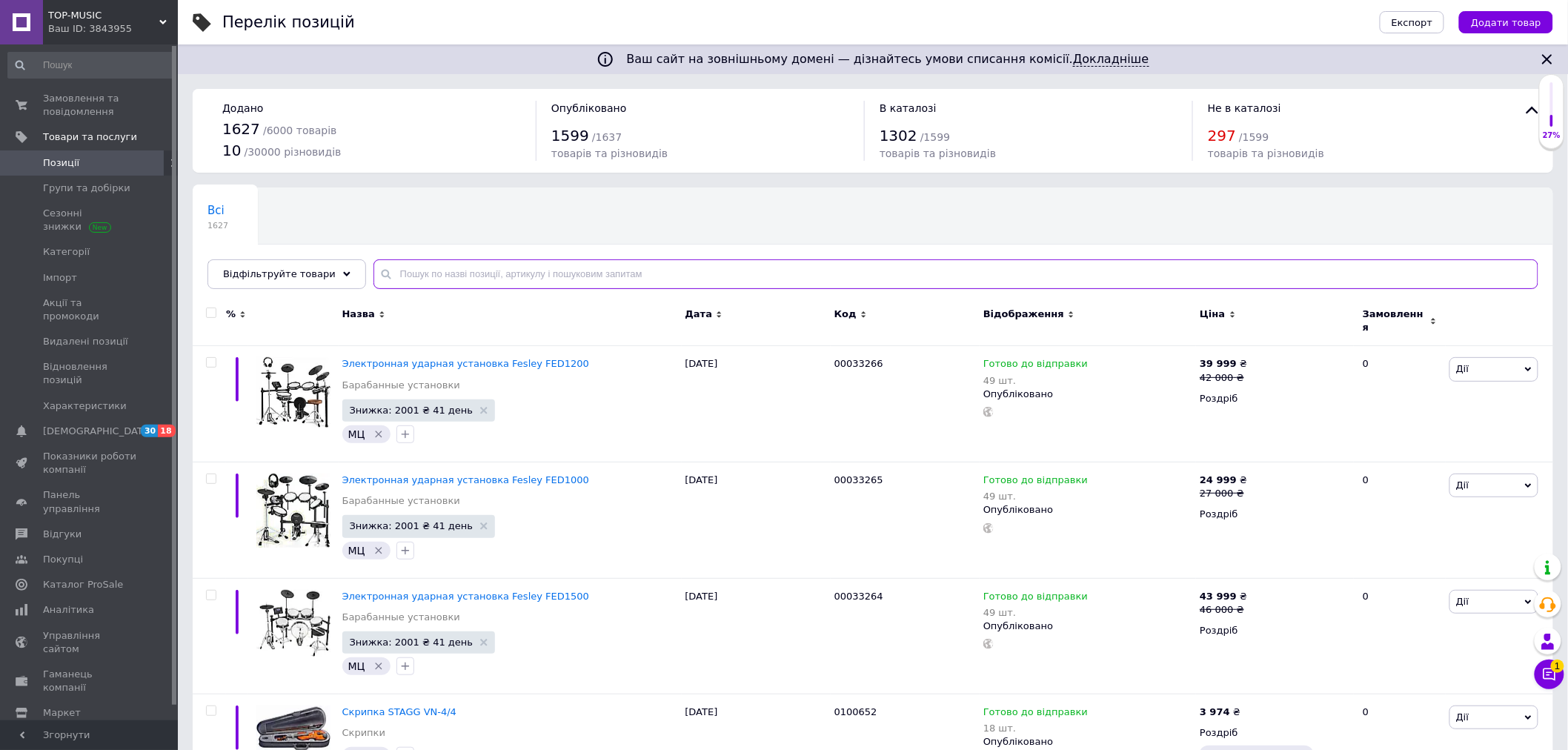
click at [397, 279] on input "text" at bounding box center [956, 274] width 1165 height 30
paste input "FDK800"
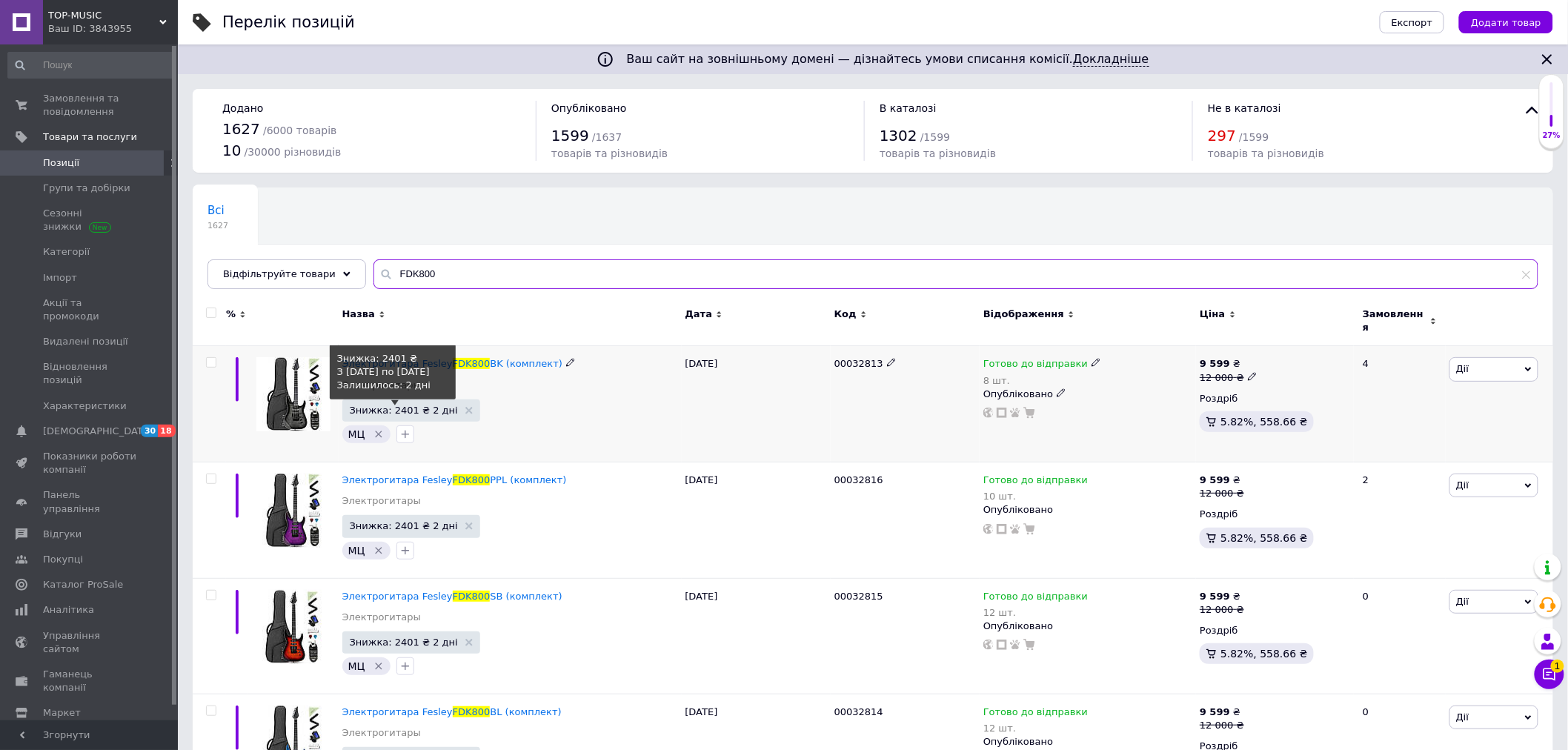
type input "FDK800"
click at [395, 406] on span "Знижка: 2401 ₴ 2 дні" at bounding box center [404, 410] width 109 height 10
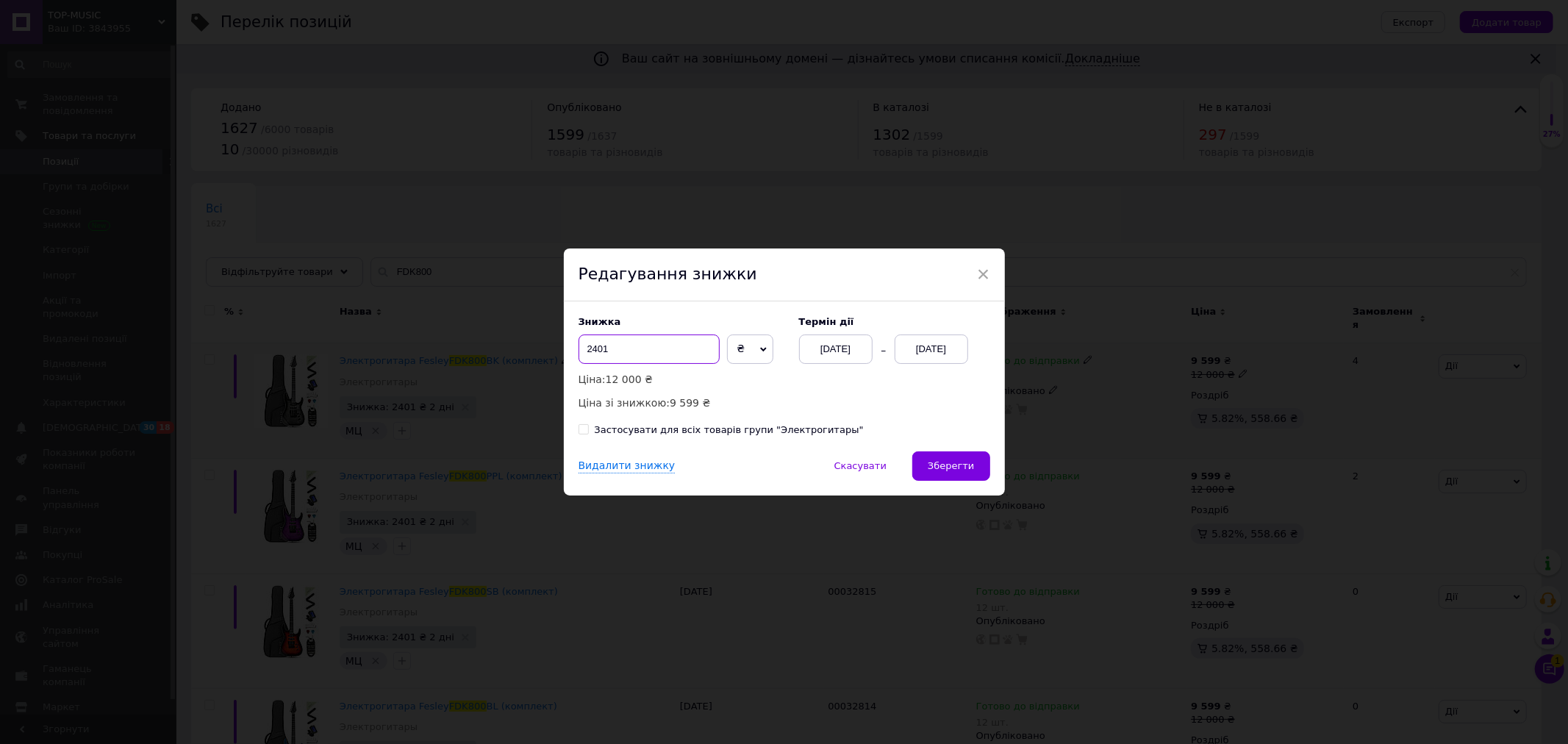
click at [619, 351] on input "2401" at bounding box center [649, 349] width 141 height 30
click at [637, 351] on input "2001" at bounding box center [649, 349] width 141 height 30
type input "2001"
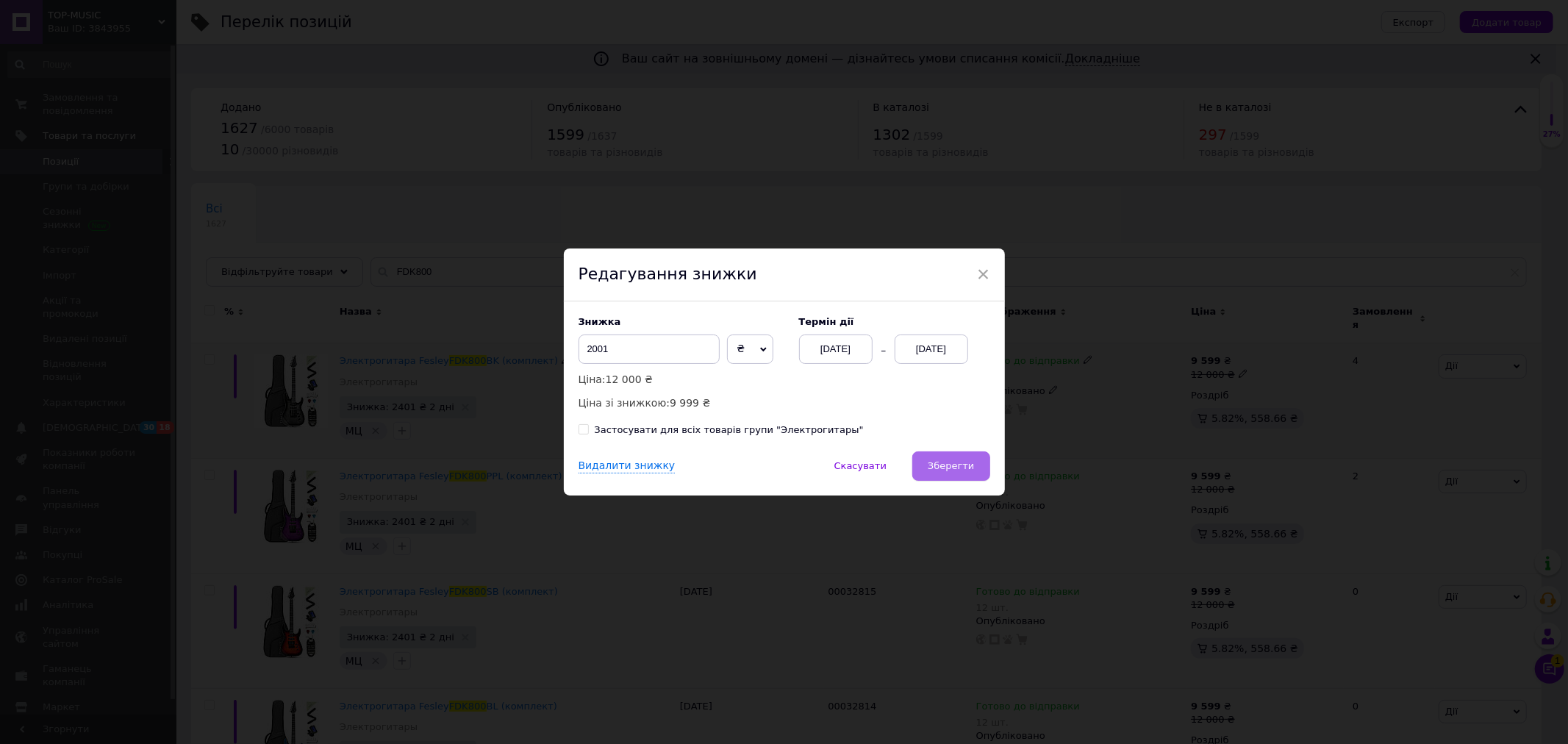
click at [939, 462] on span "Зберегти" at bounding box center [950, 466] width 46 height 11
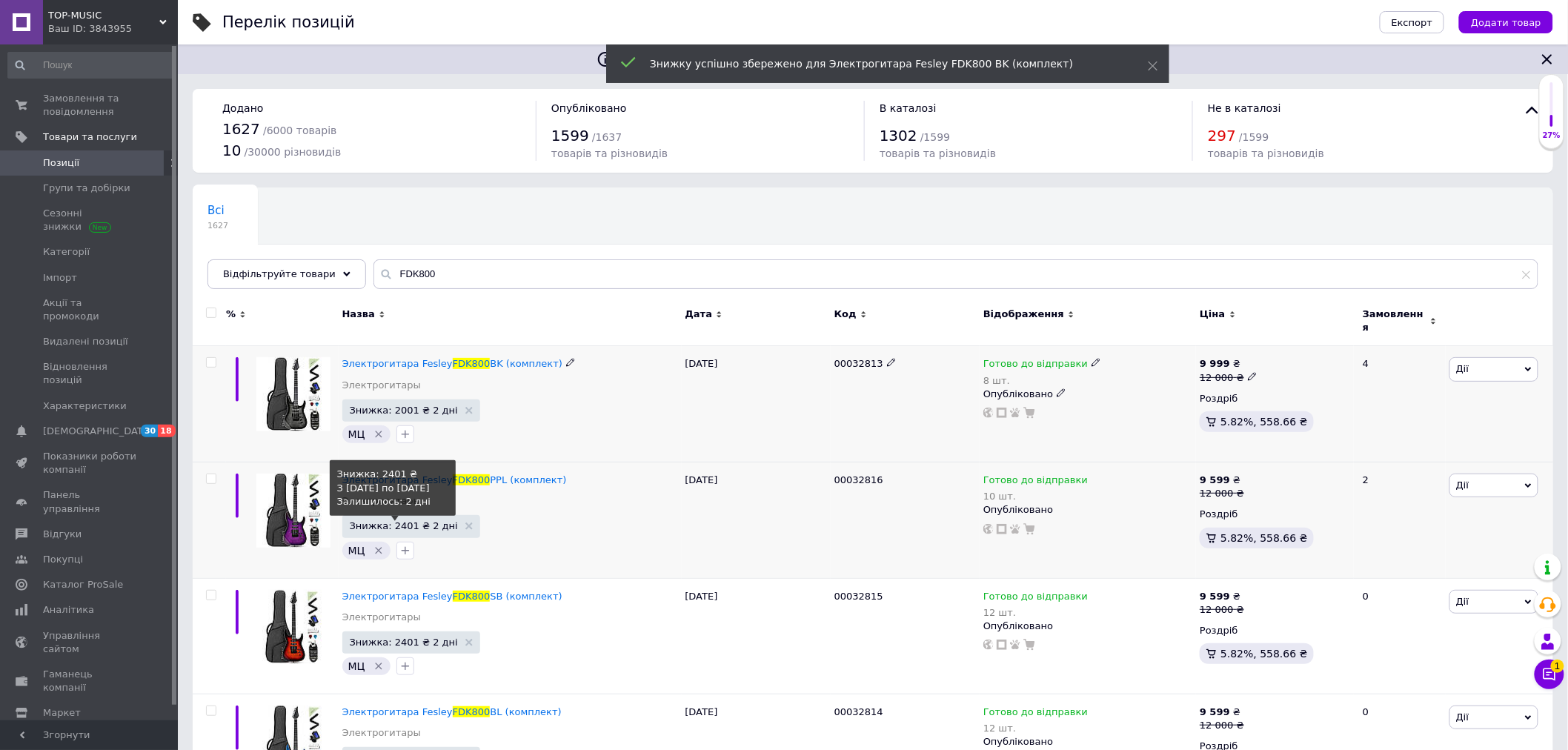
click at [406, 521] on span "Знижка: 2401 ₴ 2 дні" at bounding box center [404, 526] width 109 height 10
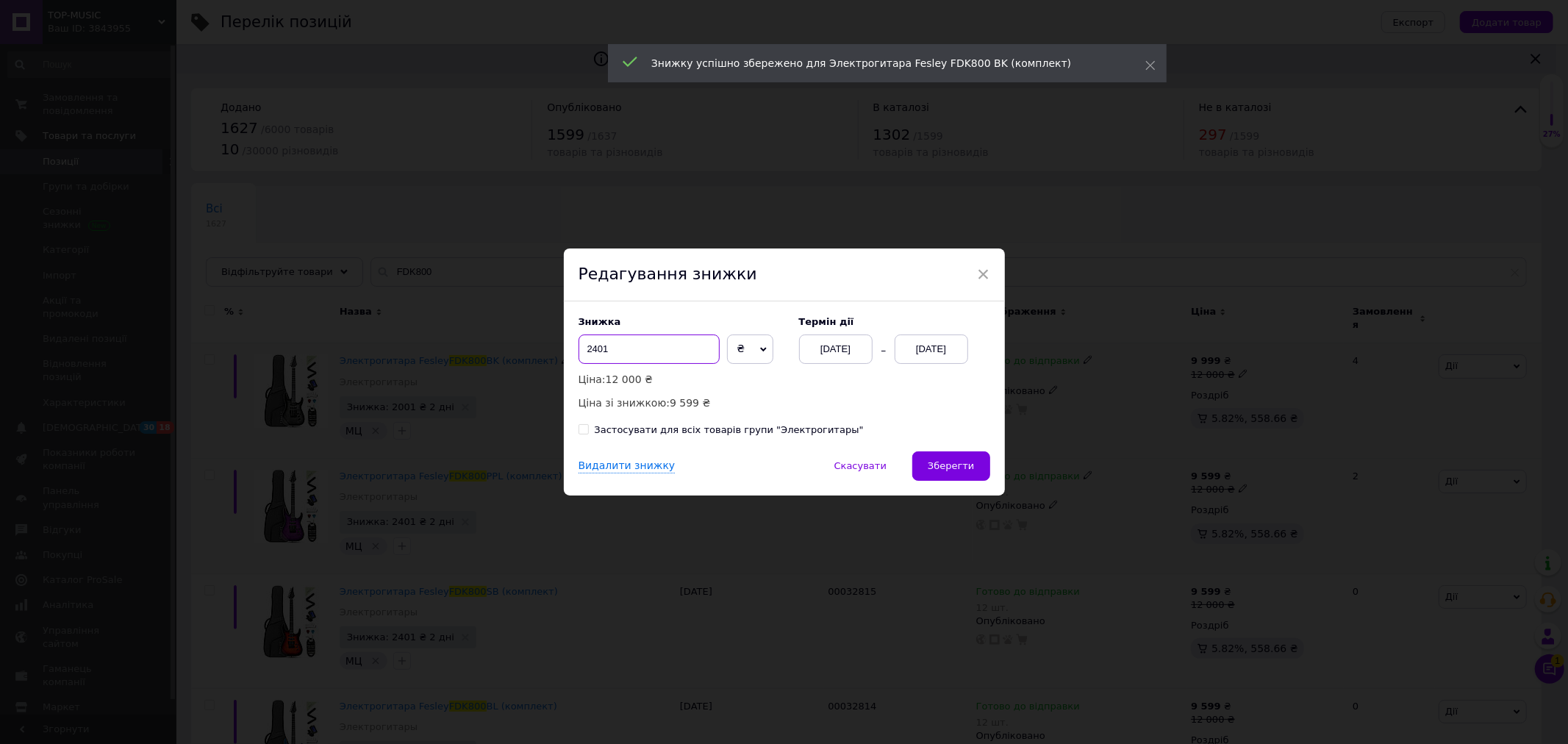
click at [604, 347] on input "2401" at bounding box center [649, 349] width 141 height 30
click at [604, 346] on input "2401" at bounding box center [649, 349] width 141 height 30
paste input "0"
type input "2001"
click at [941, 464] on span "Зберегти" at bounding box center [950, 466] width 46 height 11
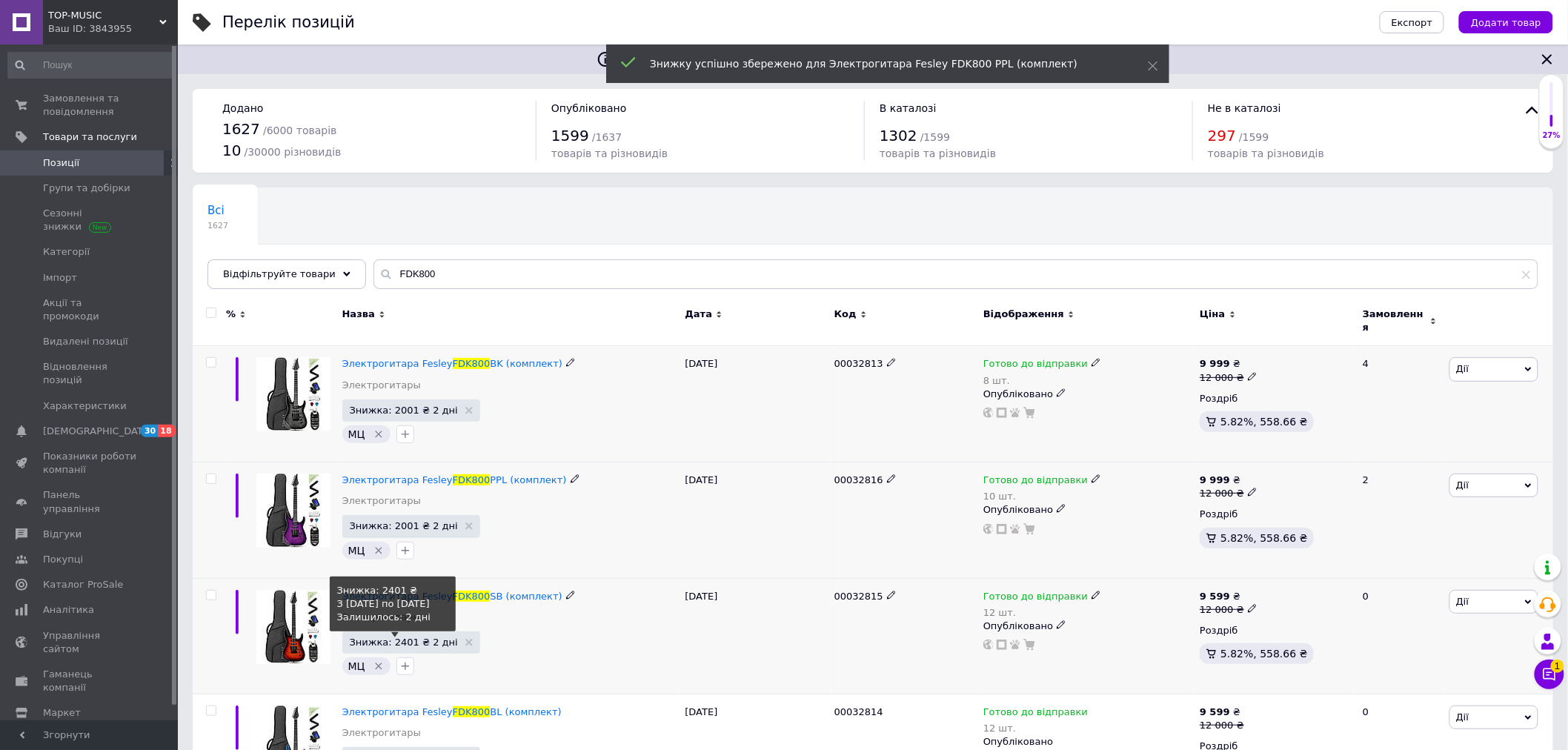
click at [388, 638] on span "Знижка: 2401 ₴ 2 дні" at bounding box center [404, 642] width 109 height 10
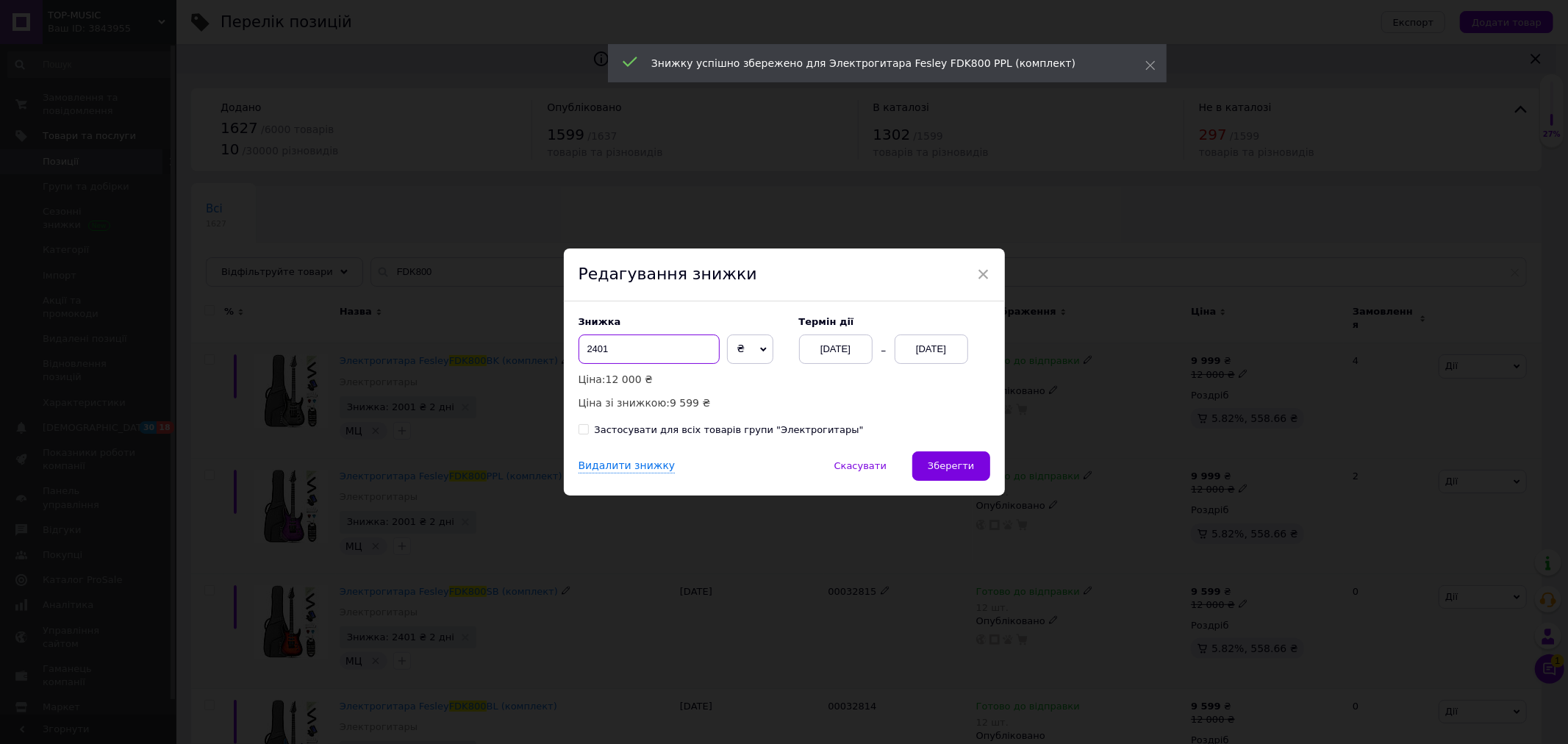
click at [618, 351] on input "2401" at bounding box center [649, 349] width 141 height 30
paste input "0"
type input "2001"
click at [952, 462] on span "Зберегти" at bounding box center [950, 466] width 46 height 11
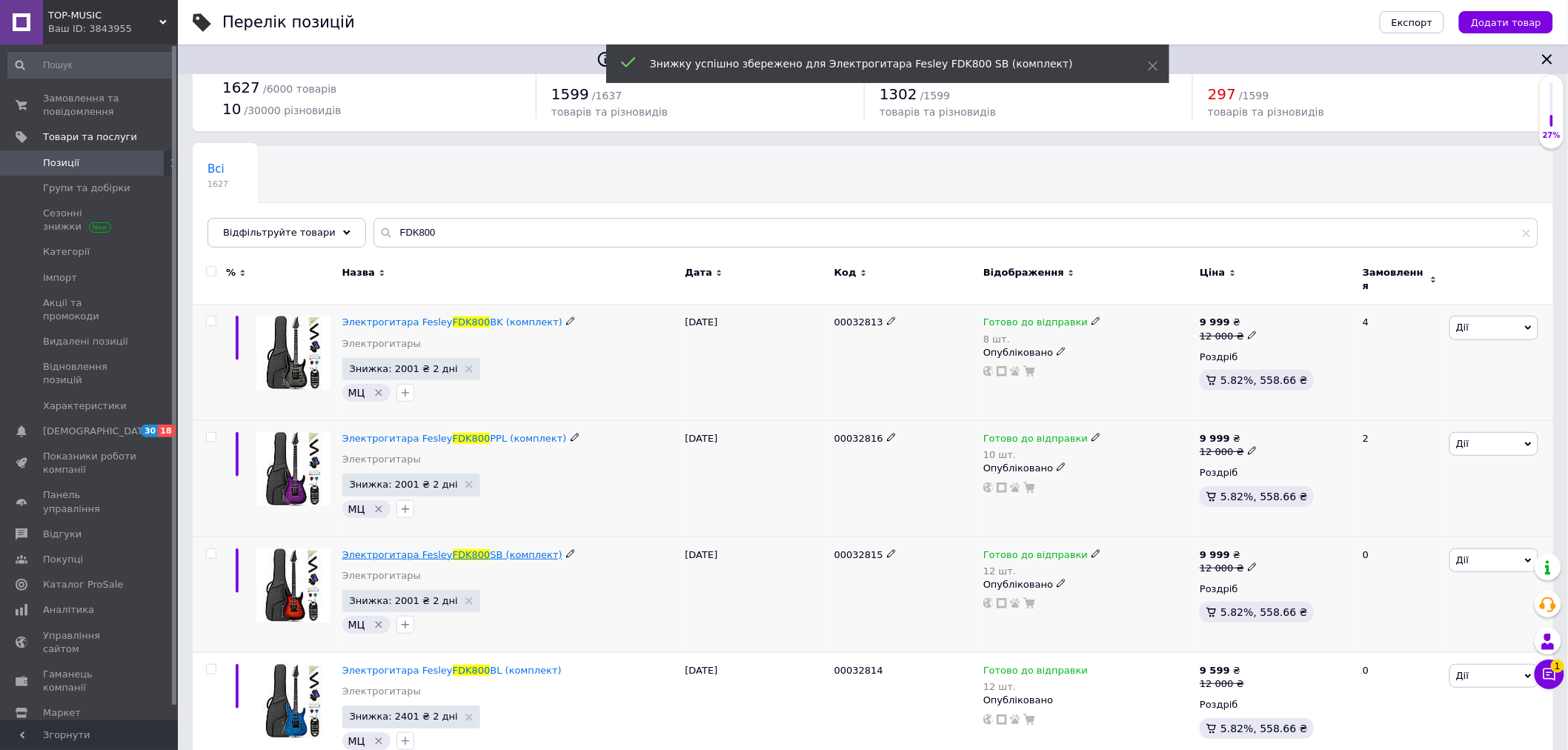
scroll to position [65, 0]
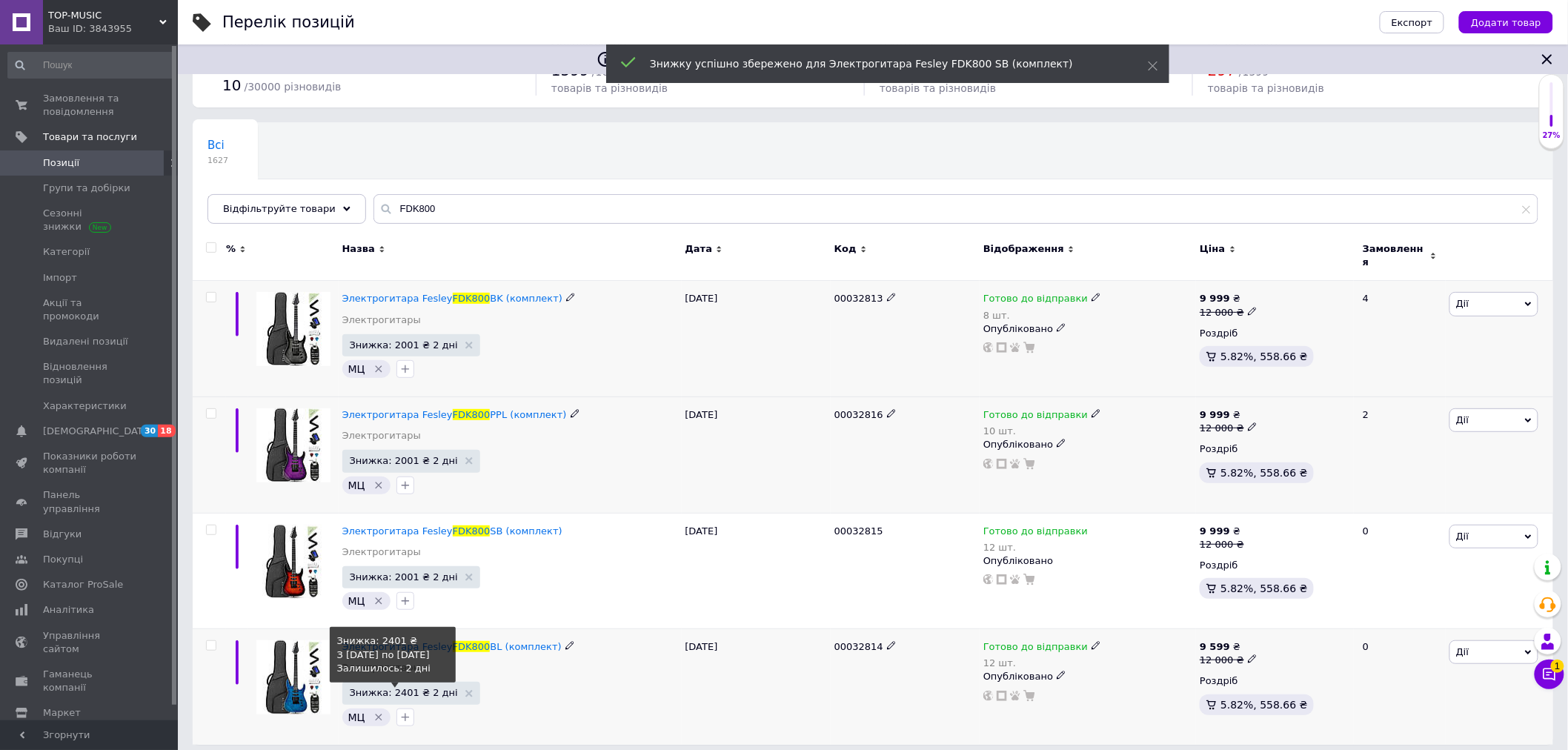
click at [399, 688] on span "Знижка: 2401 ₴ 2 дні" at bounding box center [404, 692] width 109 height 10
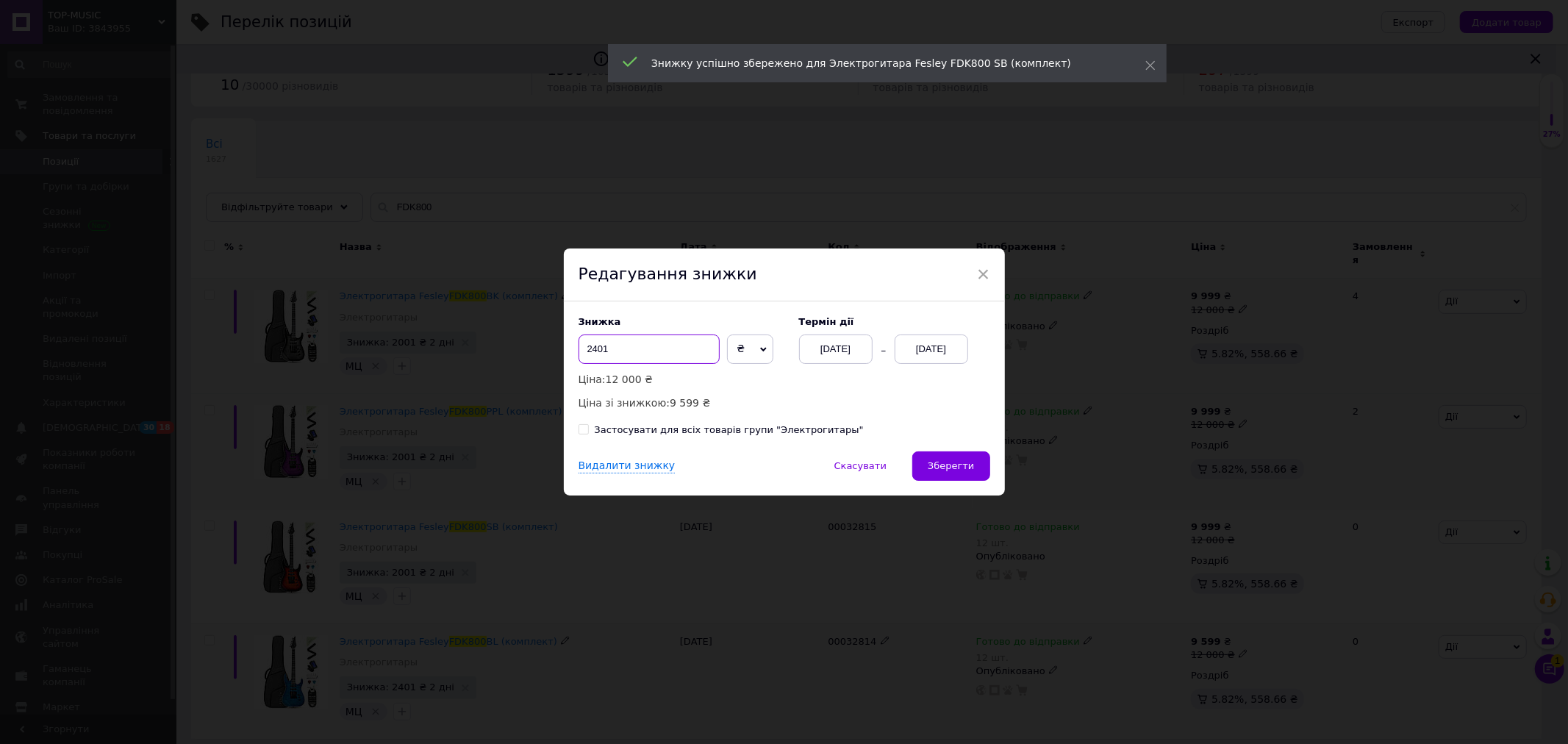
click at [643, 351] on input "2401" at bounding box center [649, 349] width 141 height 30
paste input "0"
type input "2001"
click at [966, 466] on span "Зберегти" at bounding box center [950, 466] width 46 height 11
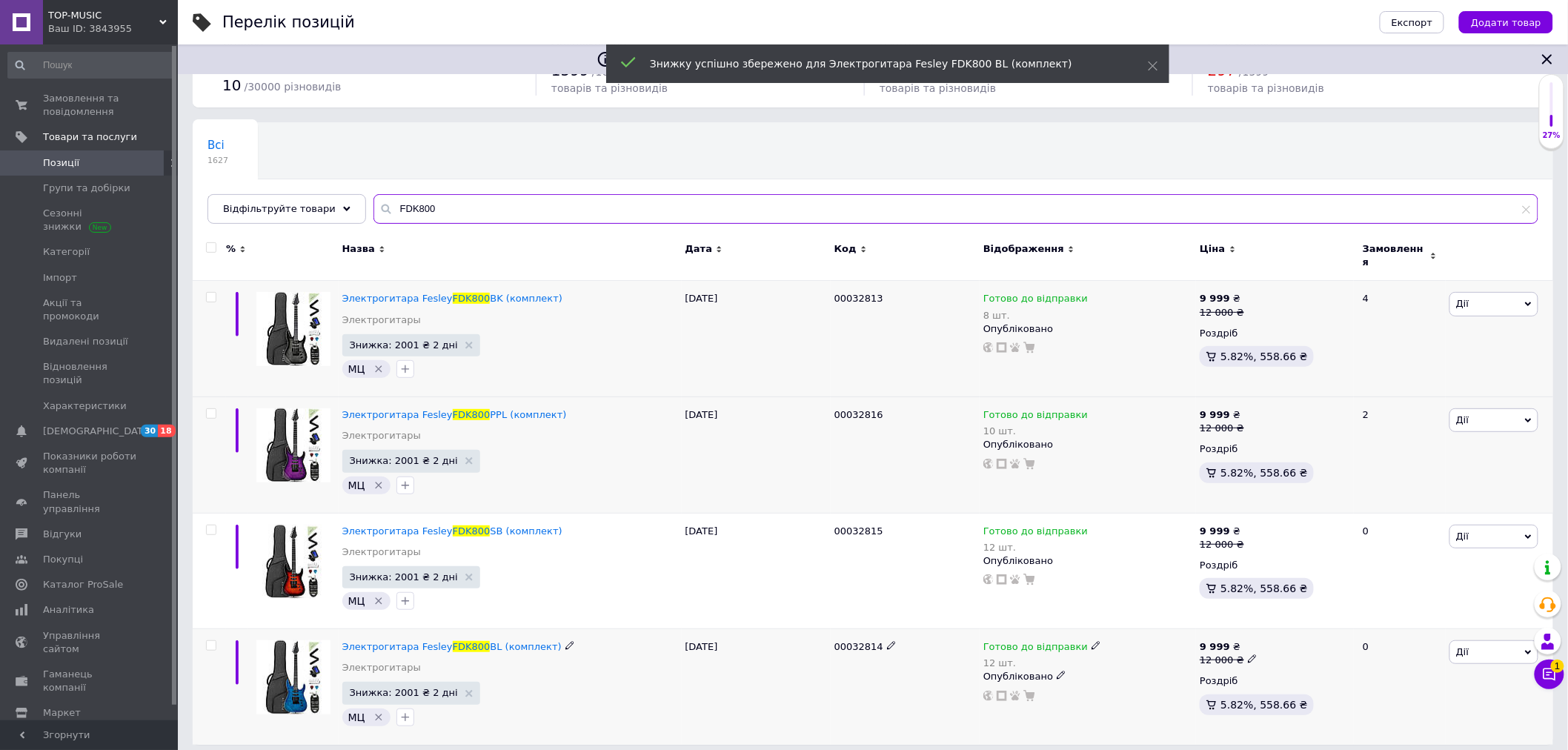
drag, startPoint x: 403, startPoint y: 201, endPoint x: 371, endPoint y: 210, distance: 33.2
click at [378, 198] on input "FDK800" at bounding box center [956, 209] width 1165 height 30
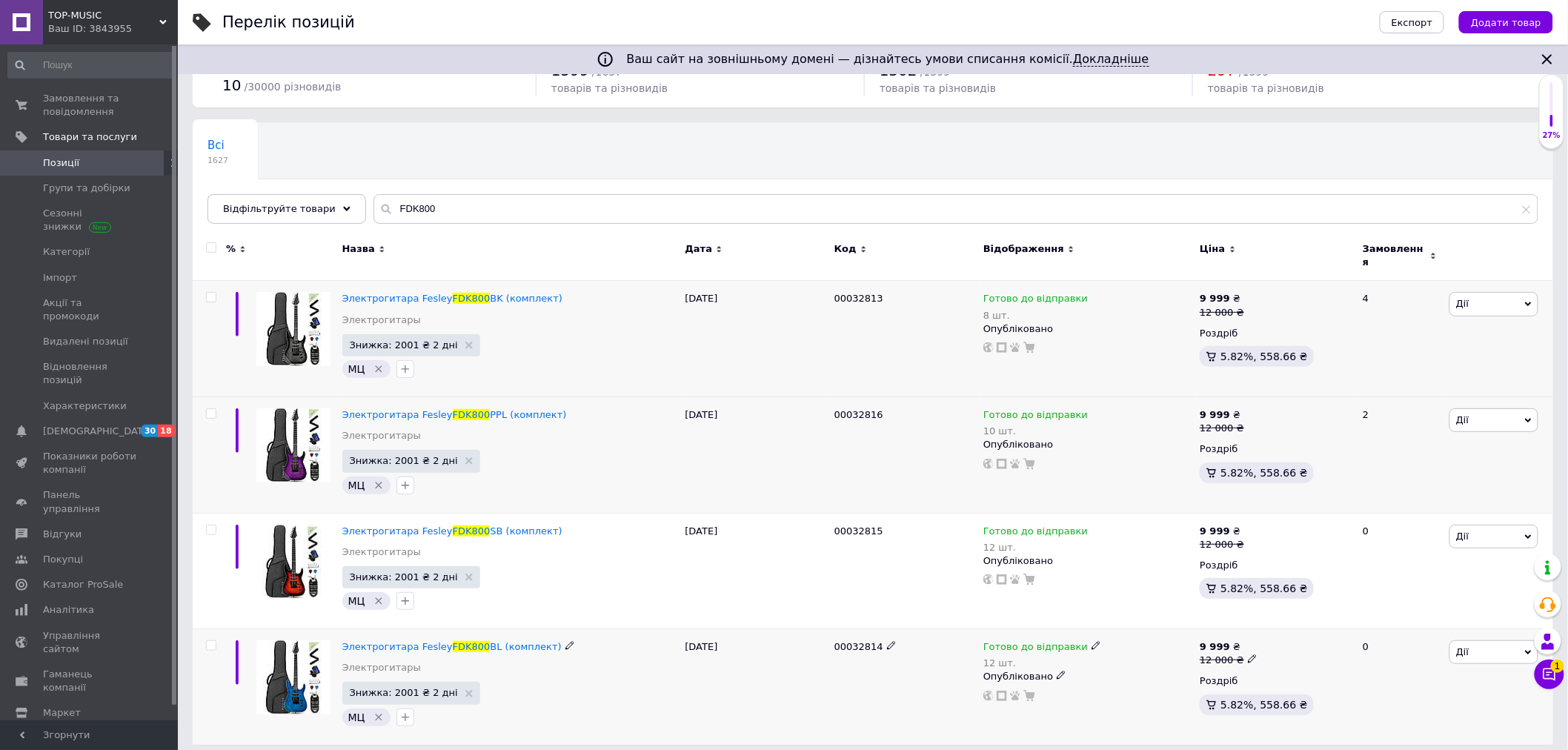
click at [68, 12] on span "TOP-MUSIC" at bounding box center [103, 15] width 111 height 13
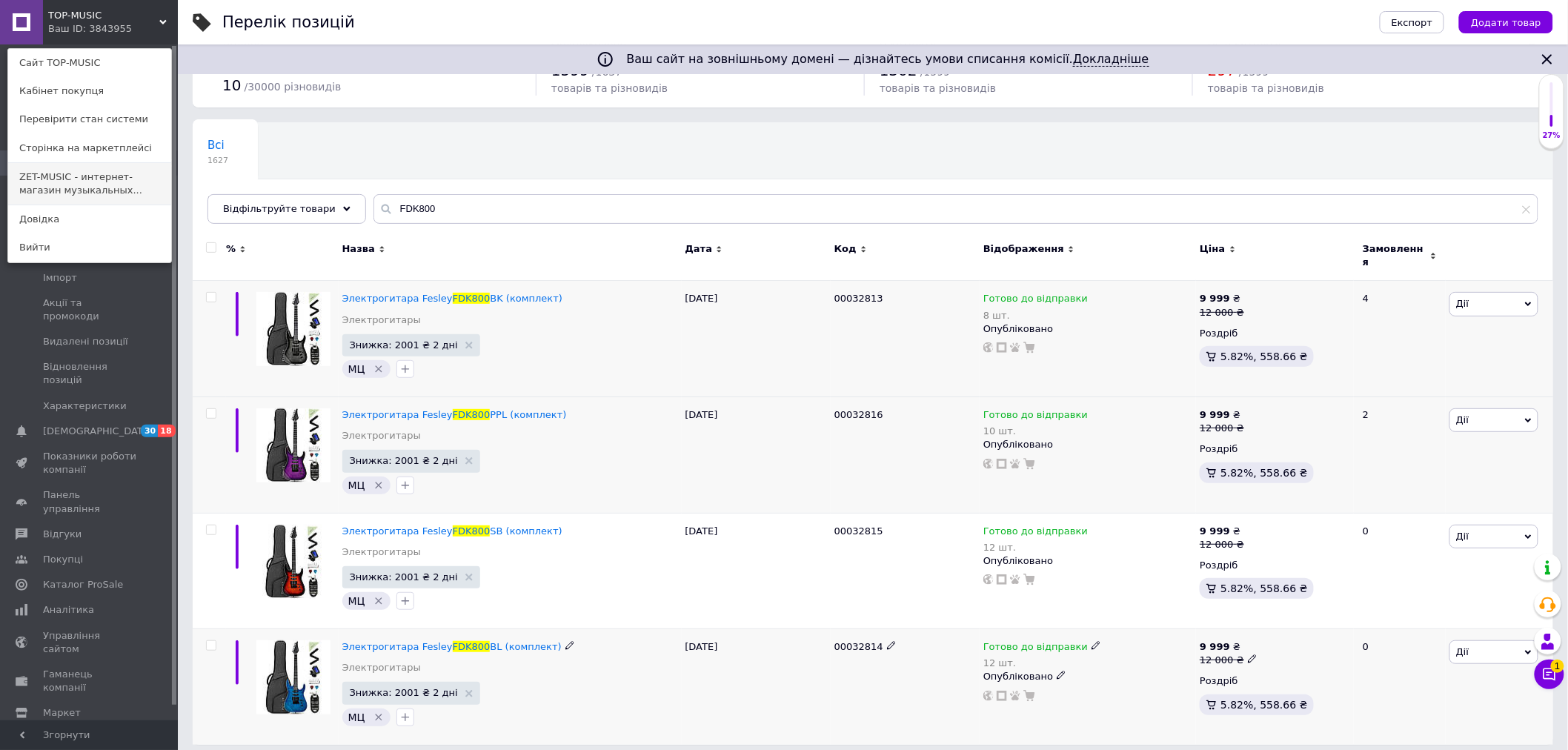
click at [45, 176] on link "ZET-MUSIC - интернет-магазин музыкальных..." at bounding box center [89, 183] width 163 height 41
